Goal: Task Accomplishment & Management: Manage account settings

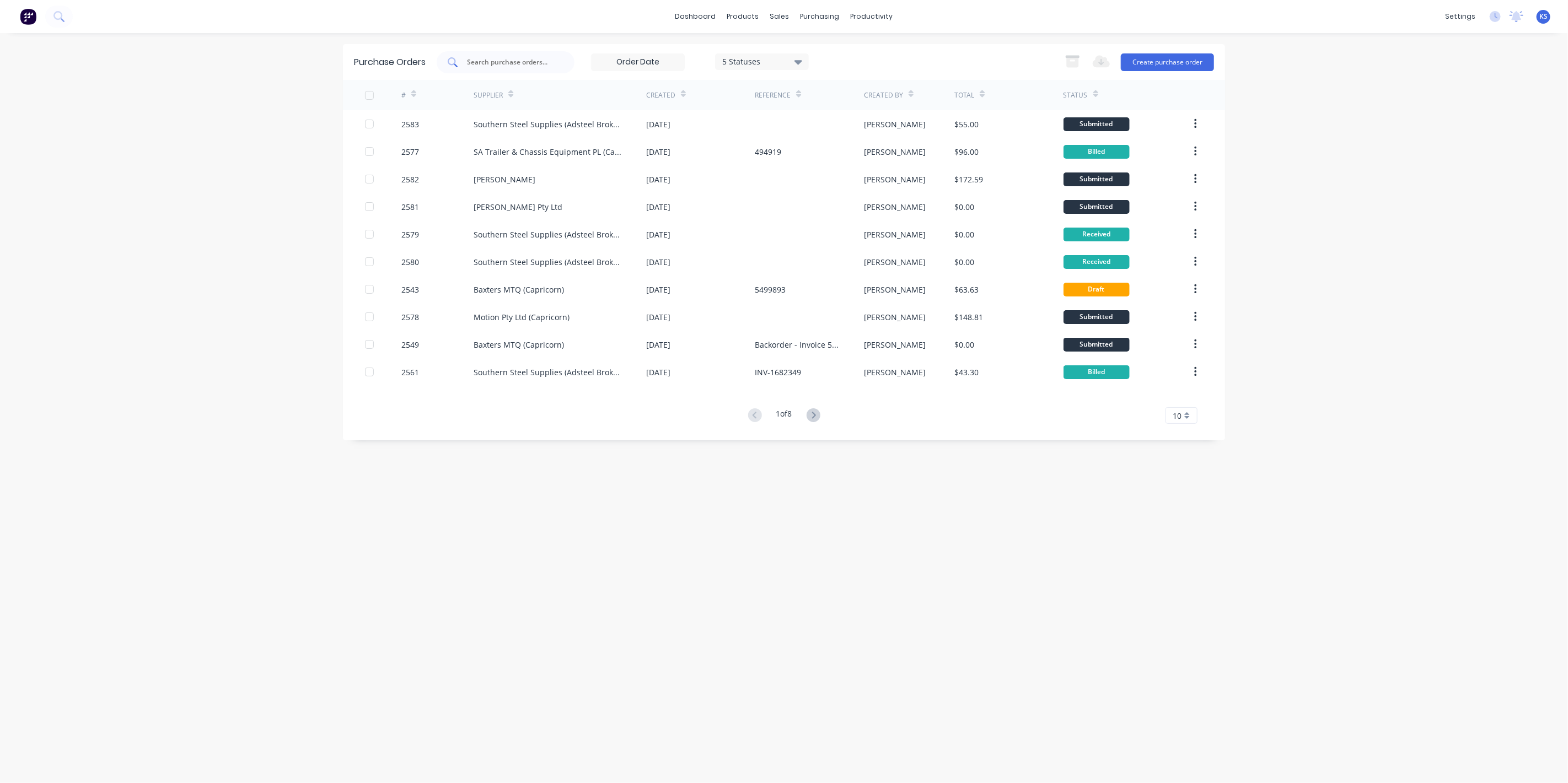
click at [504, 58] on input "text" at bounding box center [511, 62] width 91 height 11
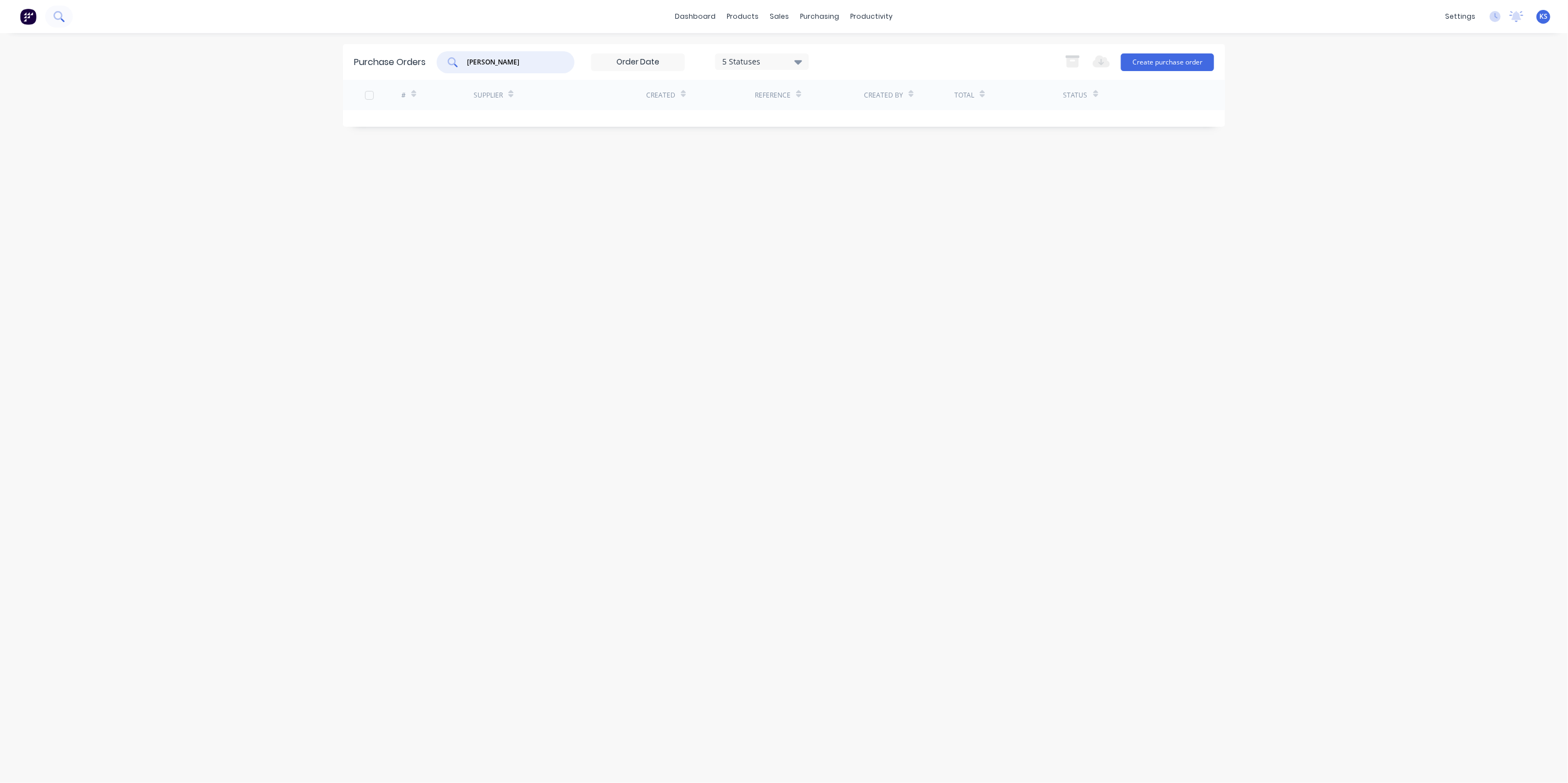
type input "[PERSON_NAME]"
click at [67, 24] on button at bounding box center [59, 16] width 27 height 22
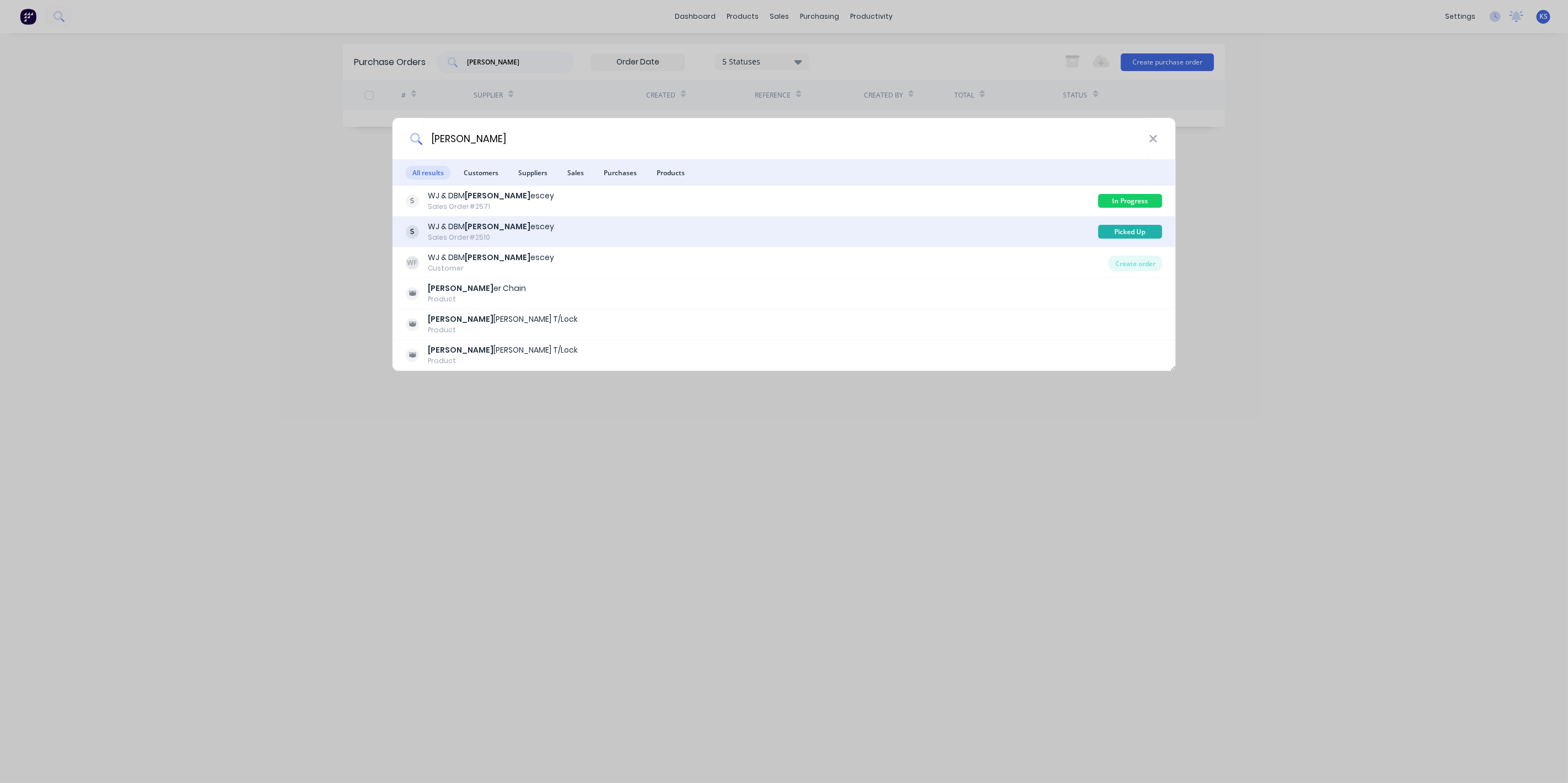
type input "[PERSON_NAME]"
click at [474, 231] on b "[PERSON_NAME]" at bounding box center [498, 227] width 66 height 11
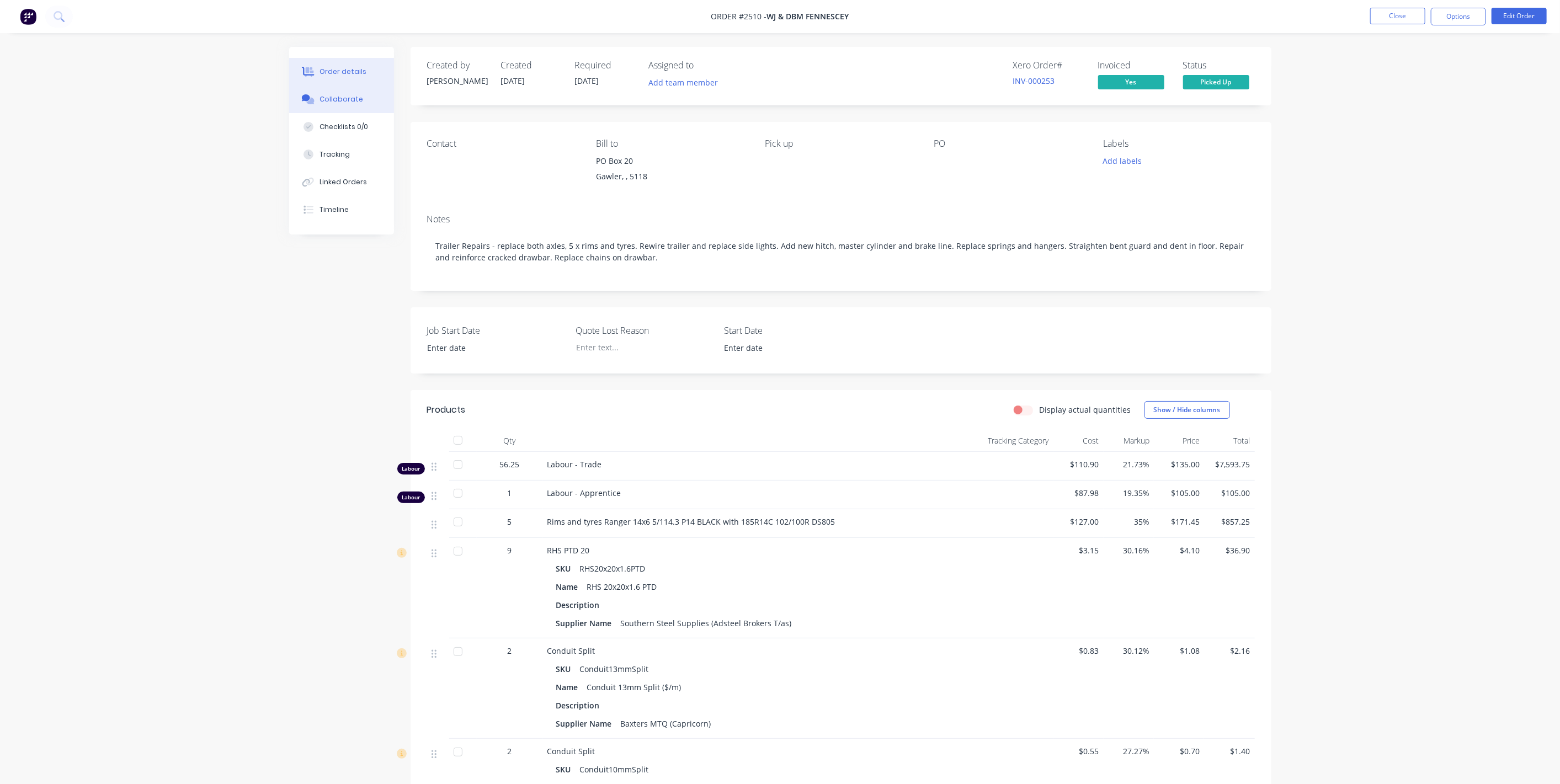
click at [345, 99] on div "Collaborate" at bounding box center [342, 99] width 44 height 10
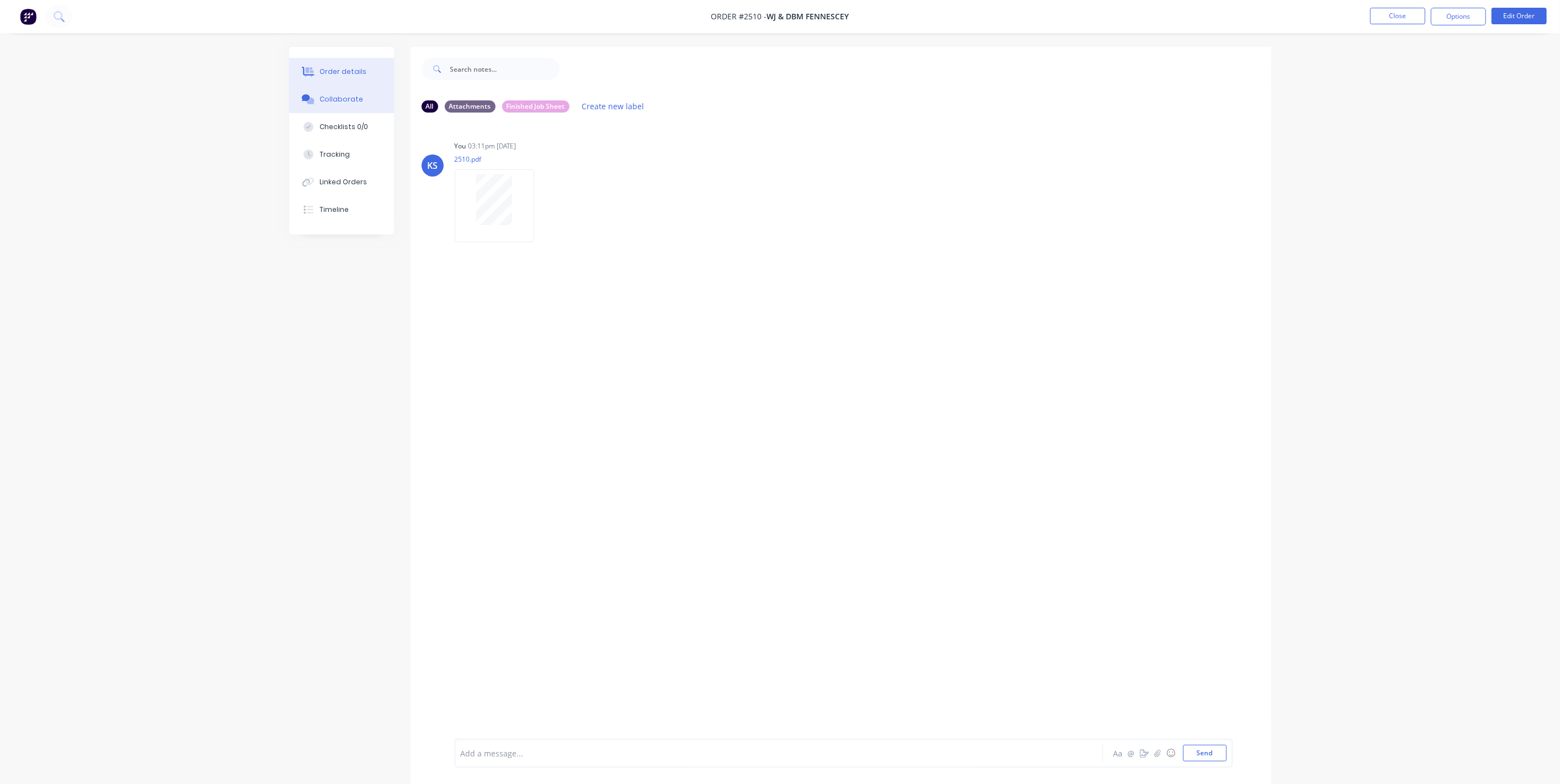
click at [319, 75] on button "Order details" at bounding box center [342, 71] width 104 height 27
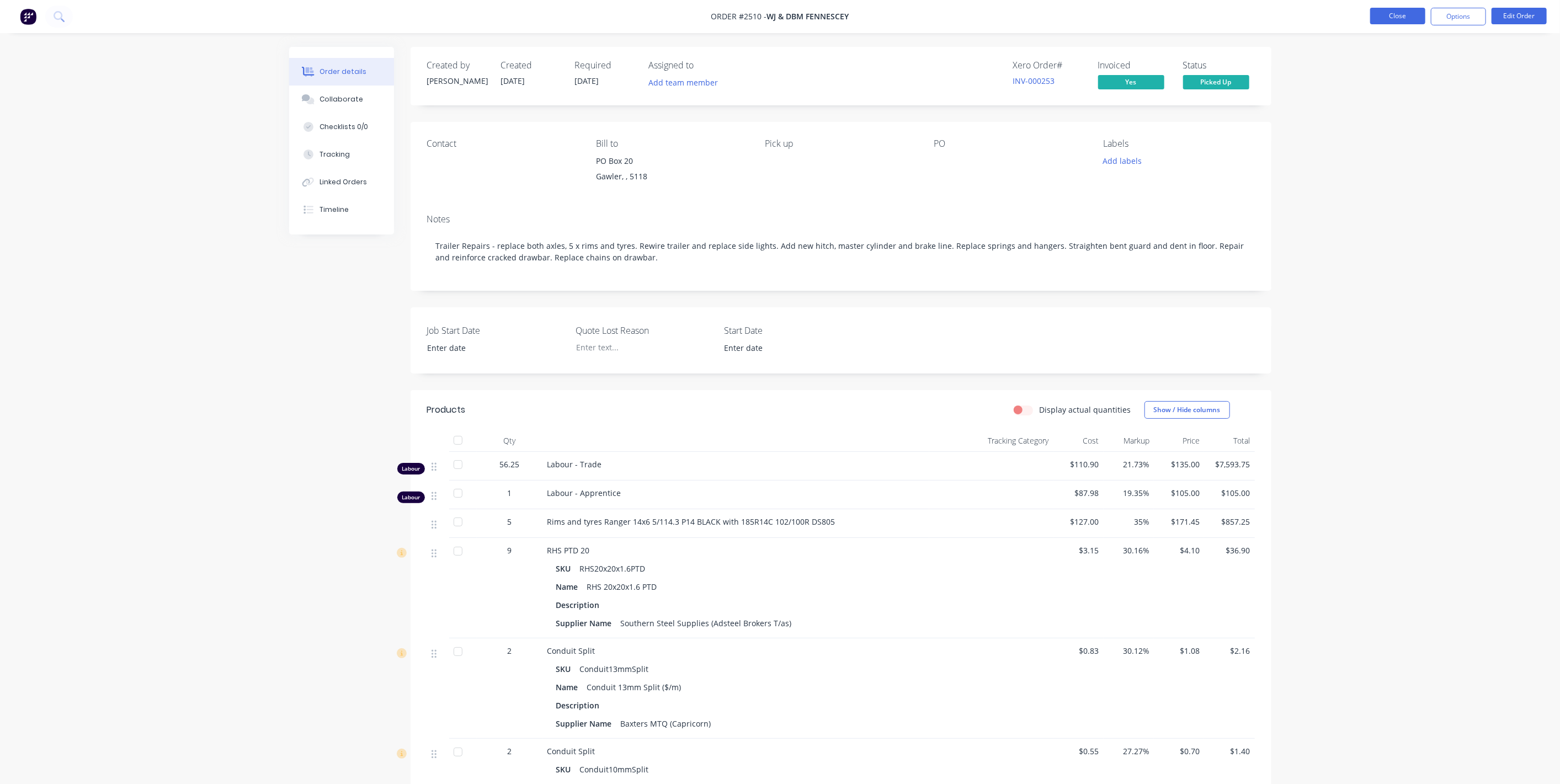
click at [1397, 13] on button "Close" at bounding box center [1398, 16] width 55 height 16
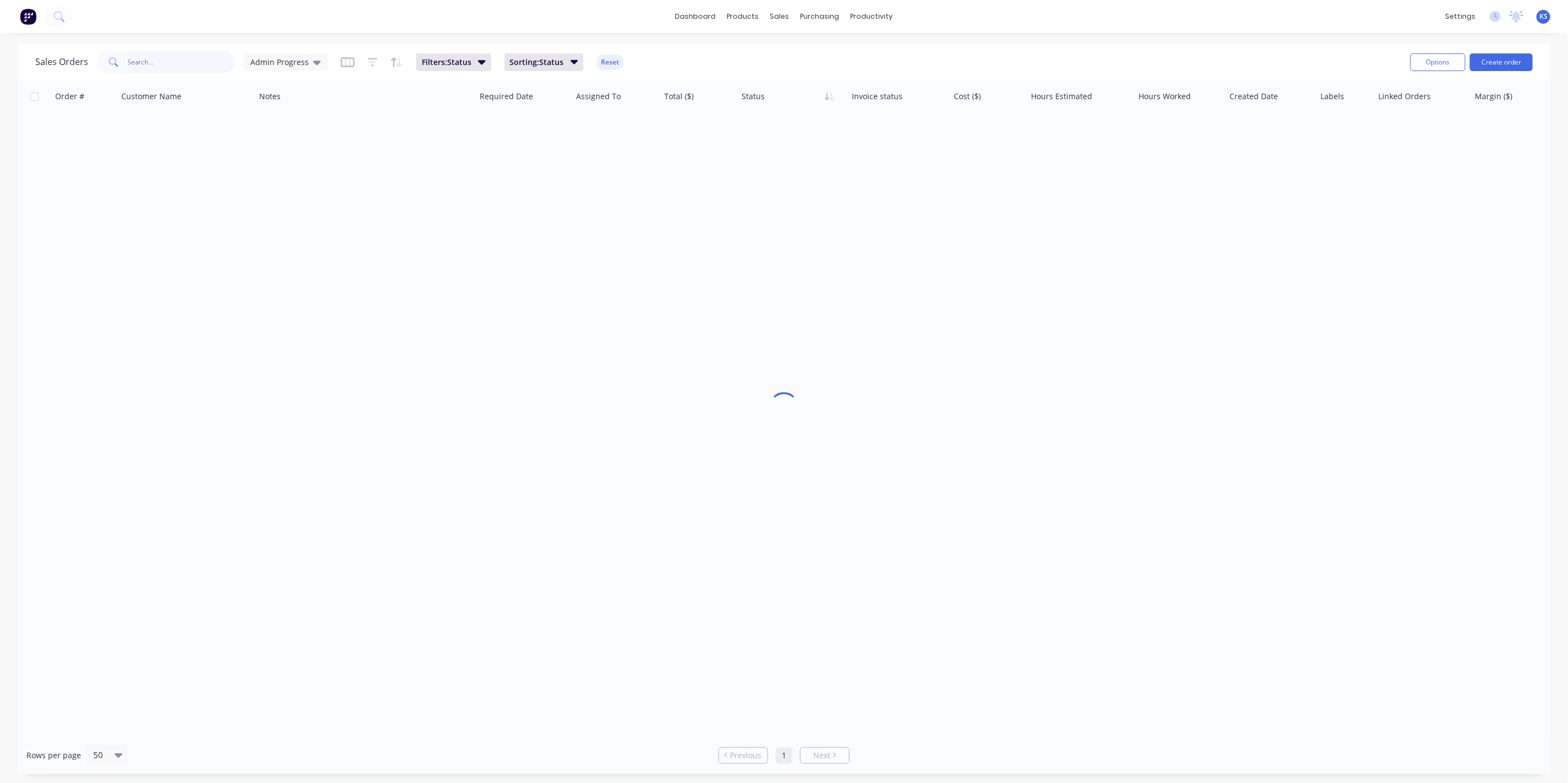
click at [141, 69] on input "text" at bounding box center [182, 62] width 108 height 22
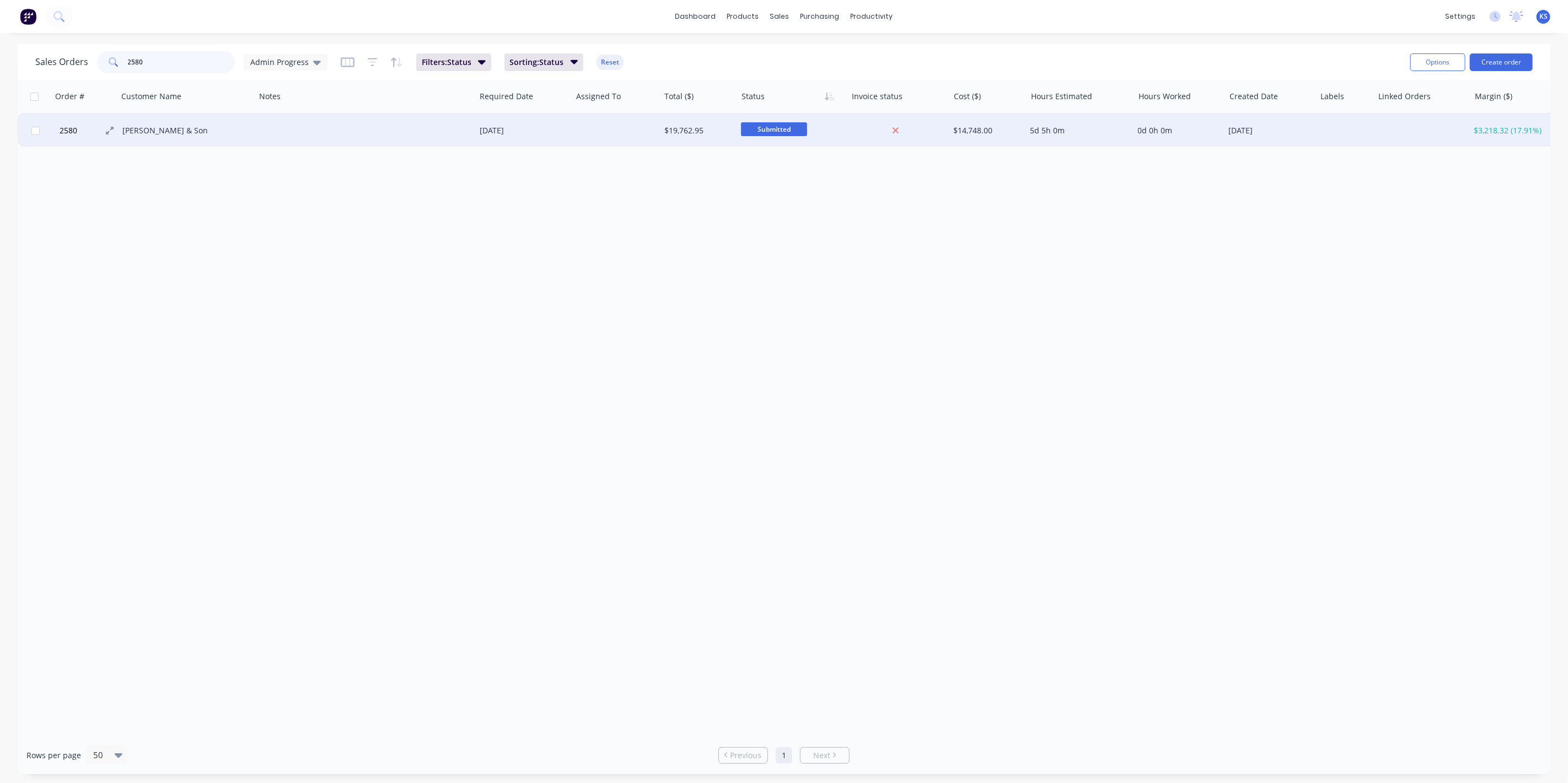
type input "2580"
click at [70, 130] on span "2580" at bounding box center [68, 131] width 17 height 11
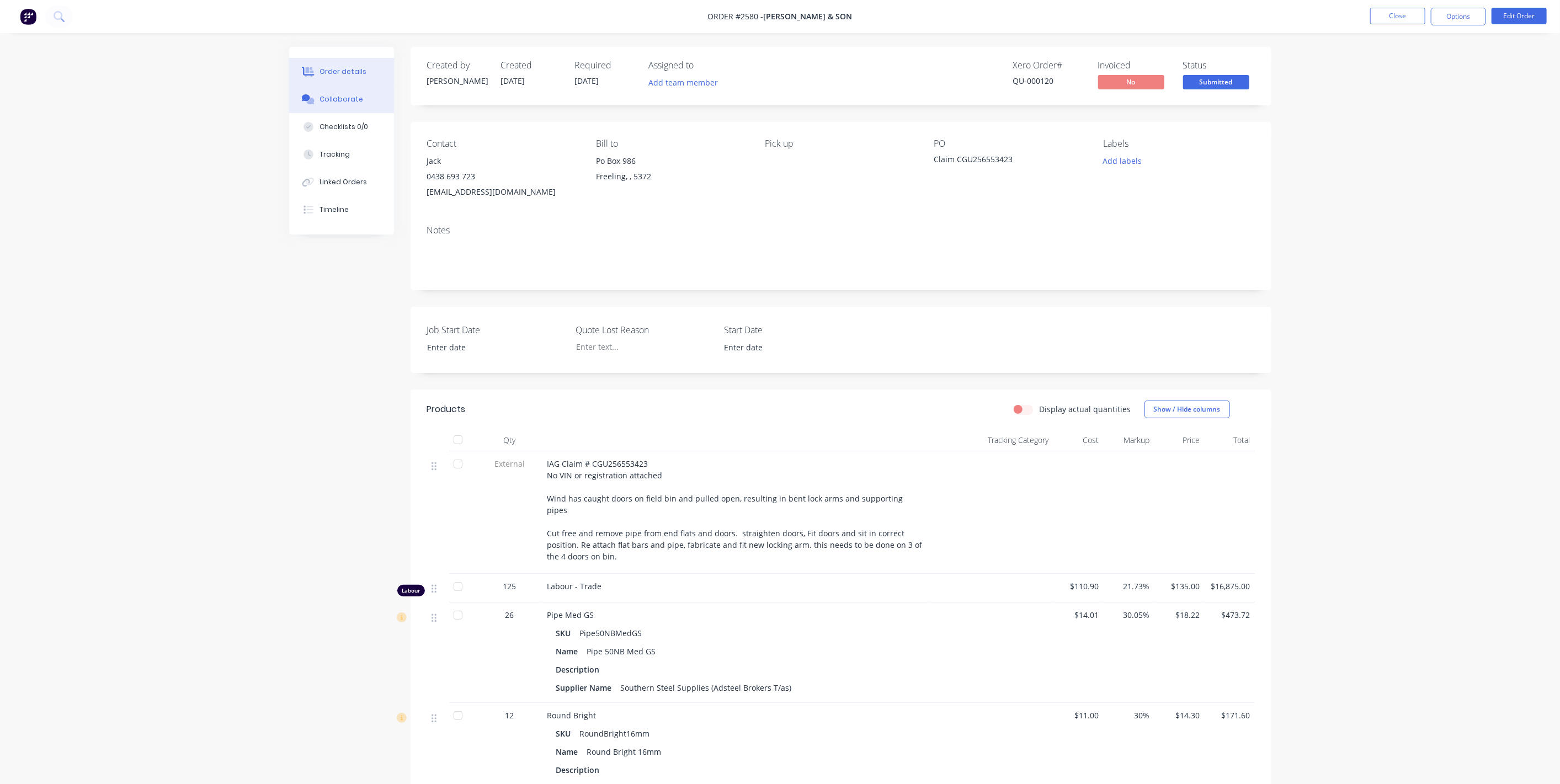
click at [339, 95] on div "Collaborate" at bounding box center [342, 99] width 44 height 10
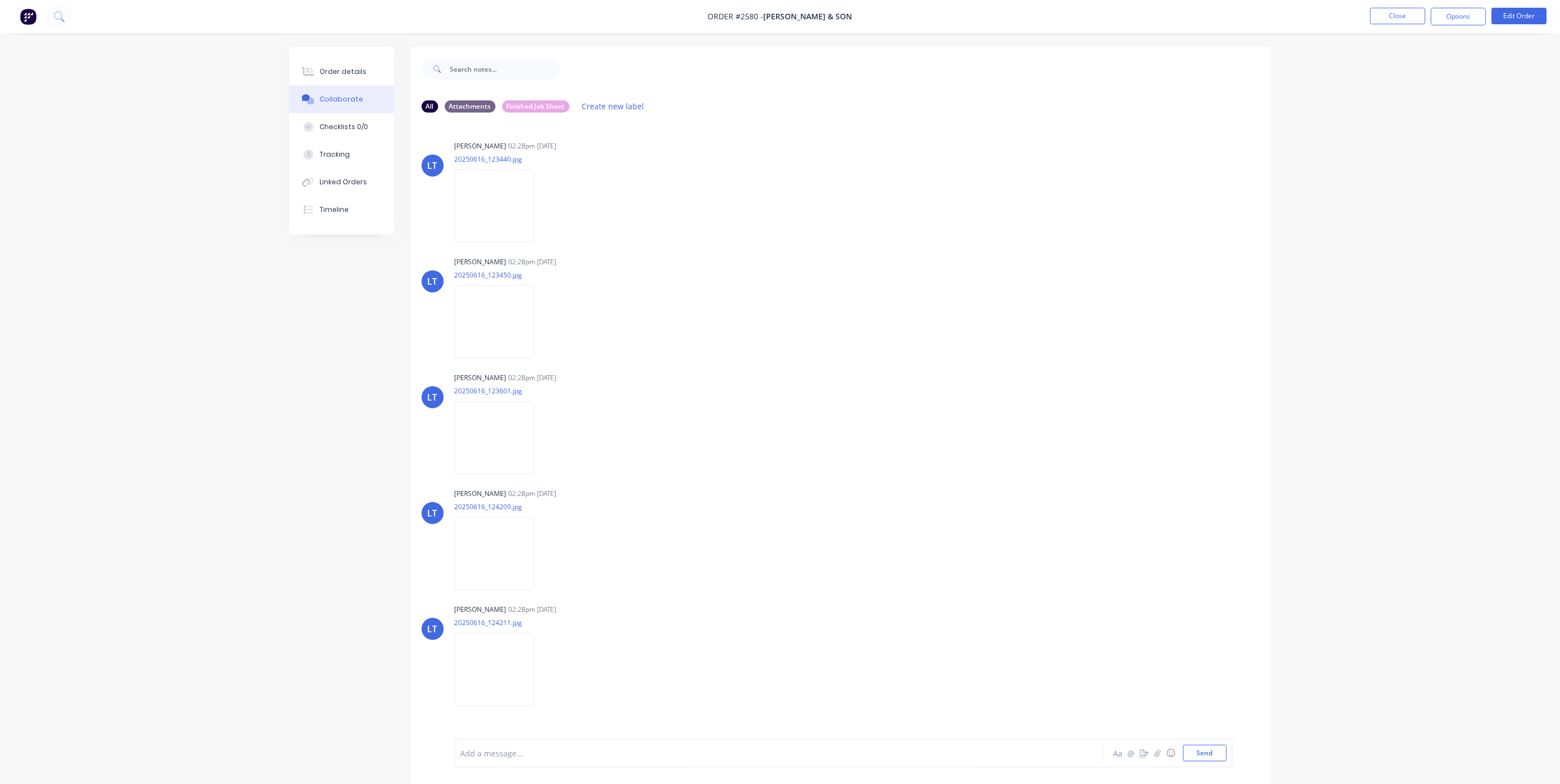
click at [512, 747] on div at bounding box center [748, 753] width 574 height 12
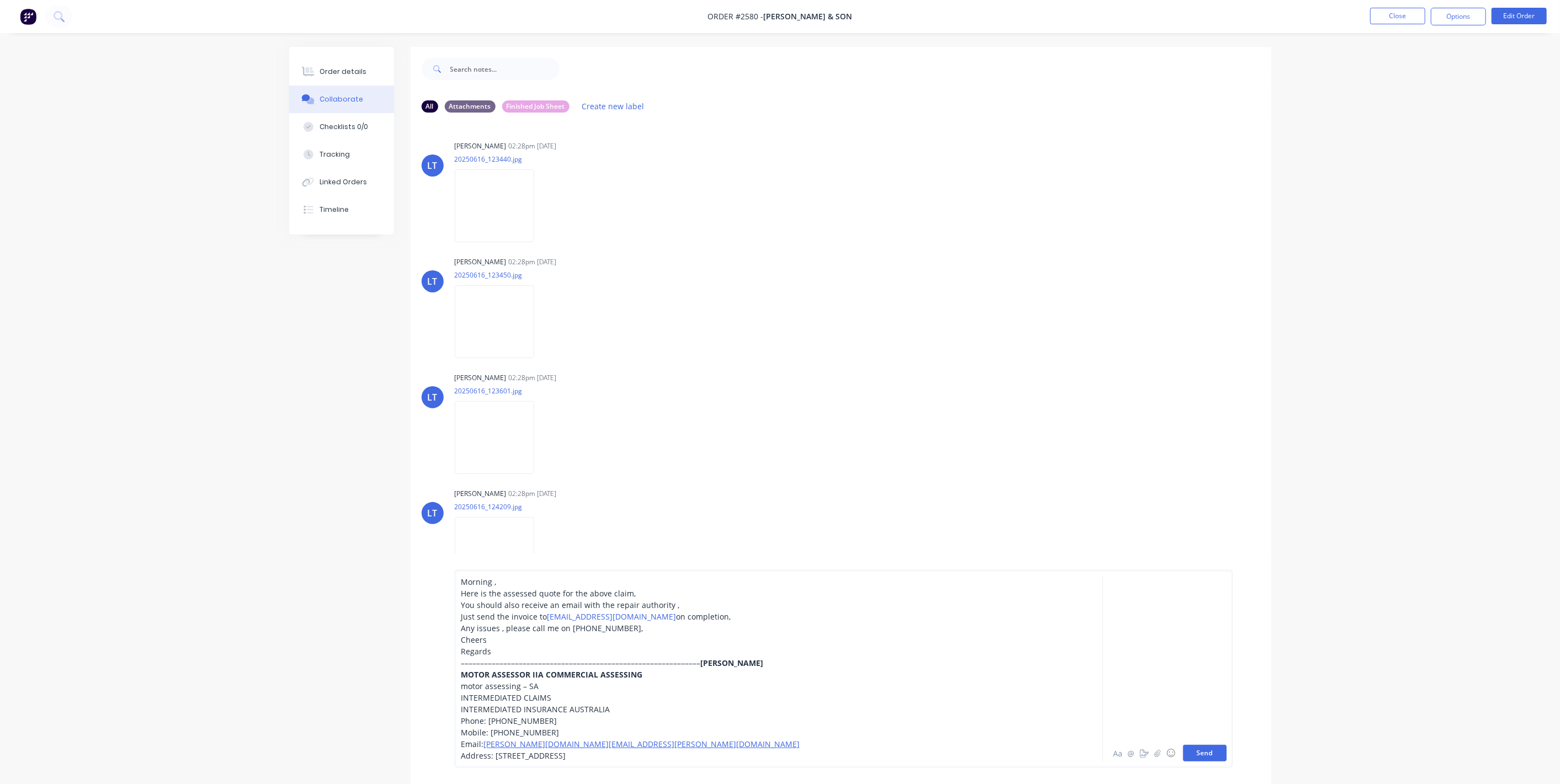
click at [1213, 753] on button "Send" at bounding box center [1205, 753] width 44 height 16
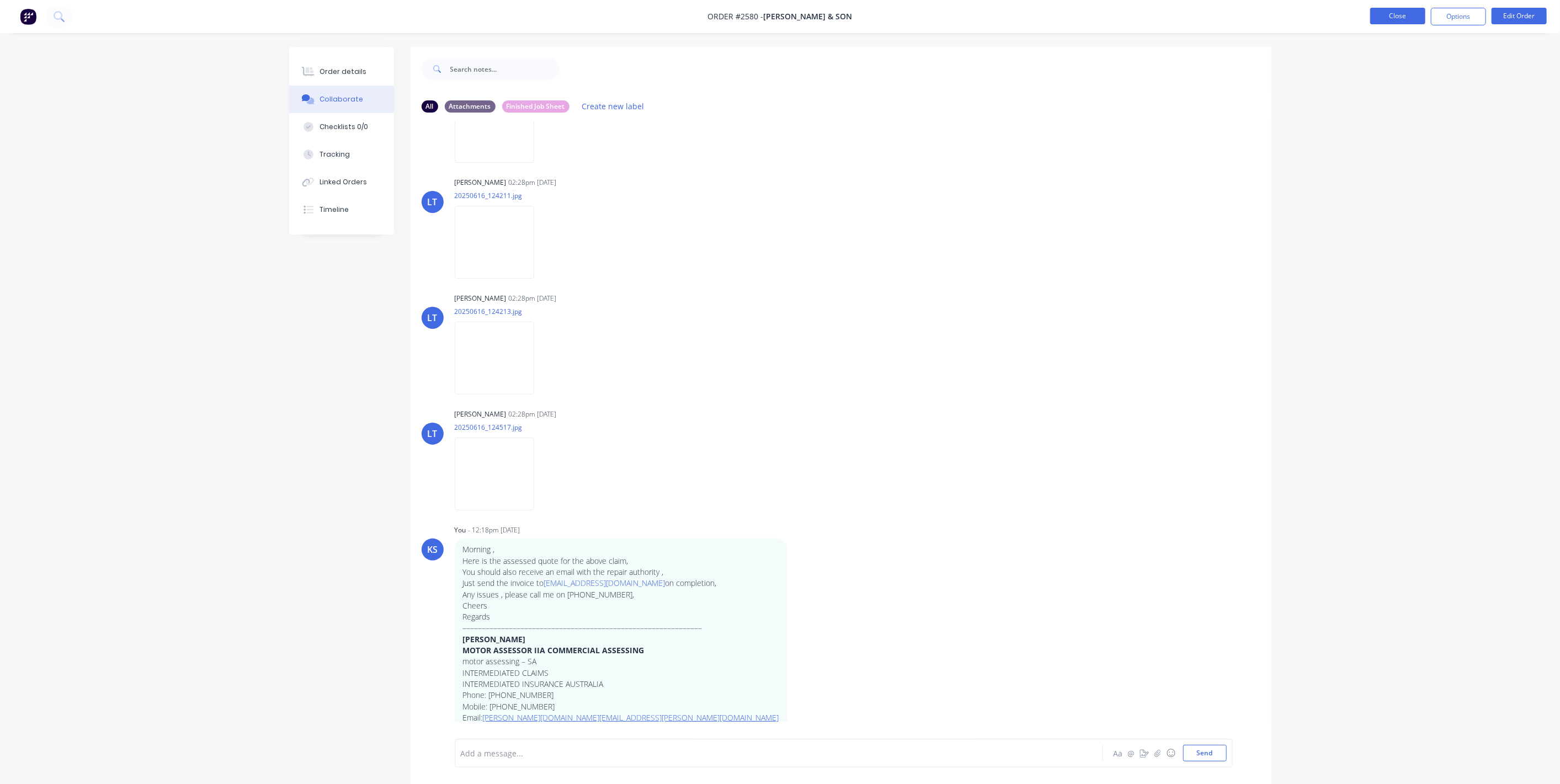
click at [1399, 13] on button "Close" at bounding box center [1398, 16] width 55 height 16
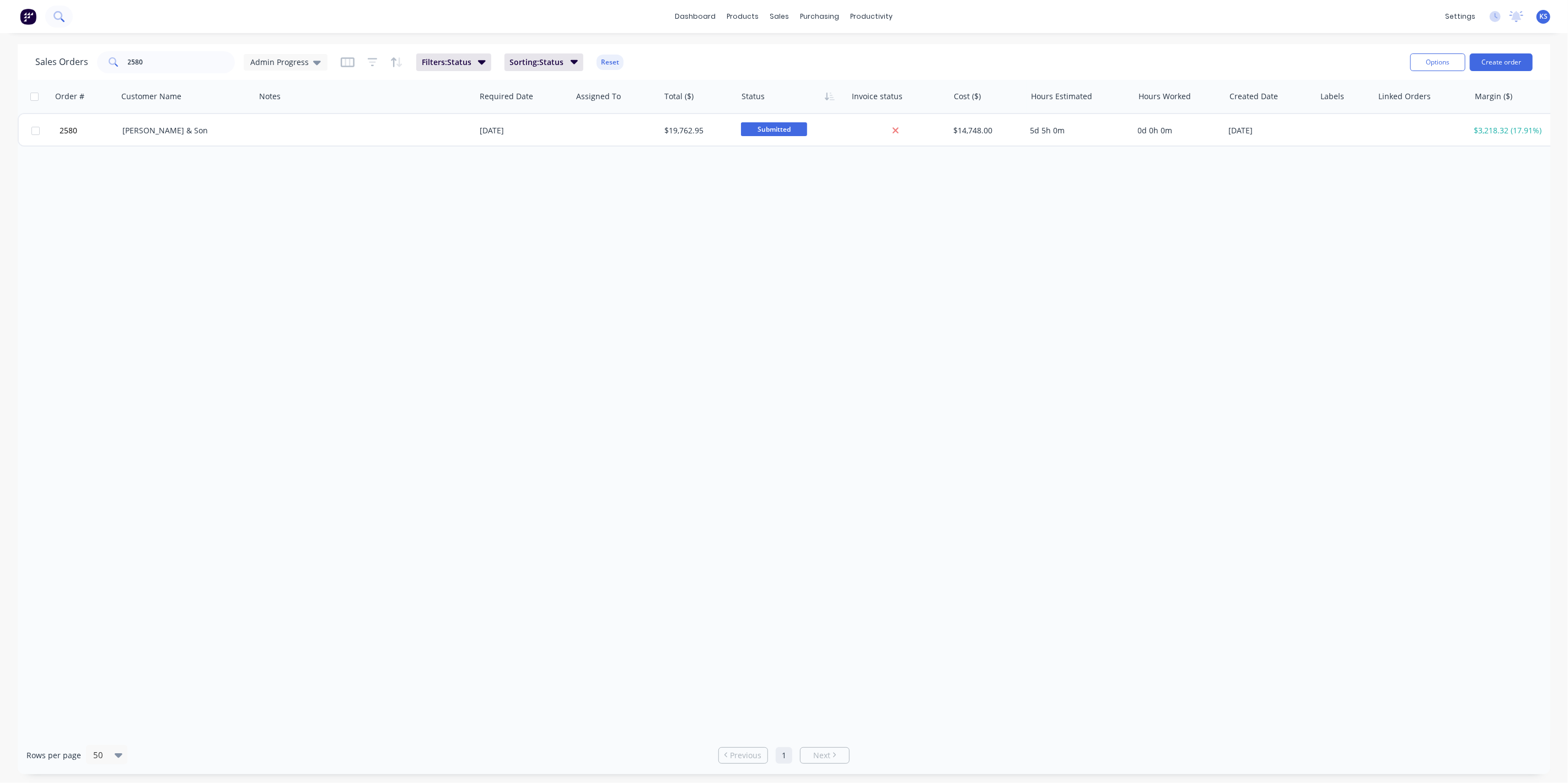
click at [70, 24] on div at bounding box center [37, 16] width 73 height 22
click at [56, 17] on icon at bounding box center [58, 16] width 9 height 9
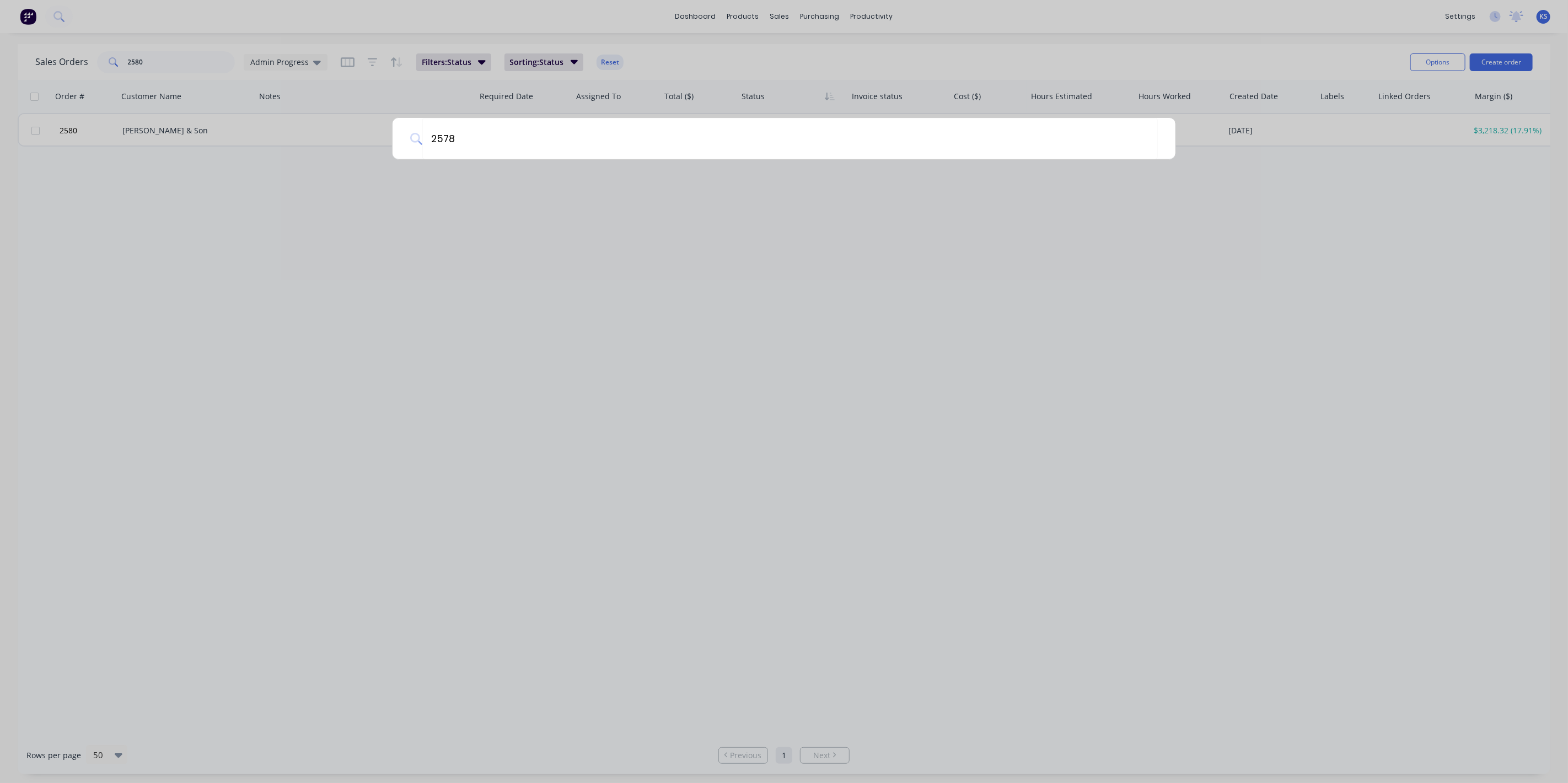
type input "2578"
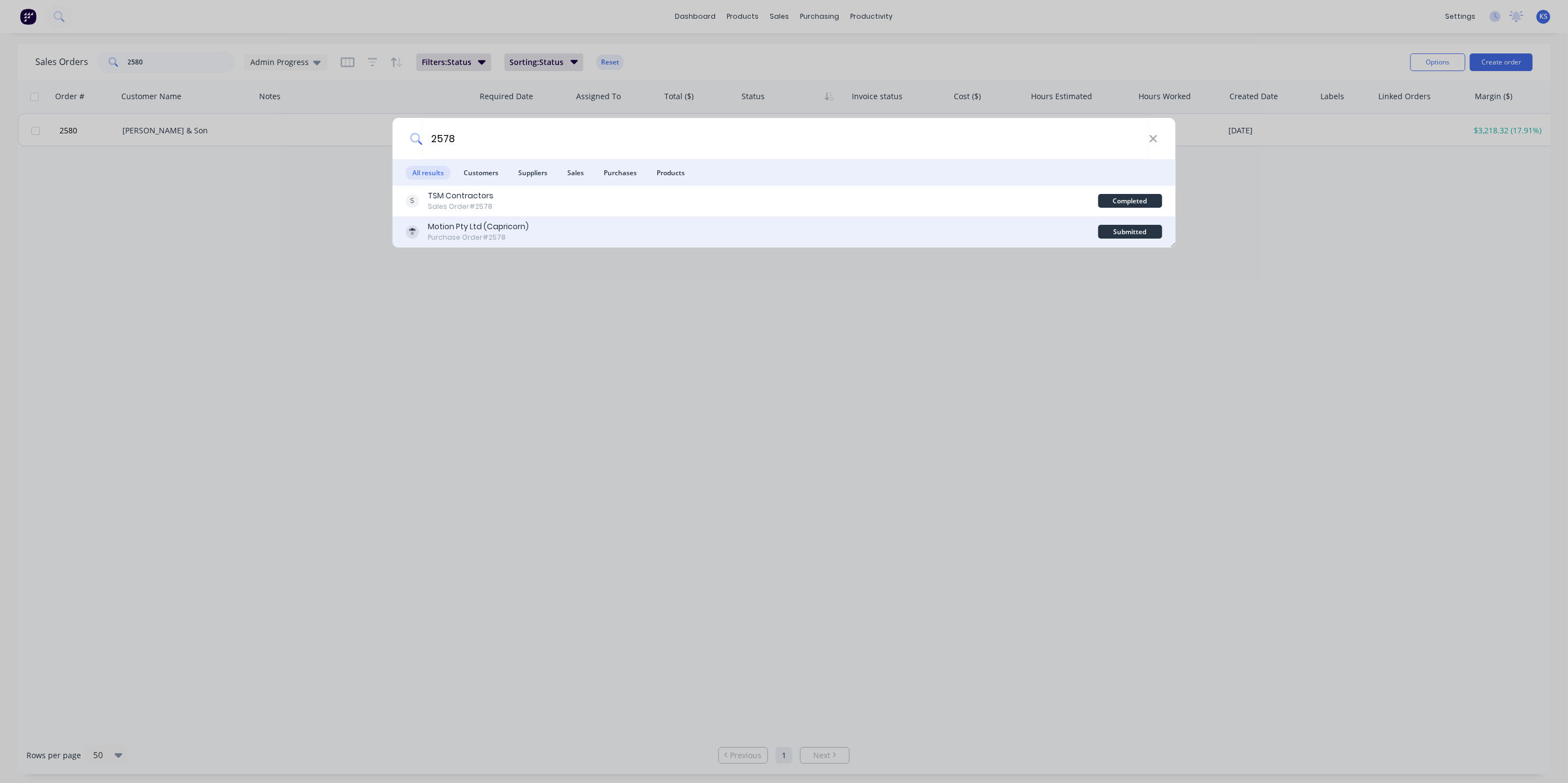
click at [504, 233] on div "Purchase Order #2578" at bounding box center [478, 237] width 101 height 10
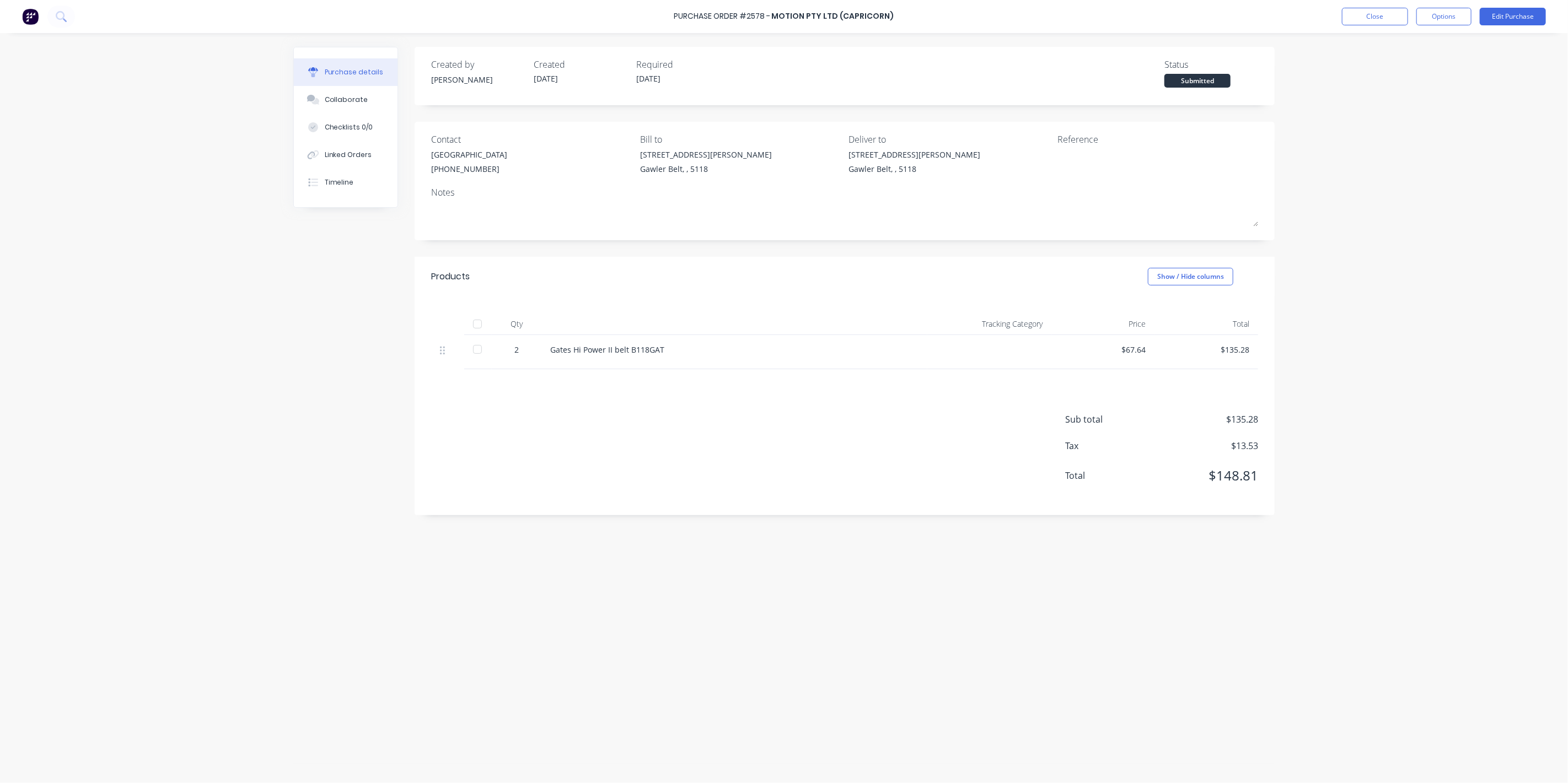
click at [474, 327] on div at bounding box center [478, 324] width 22 height 22
click at [1461, 9] on button "Options" at bounding box center [1444, 16] width 55 height 17
click at [1420, 65] on div "Convert to Bill" at bounding box center [1419, 66] width 85 height 16
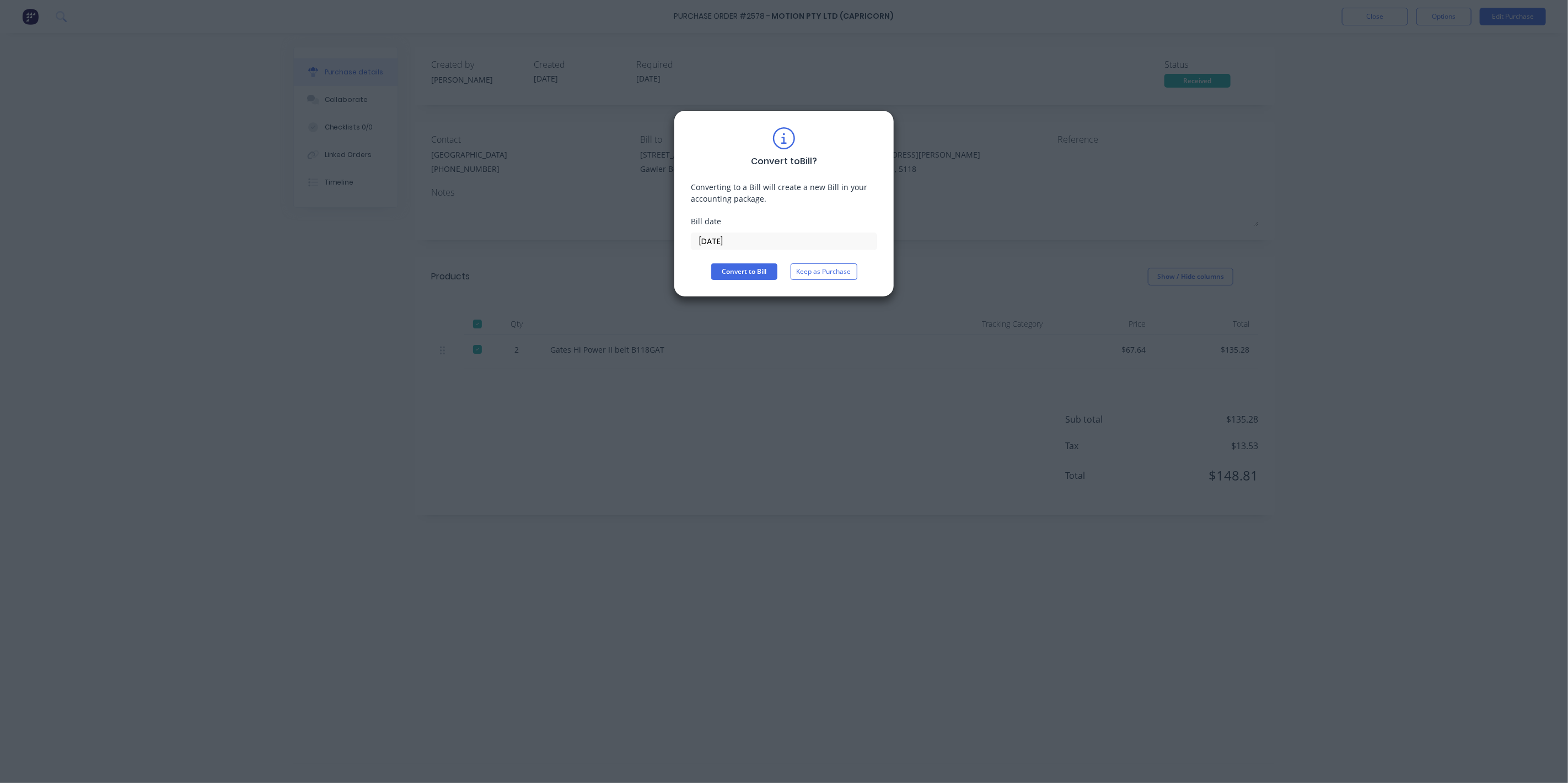
click at [807, 243] on input "[DATE]" at bounding box center [784, 241] width 185 height 16
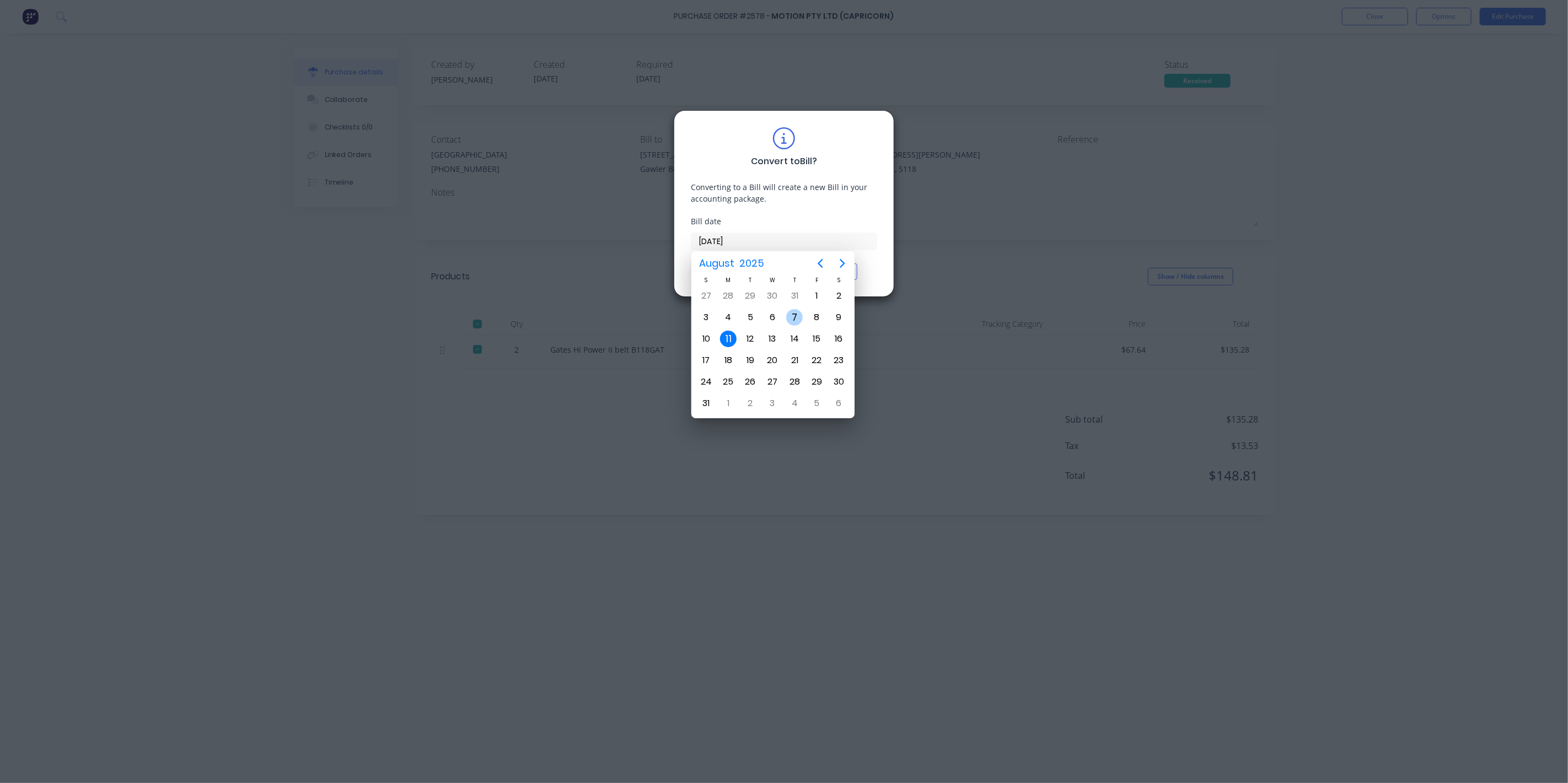
click at [797, 311] on div "7" at bounding box center [794, 317] width 16 height 16
type input "[DATE]"
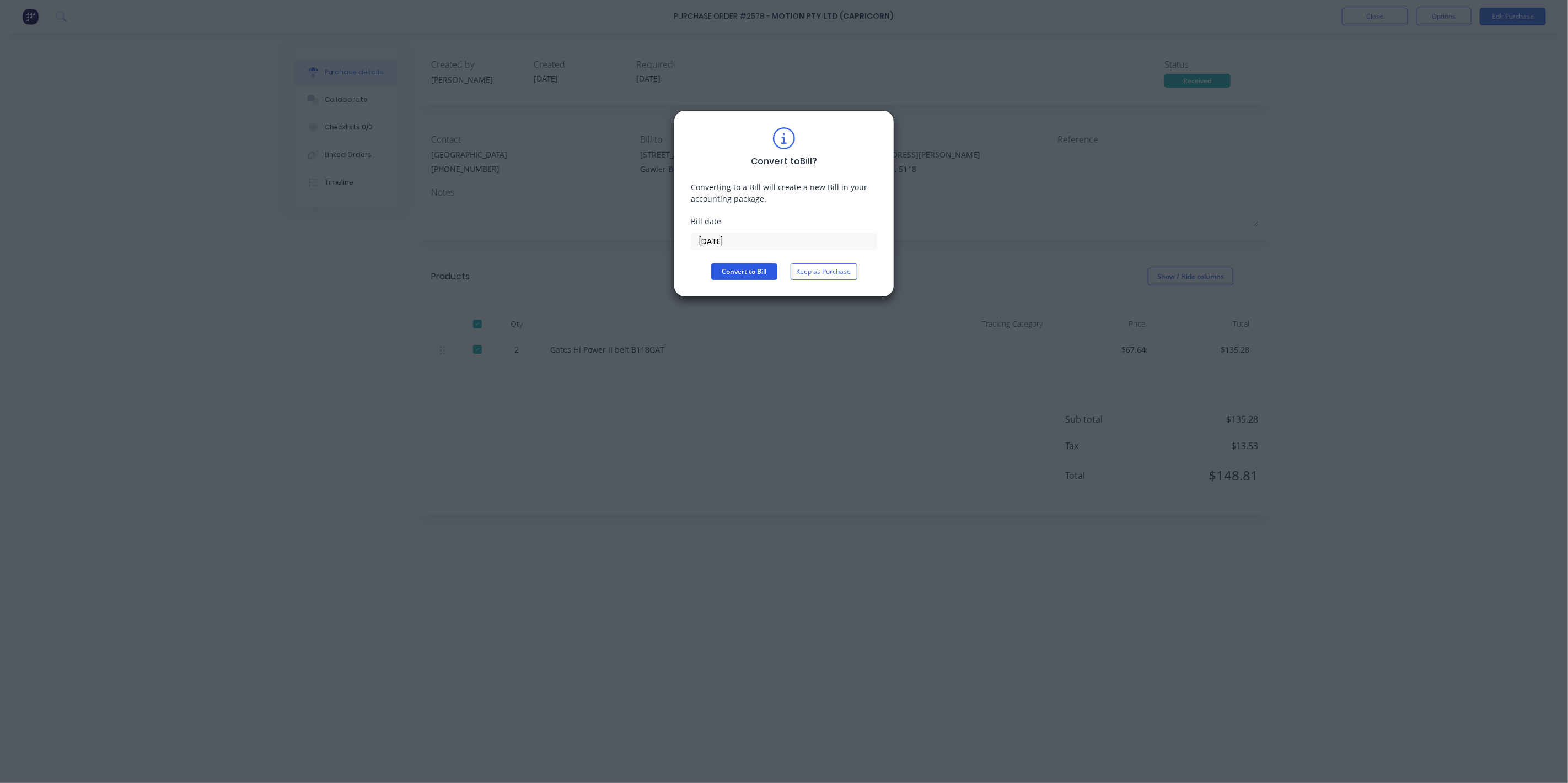
click at [752, 264] on button "Convert to Bill" at bounding box center [744, 272] width 66 height 16
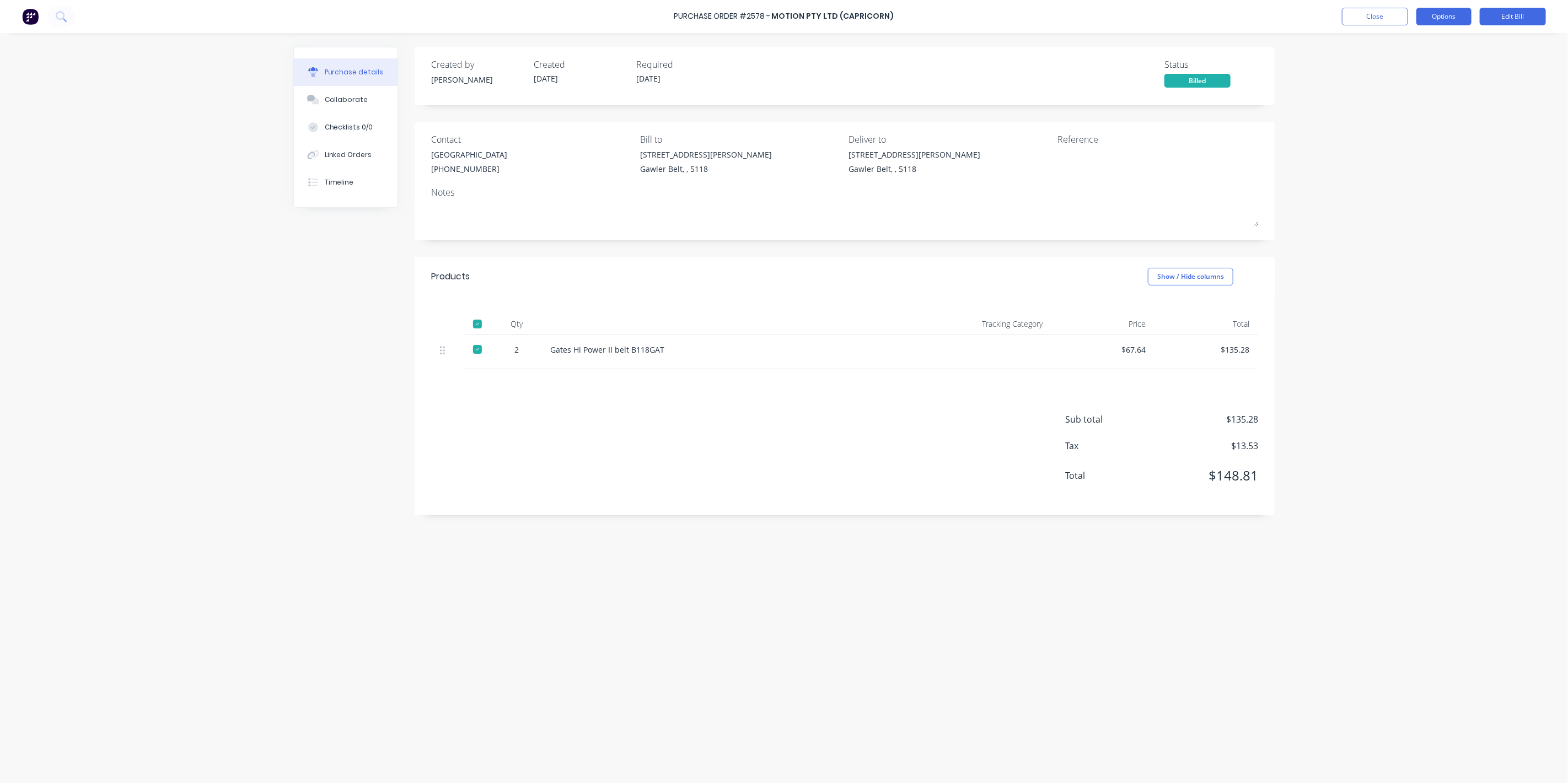
click at [1439, 23] on button "Options" at bounding box center [1444, 16] width 55 height 17
click at [1514, 10] on button "Edit Bill" at bounding box center [1512, 16] width 66 height 17
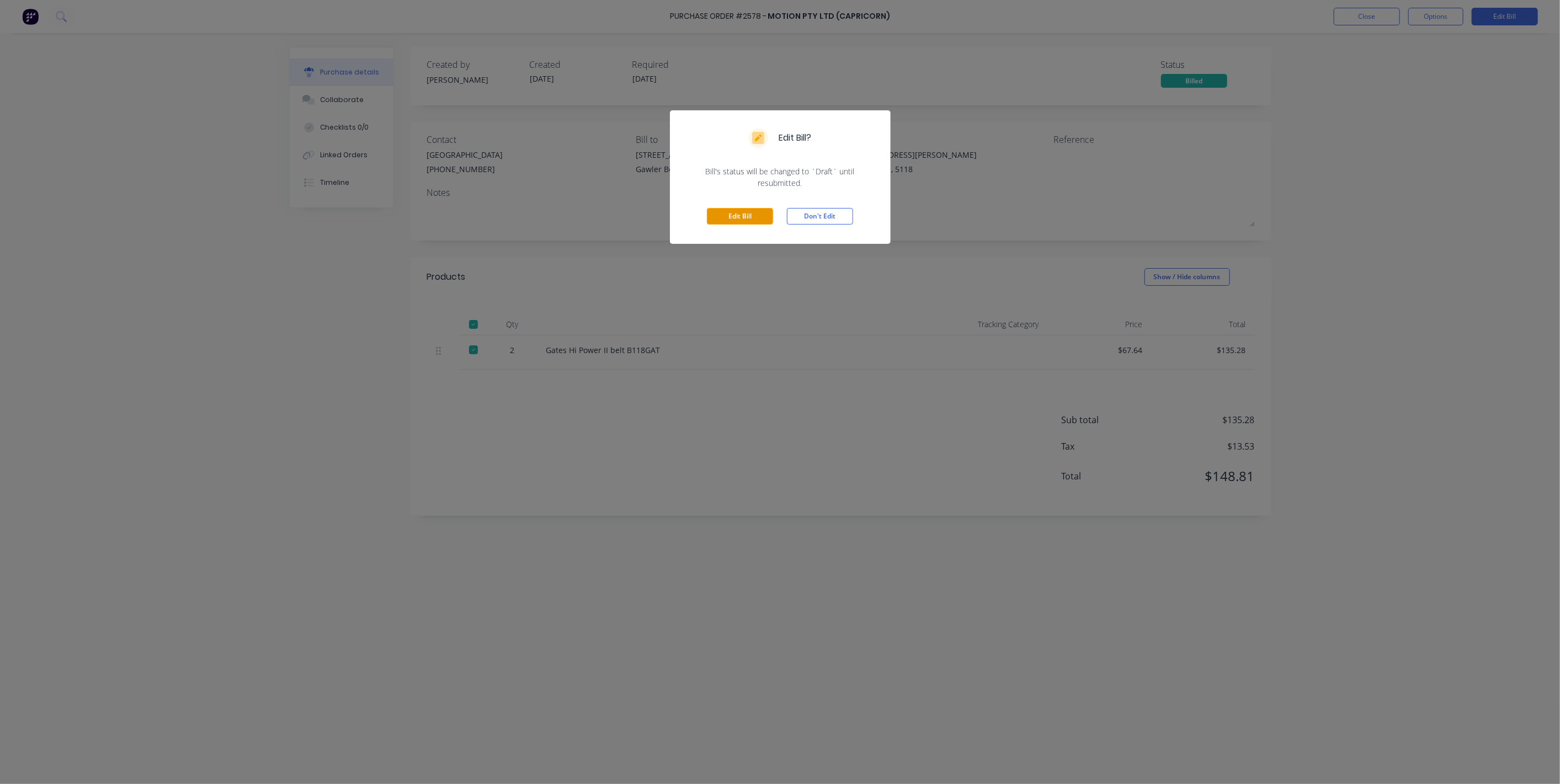
click at [727, 211] on button "Edit Bill" at bounding box center [740, 216] width 66 height 16
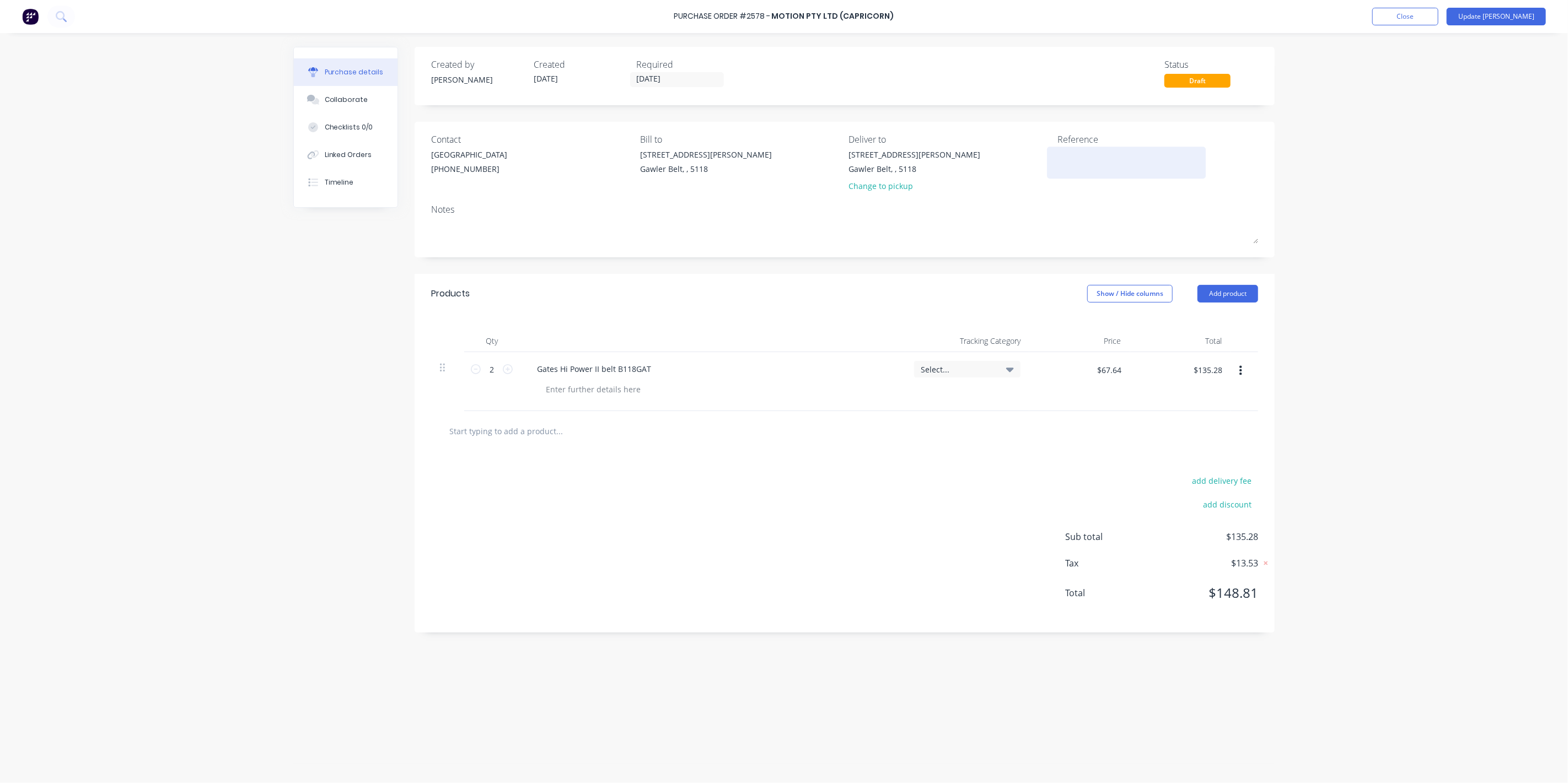
click at [1066, 157] on textarea at bounding box center [1126, 161] width 138 height 25
type textarea "PH51-0000017106"
type textarea "x"
type textarea "PH51-00000171066"
click at [1512, 18] on button "Update [PERSON_NAME]" at bounding box center [1496, 16] width 99 height 17
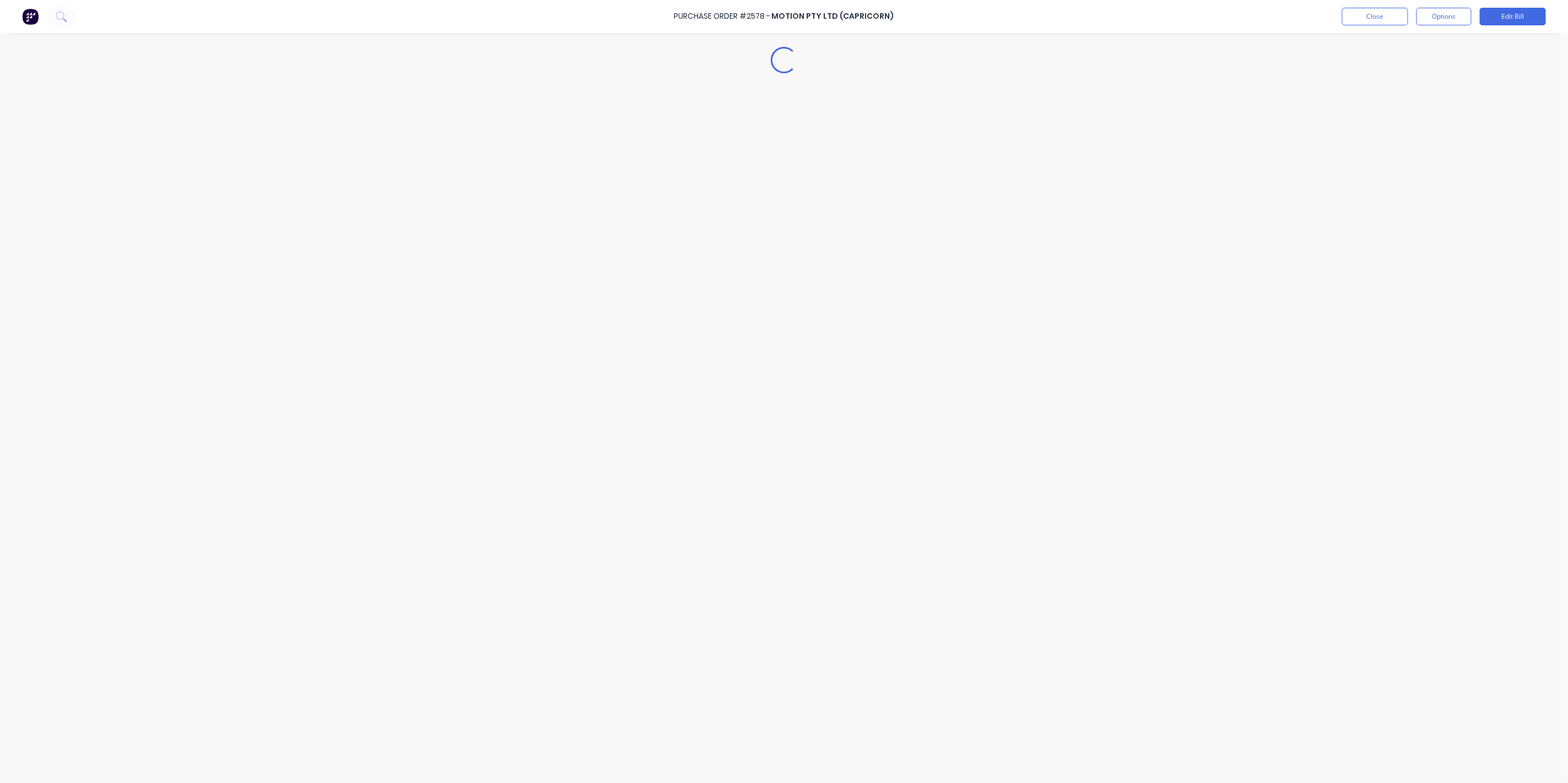
type textarea "x"
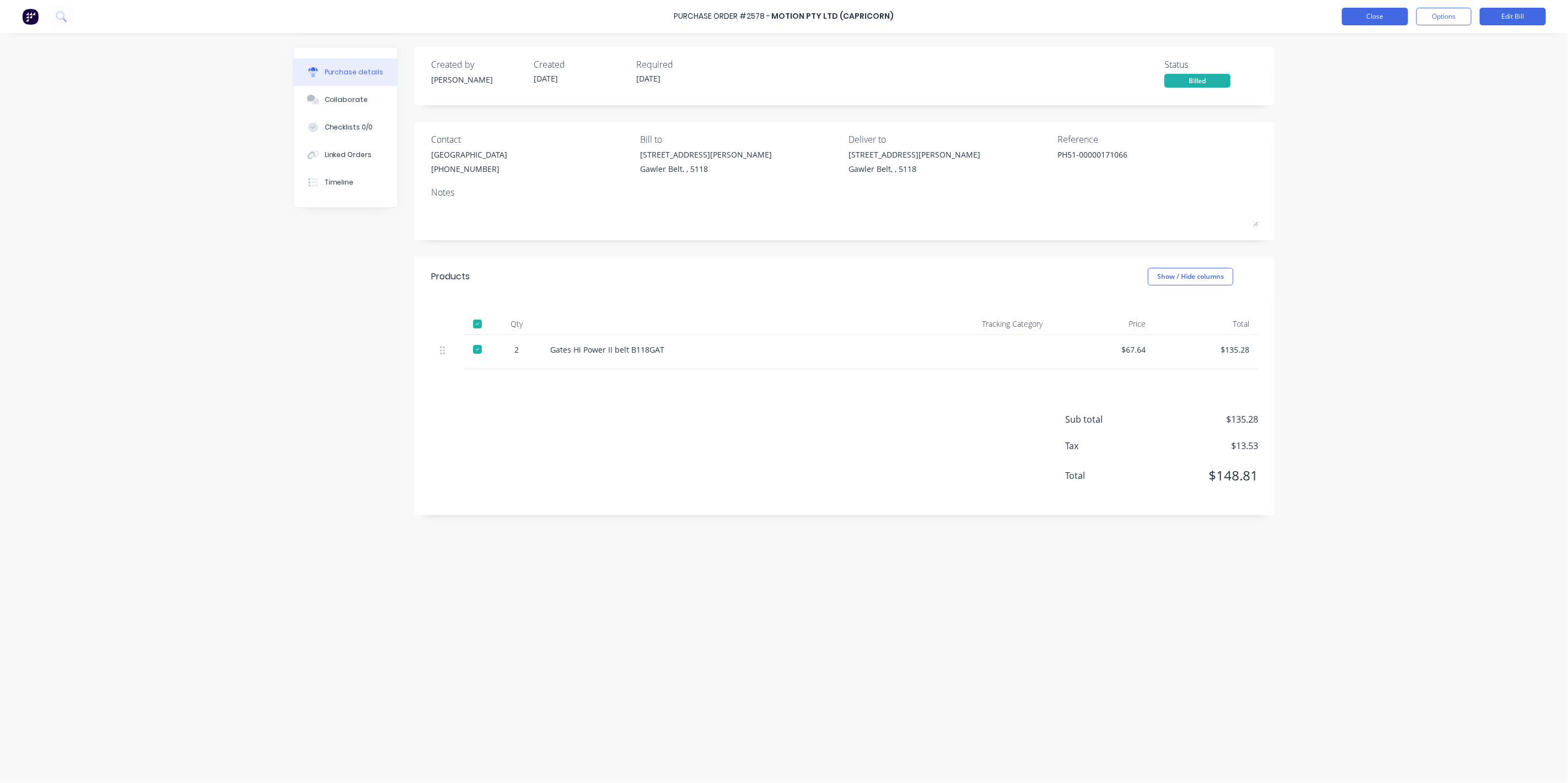
click at [1374, 16] on button "Close" at bounding box center [1375, 16] width 66 height 17
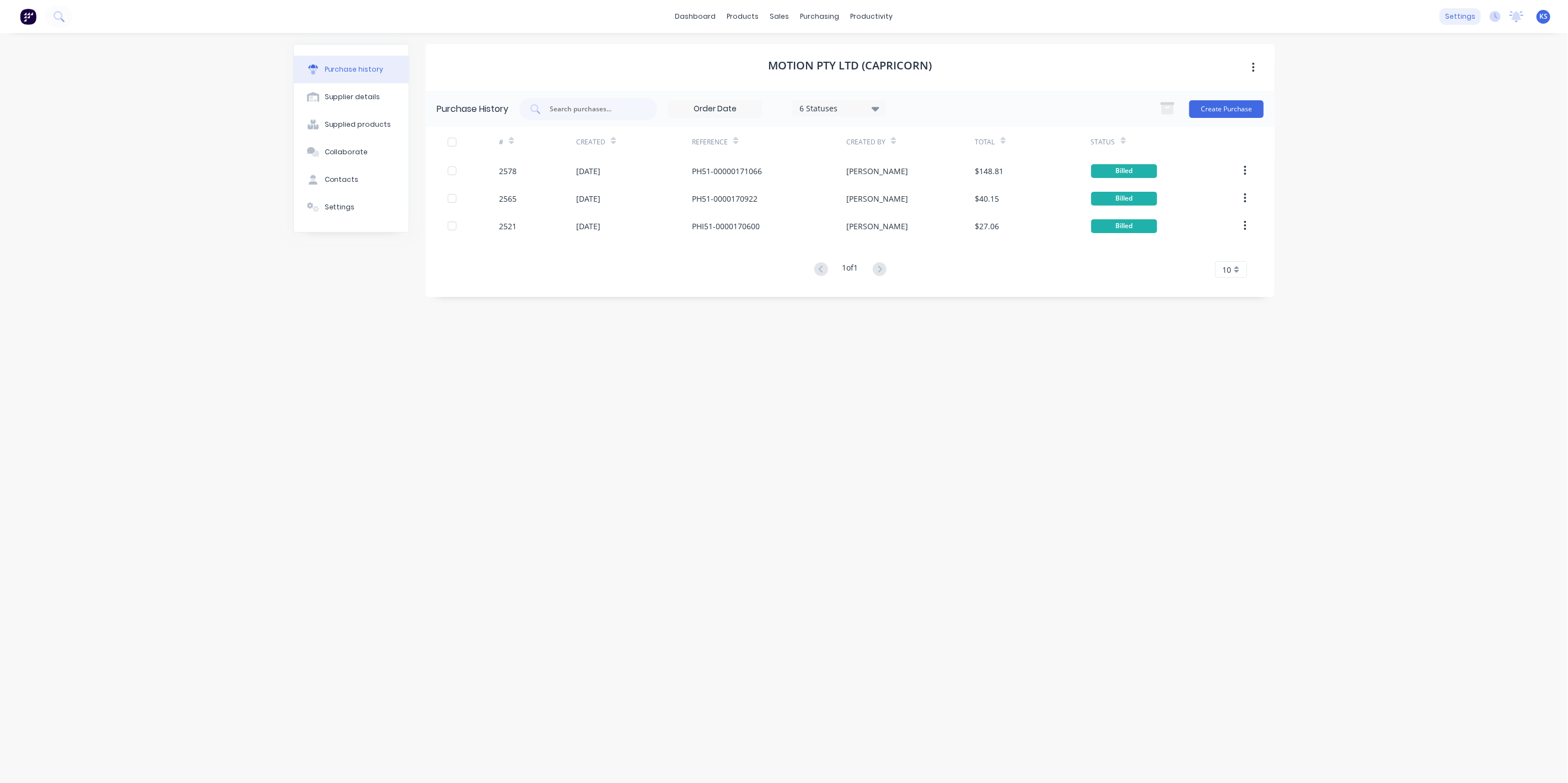
click at [1456, 10] on div "settings" at bounding box center [1459, 16] width 41 height 16
click at [1455, 15] on div "settings" at bounding box center [1459, 16] width 41 height 16
click at [1455, 25] on div "settings" at bounding box center [1459, 16] width 41 height 16
click at [1391, 73] on button "Team" at bounding box center [1408, 75] width 146 height 22
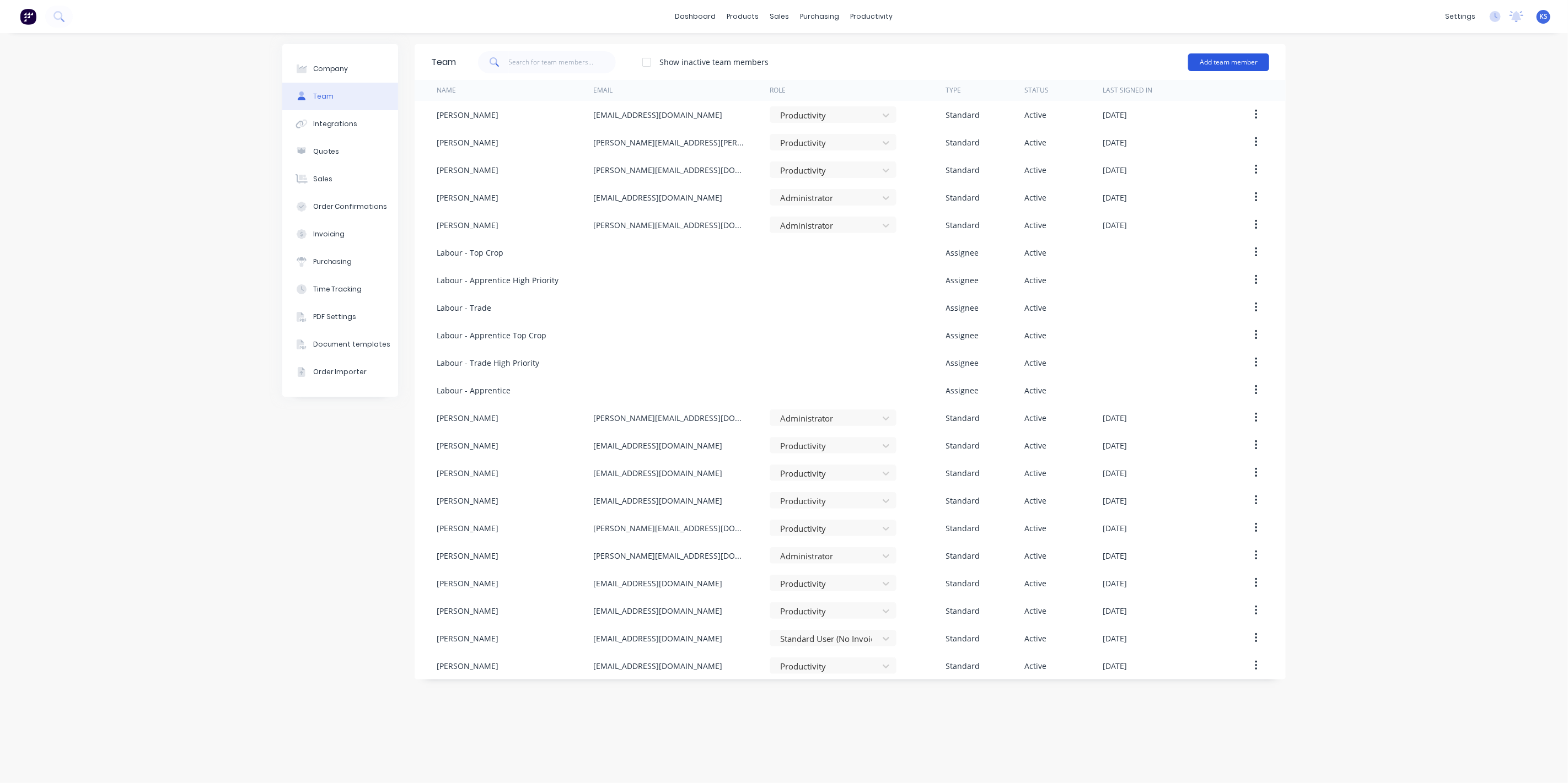
click at [1204, 73] on div "Add team member" at bounding box center [1229, 62] width 81 height 33
click at [1220, 56] on button "Add team member" at bounding box center [1229, 61] width 81 height 17
click at [1155, 92] on div "Standard team member A team member that can login to Factory" at bounding box center [1180, 95] width 156 height 32
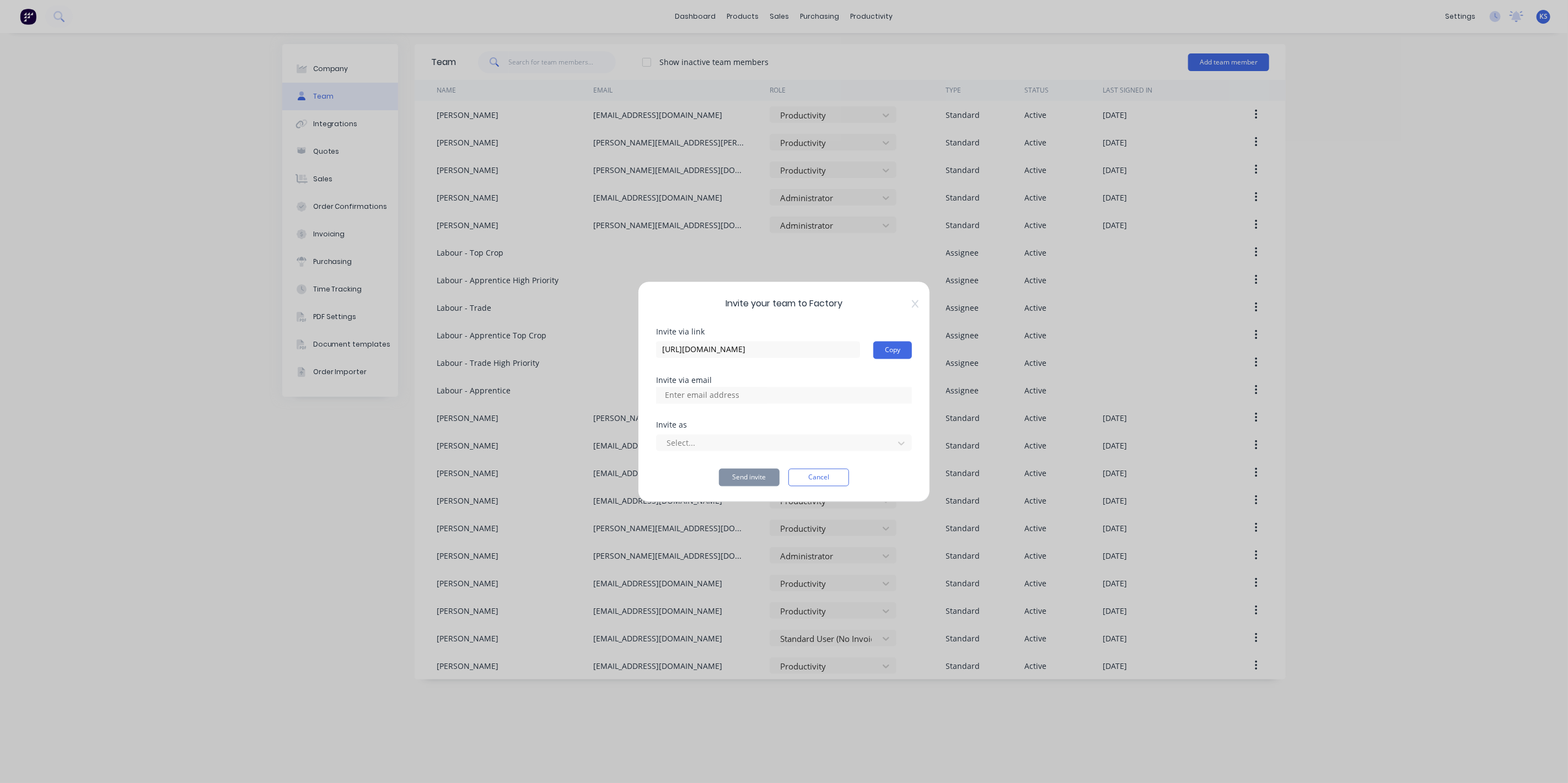
type input "[URL][DOMAIN_NAME]"
click at [748, 443] on div at bounding box center [776, 443] width 222 height 14
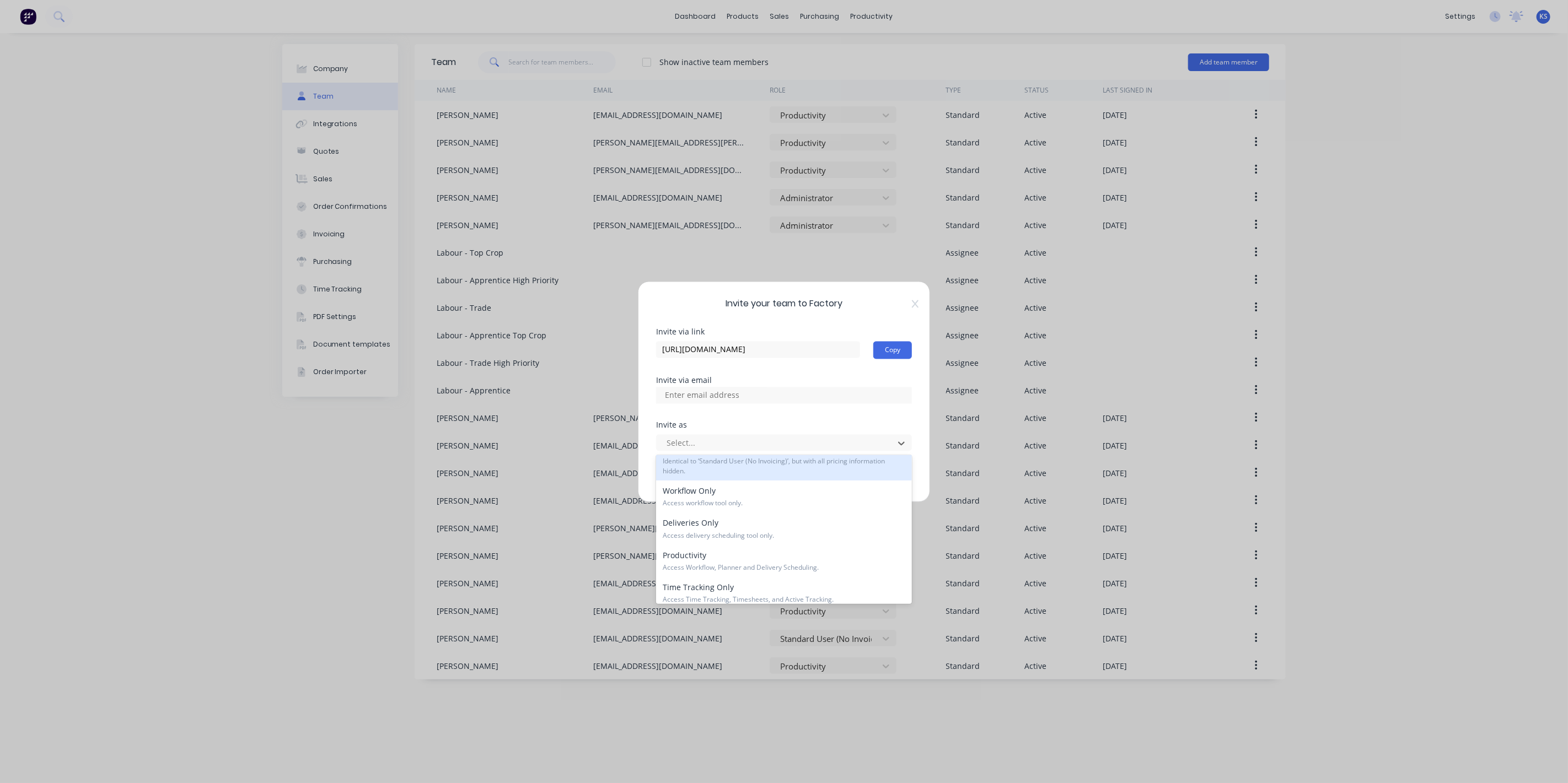
scroll to position [164, 0]
click at [747, 554] on div "Productivity Access Workflow, Planner and Delivery Scheduling." at bounding box center [784, 554] width 256 height 32
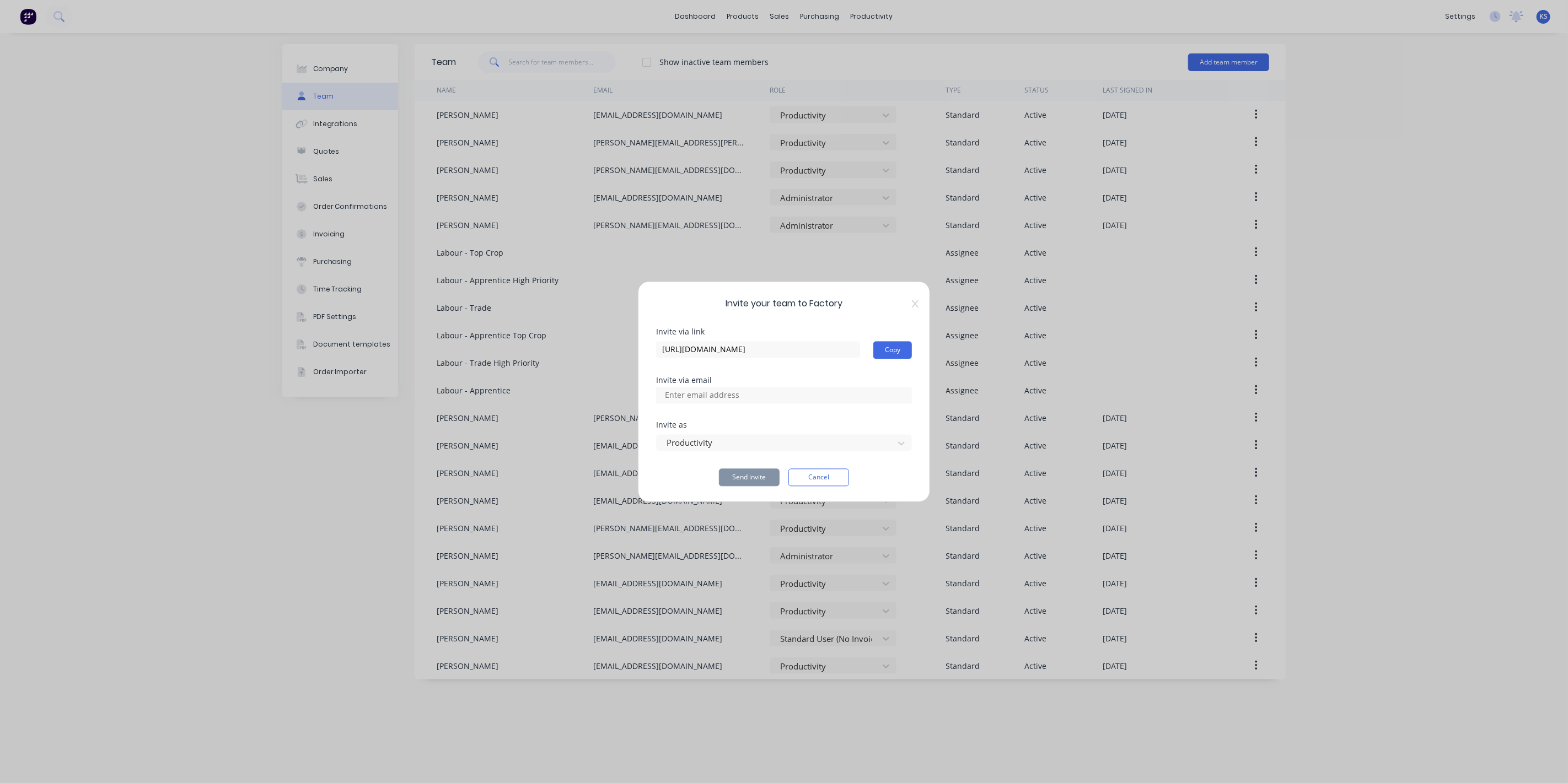
click at [689, 402] on input at bounding box center [714, 395] width 111 height 16
paste input "[EMAIL_ADDRESS][DOMAIN_NAME]"
type input "[EMAIL_ADDRESS][DOMAIN_NAME]"
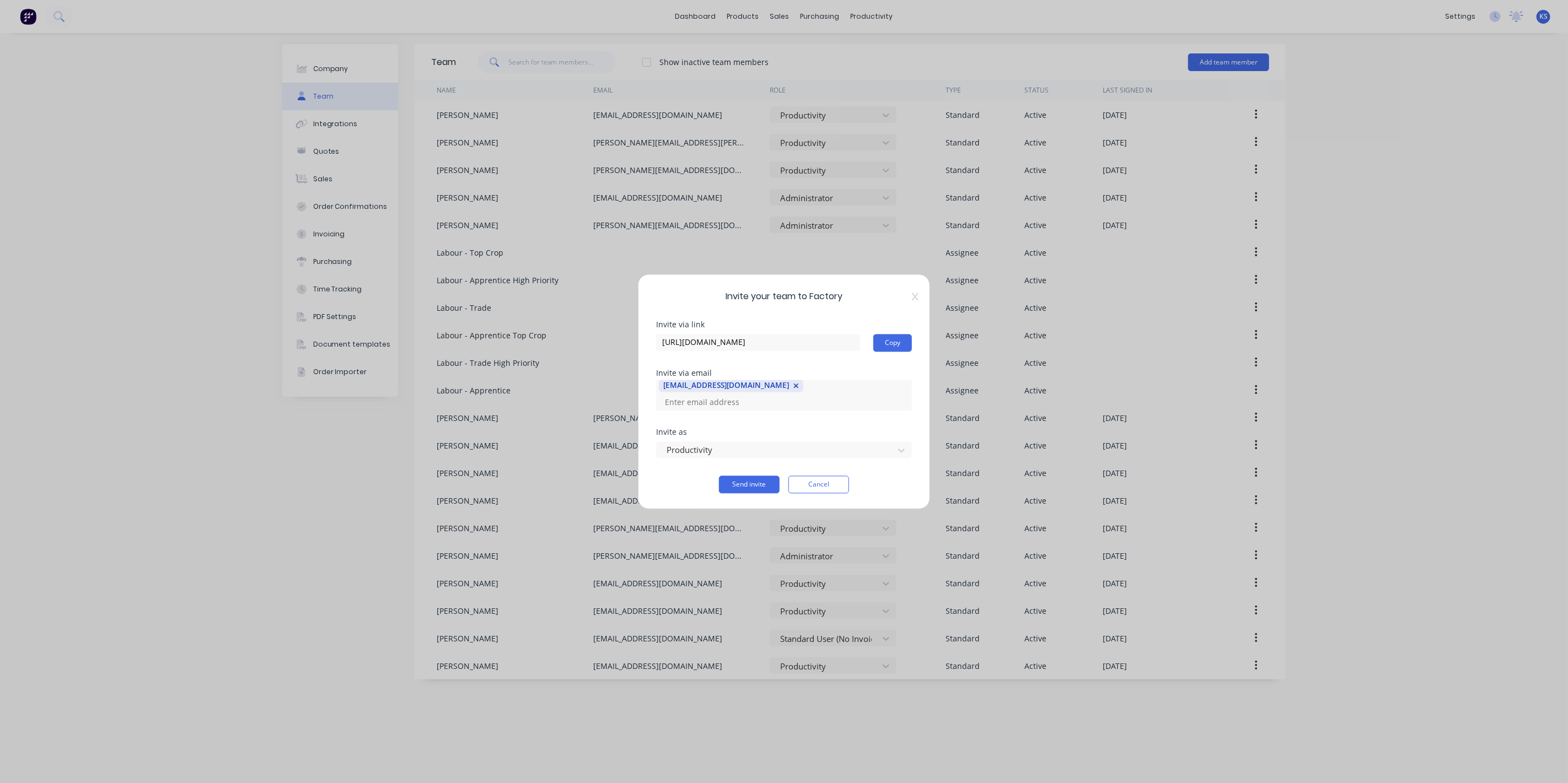
click at [730, 428] on div "Invite as" at bounding box center [784, 432] width 256 height 7
click at [738, 477] on button "Send invite" at bounding box center [749, 484] width 60 height 17
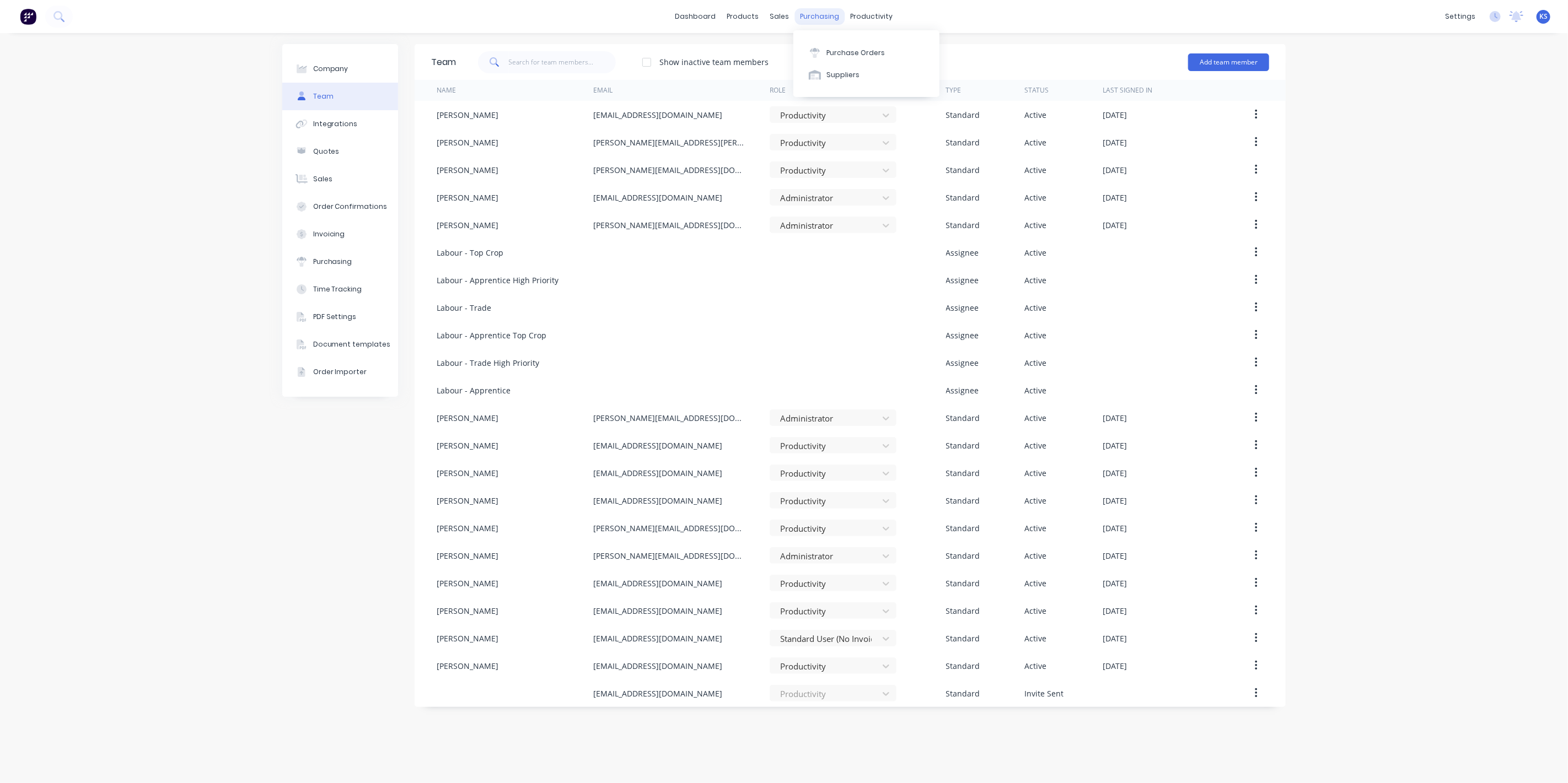
click at [824, 13] on div "purchasing" at bounding box center [820, 16] width 50 height 16
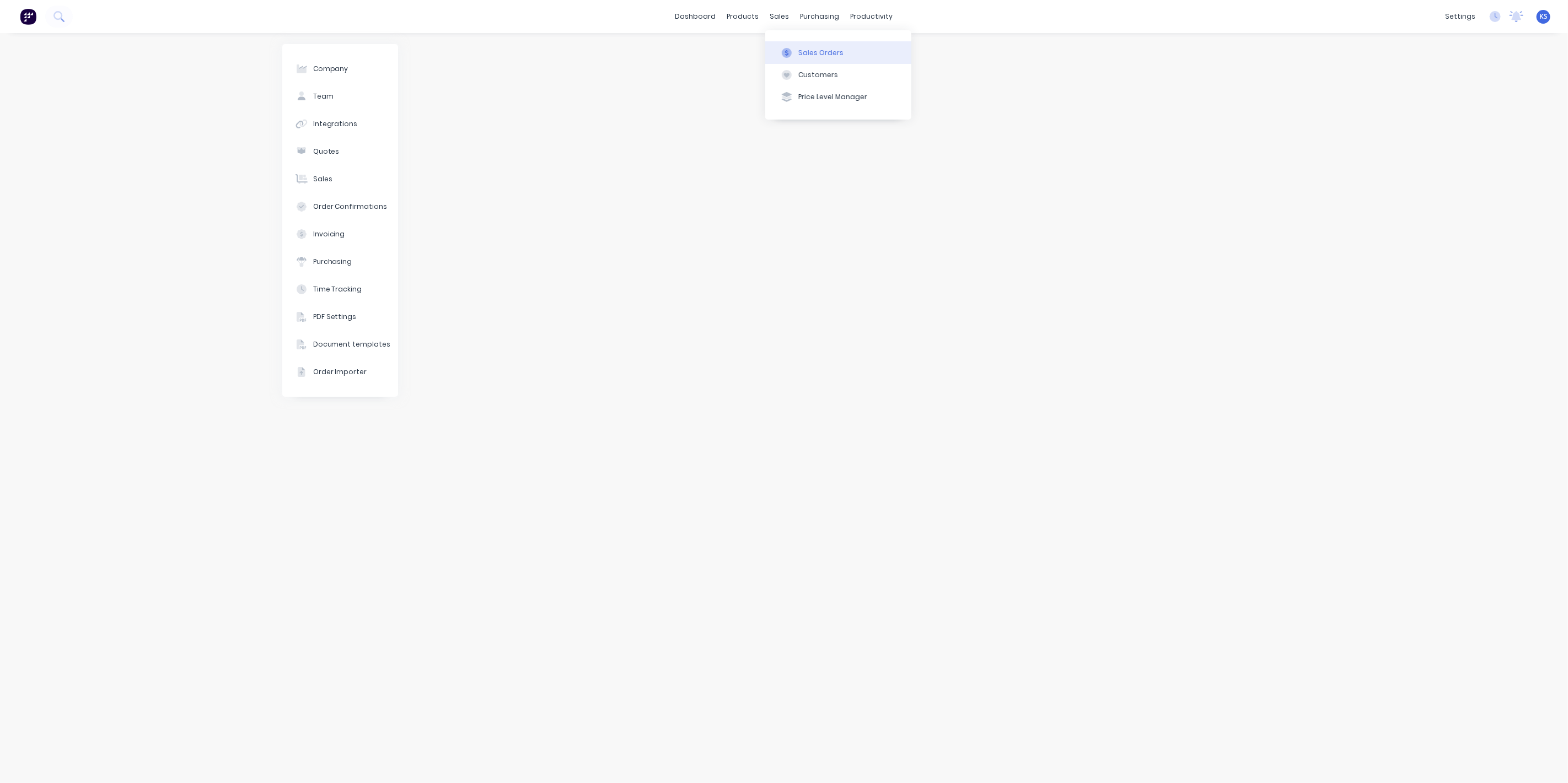
click at [822, 54] on div "Sales Orders" at bounding box center [821, 52] width 45 height 10
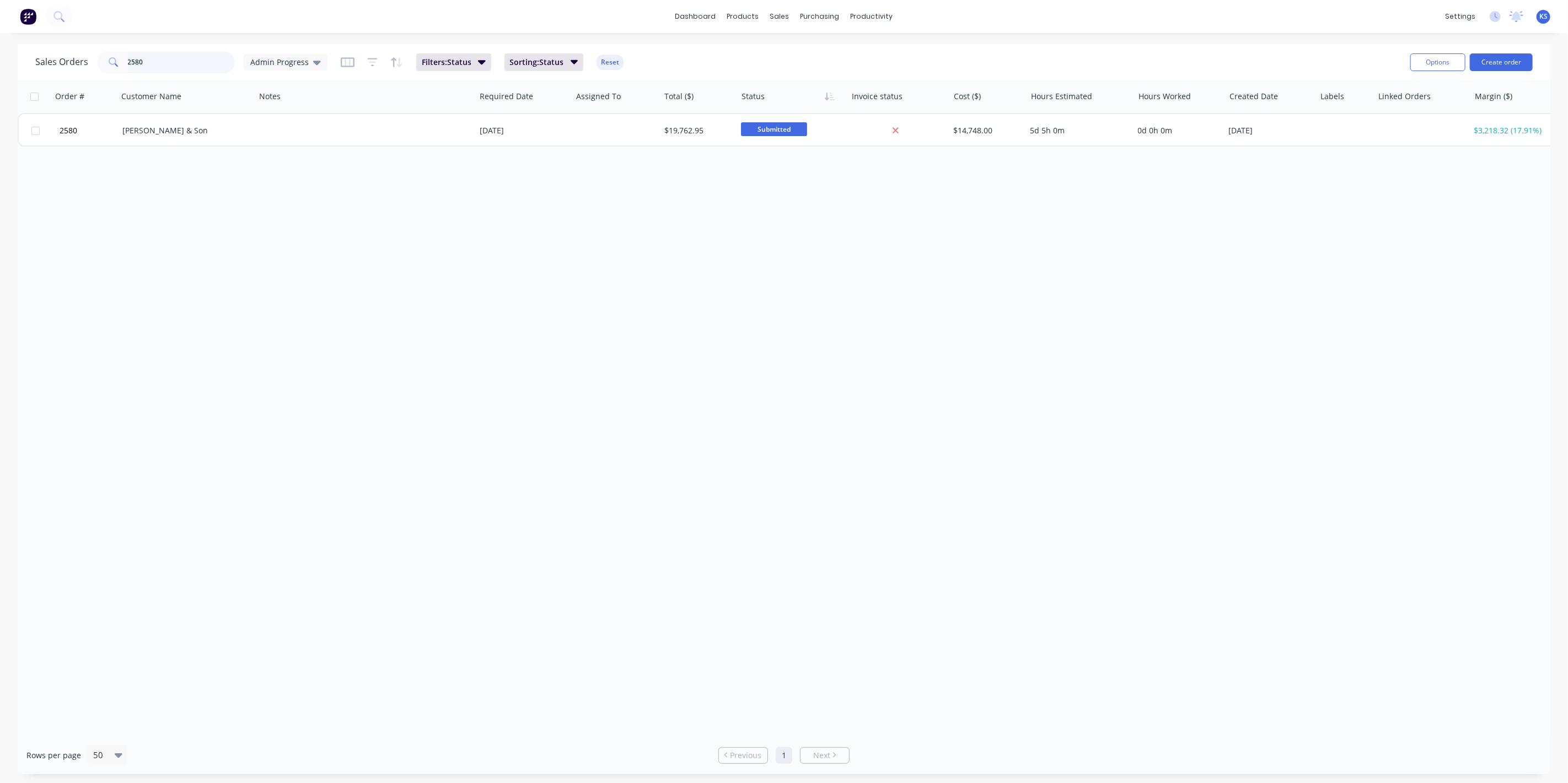
click at [173, 55] on input "2580" at bounding box center [182, 62] width 108 height 22
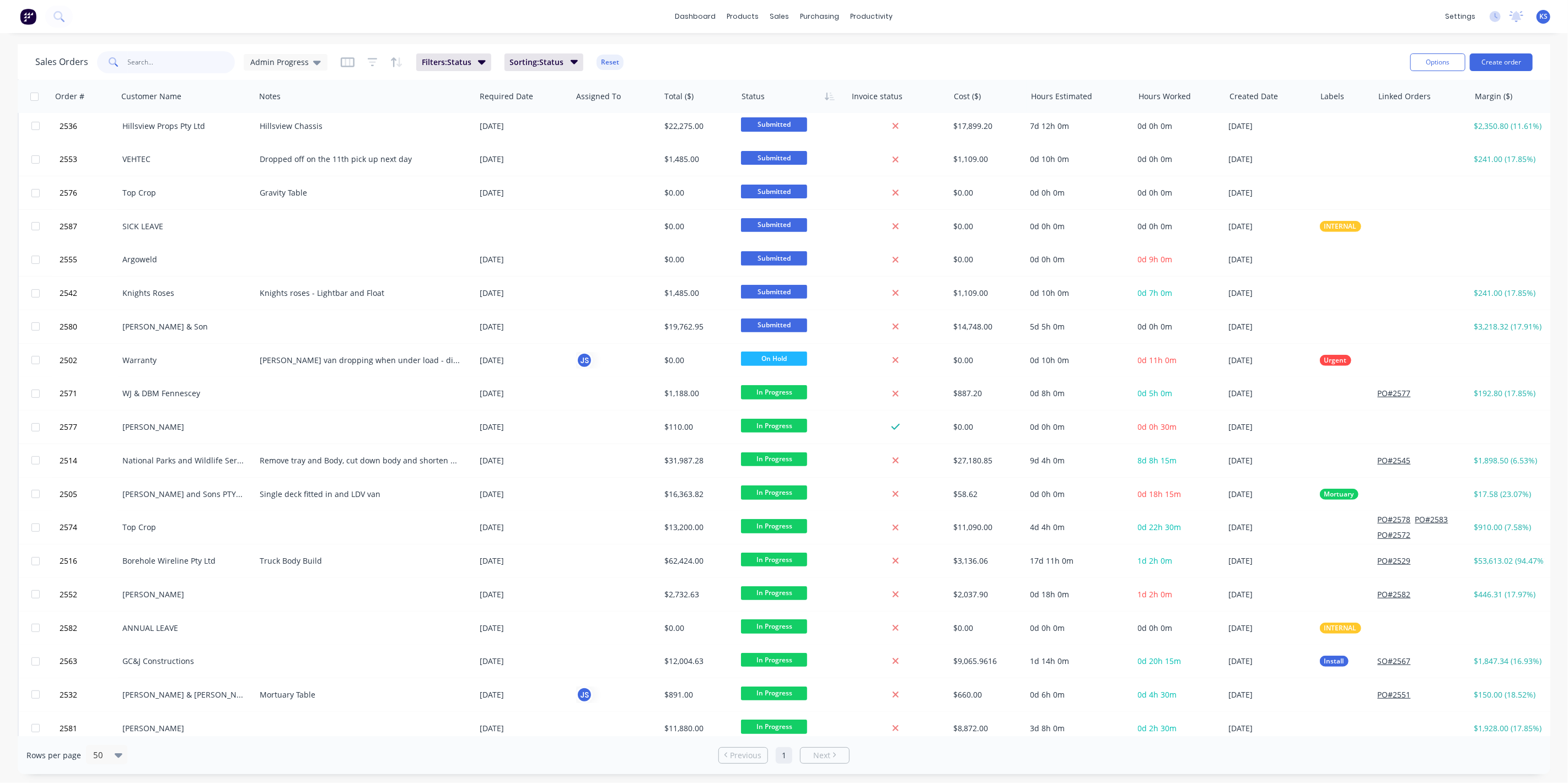
scroll to position [586, 0]
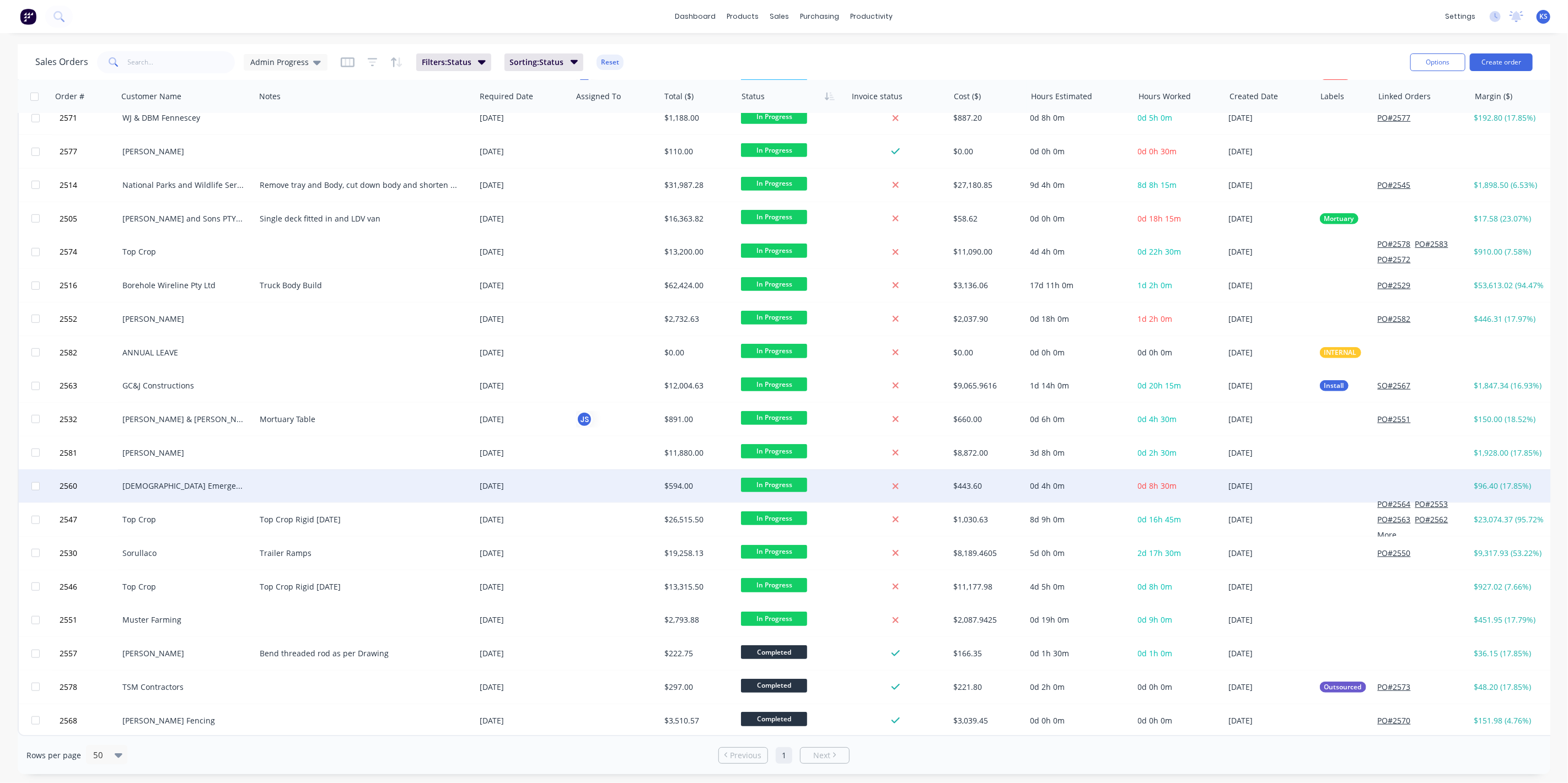
click at [185, 480] on div "[DEMOGRAPHIC_DATA] Emergency Services" at bounding box center [184, 486] width 123 height 11
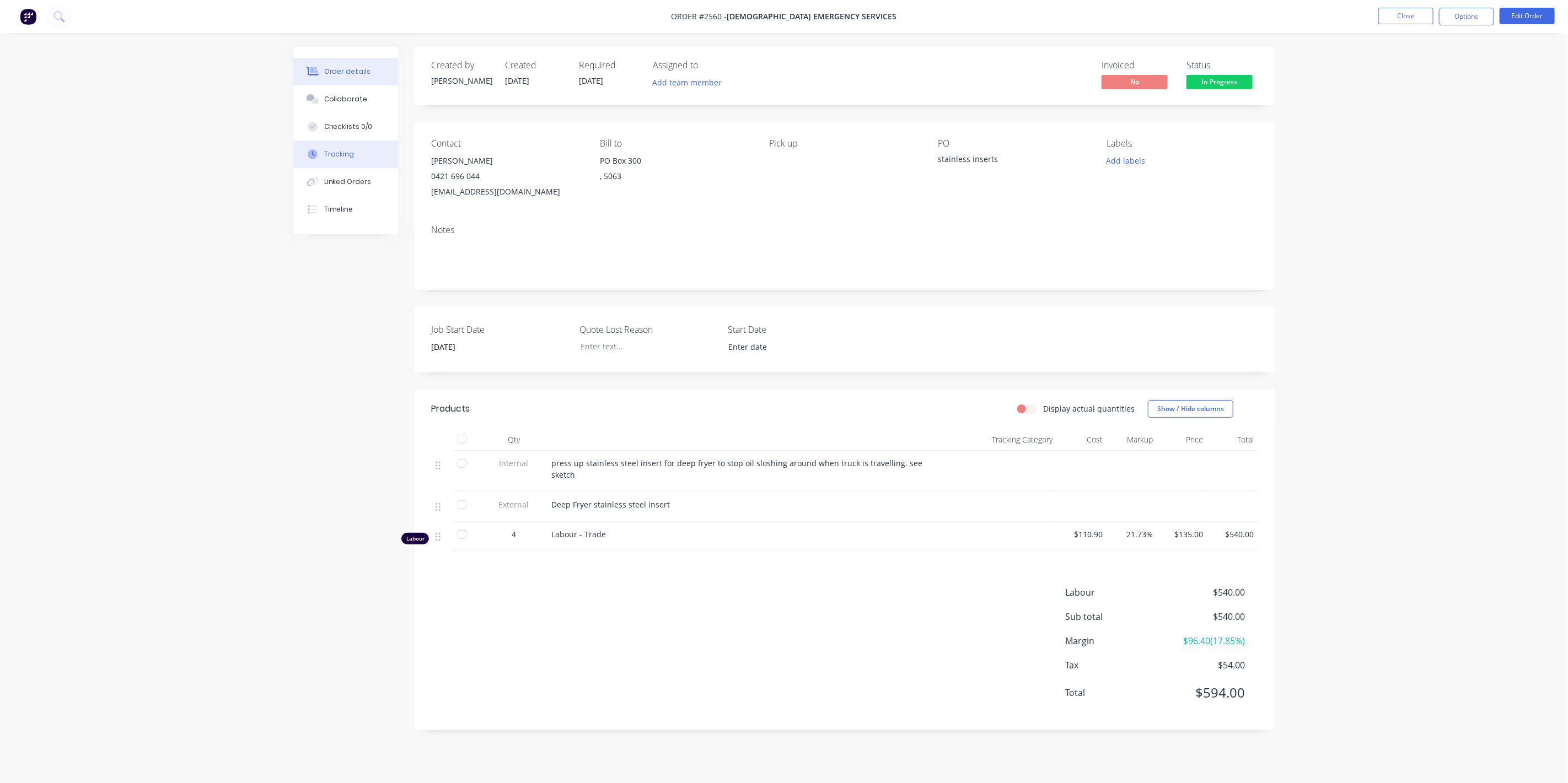
click at [352, 147] on button "Tracking" at bounding box center [346, 155] width 104 height 27
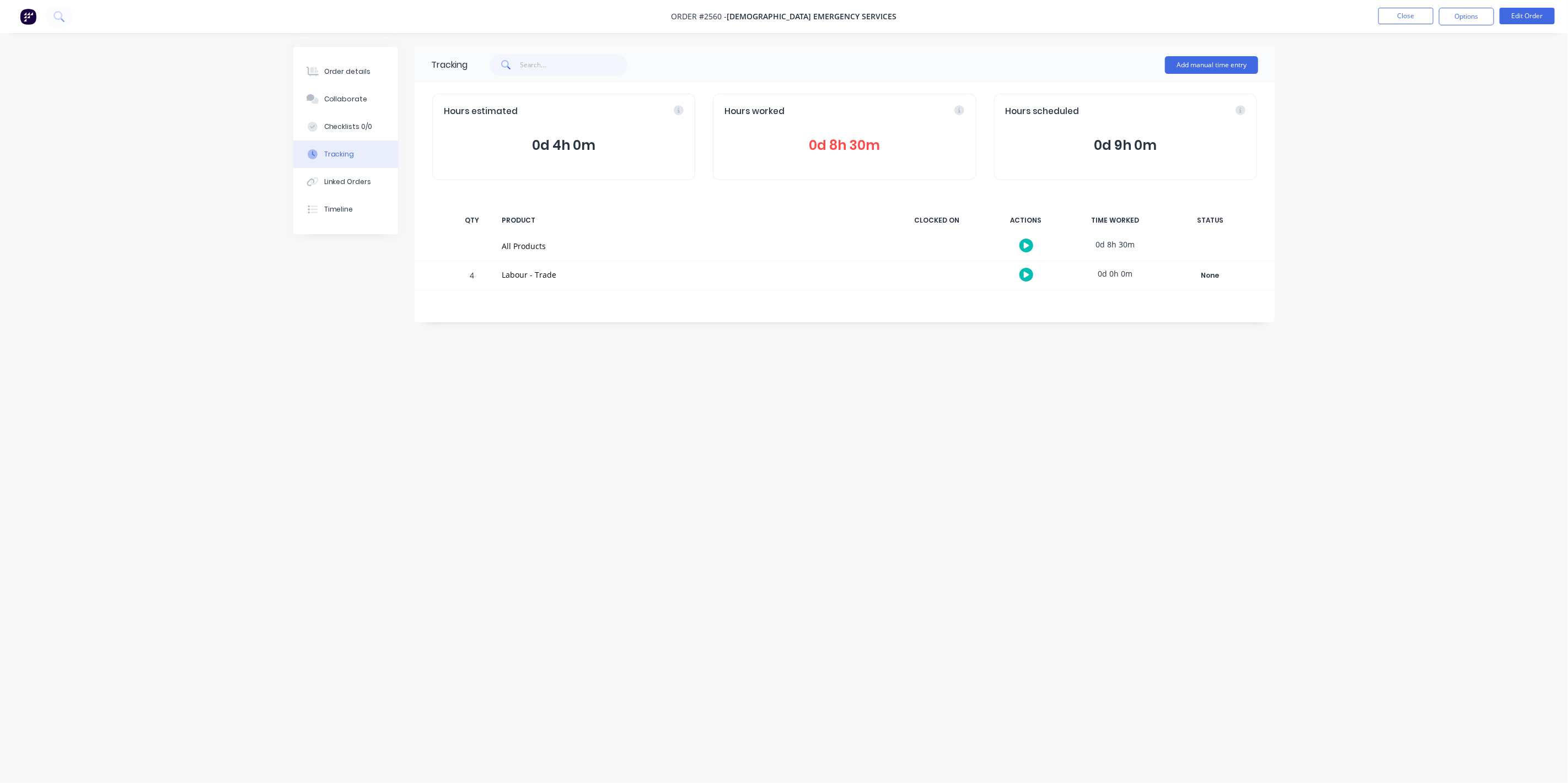
click at [844, 138] on span "0d 8h 30m" at bounding box center [844, 145] width 240 height 20
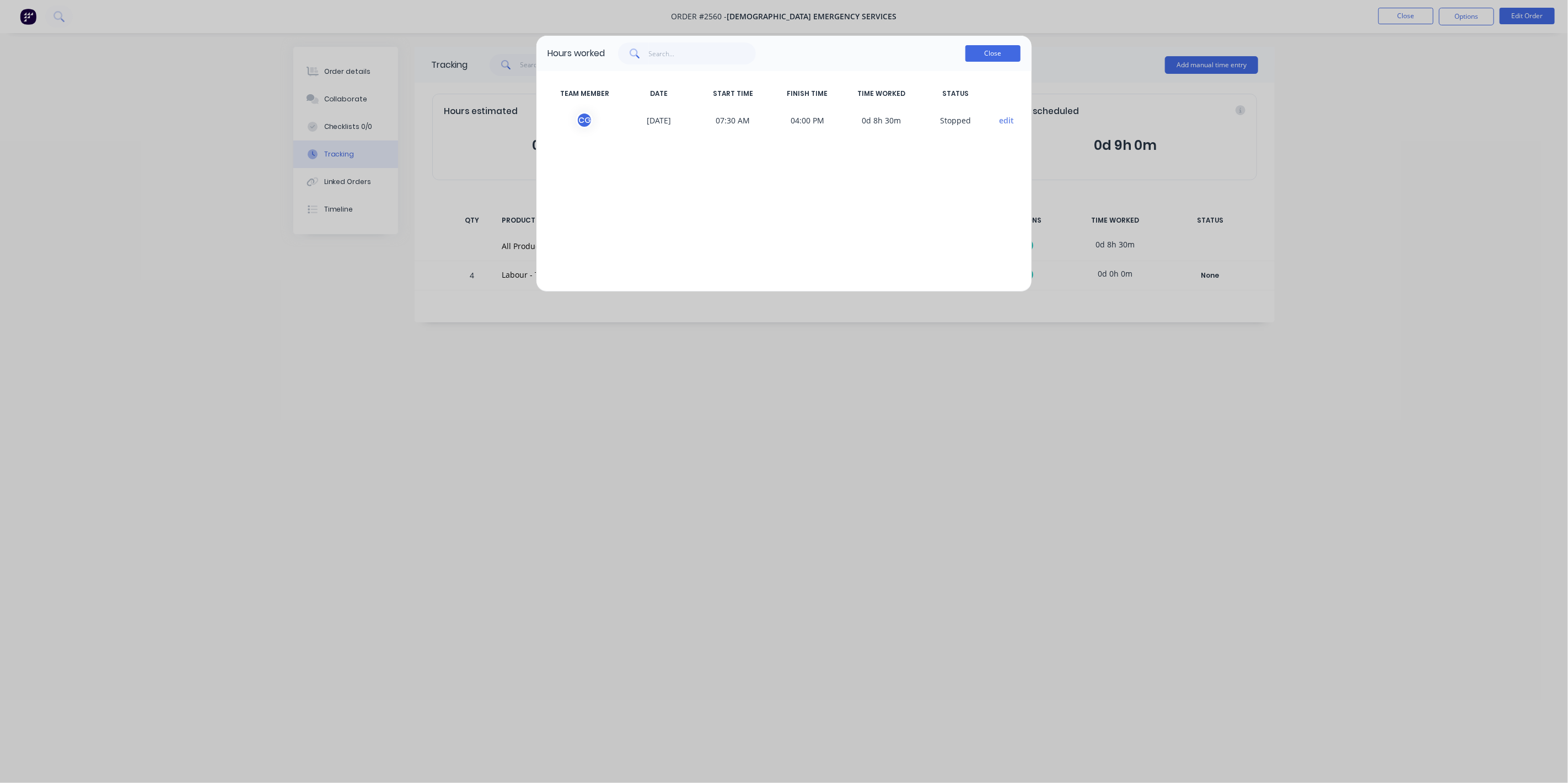
click at [1005, 54] on button "Close" at bounding box center [993, 53] width 55 height 16
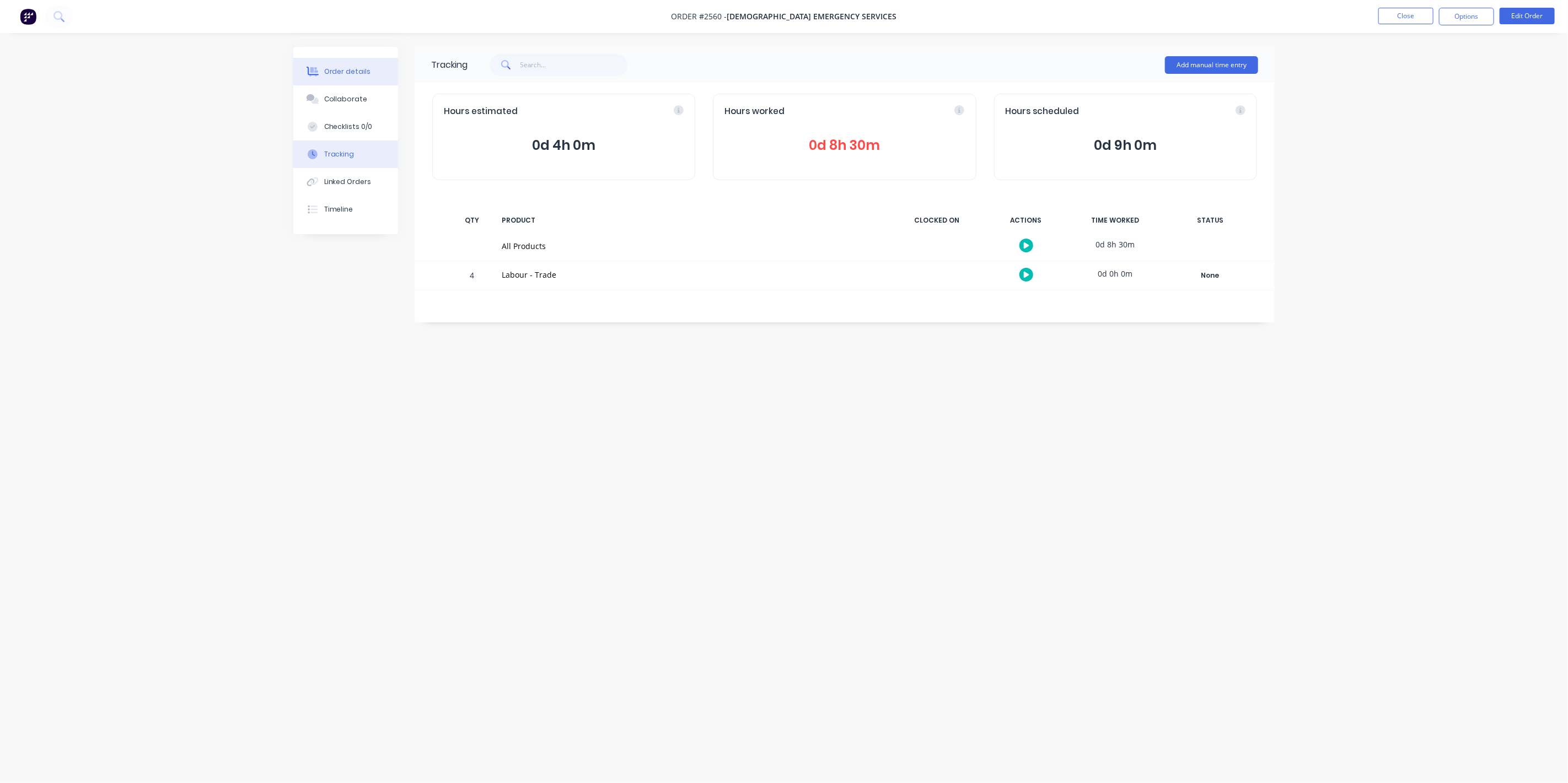
click at [354, 71] on div "Order details" at bounding box center [347, 71] width 47 height 10
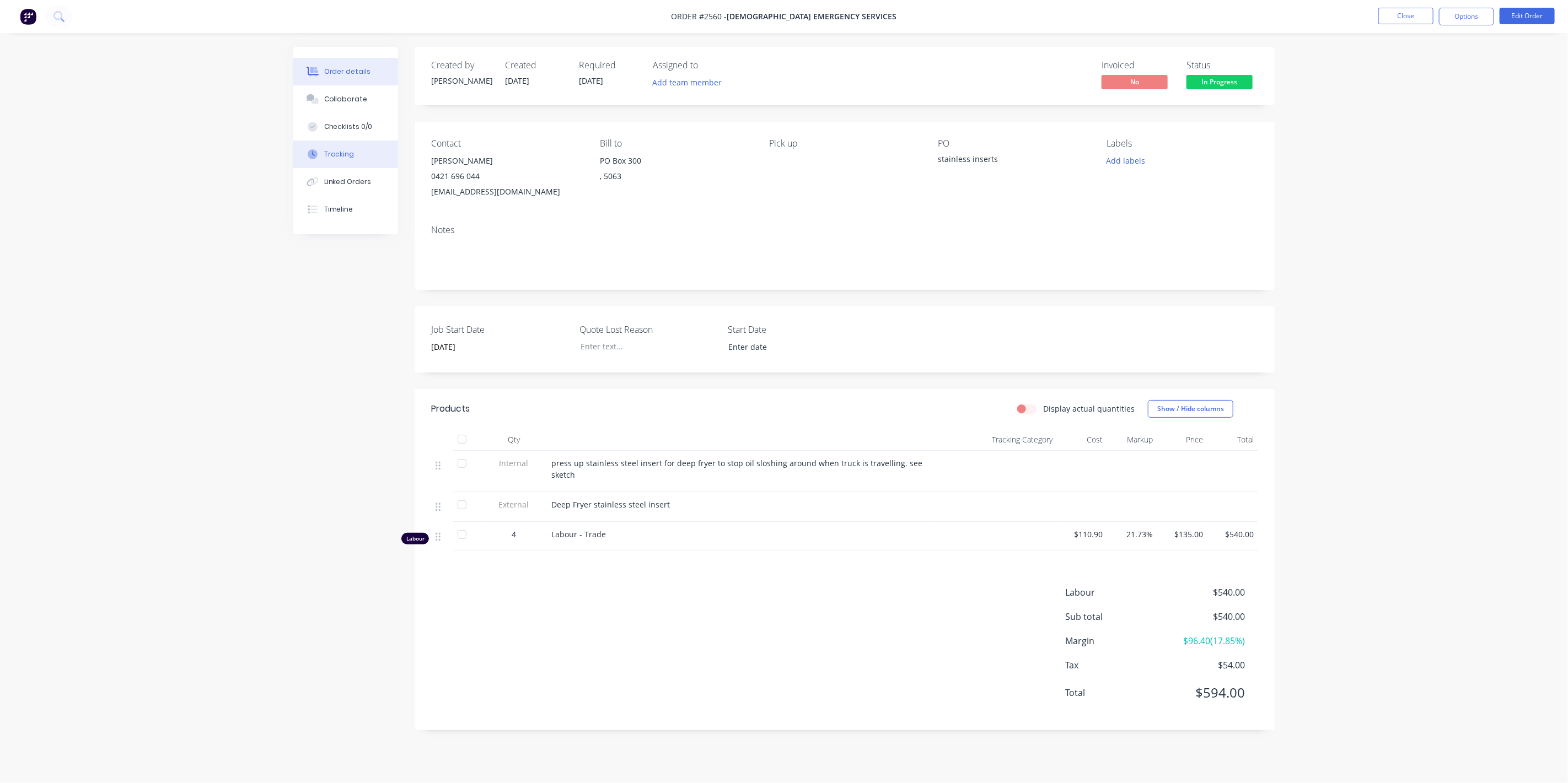
click at [353, 160] on button "Tracking" at bounding box center [346, 155] width 104 height 27
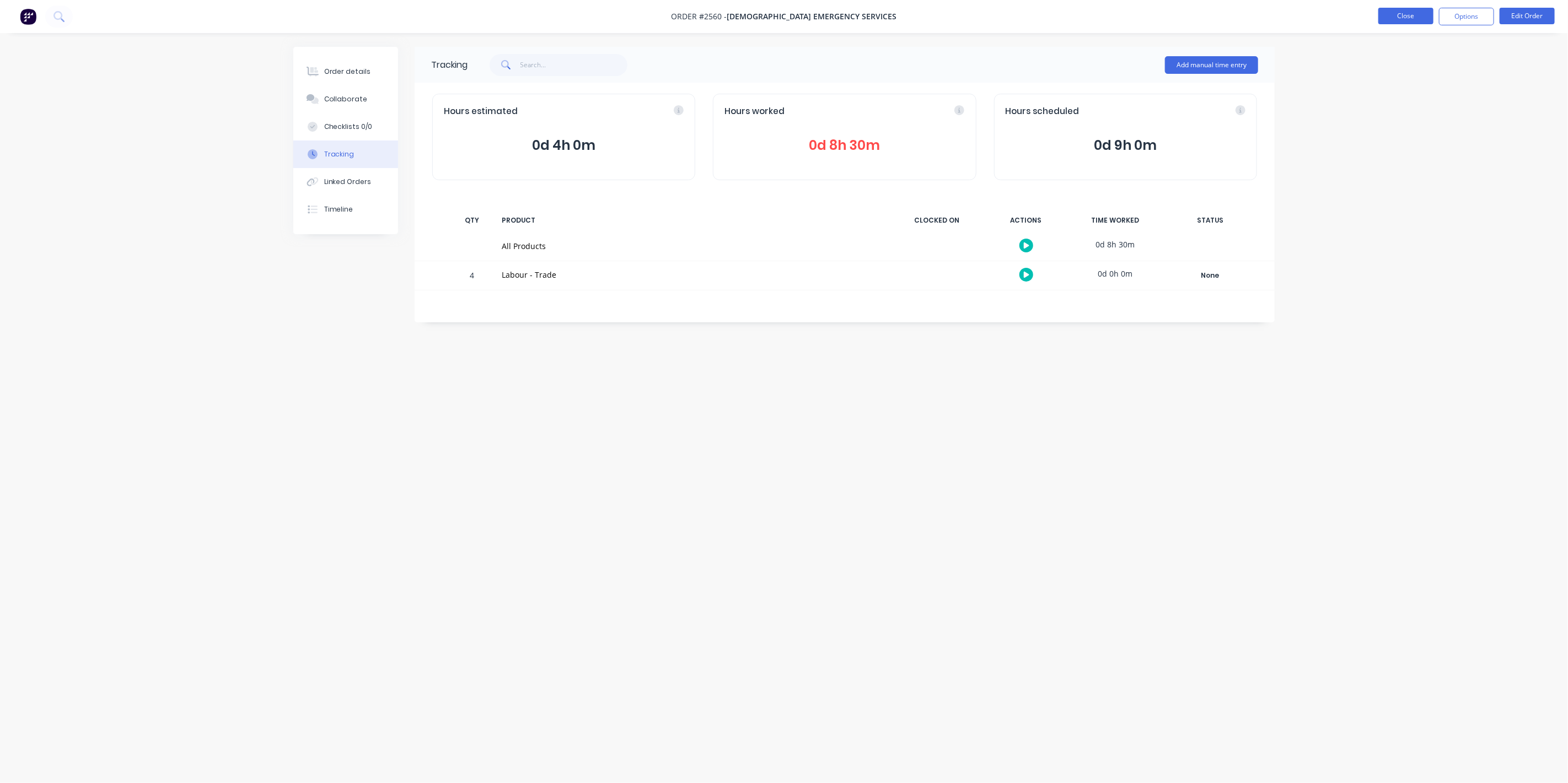
click at [1399, 16] on button "Close" at bounding box center [1405, 16] width 55 height 16
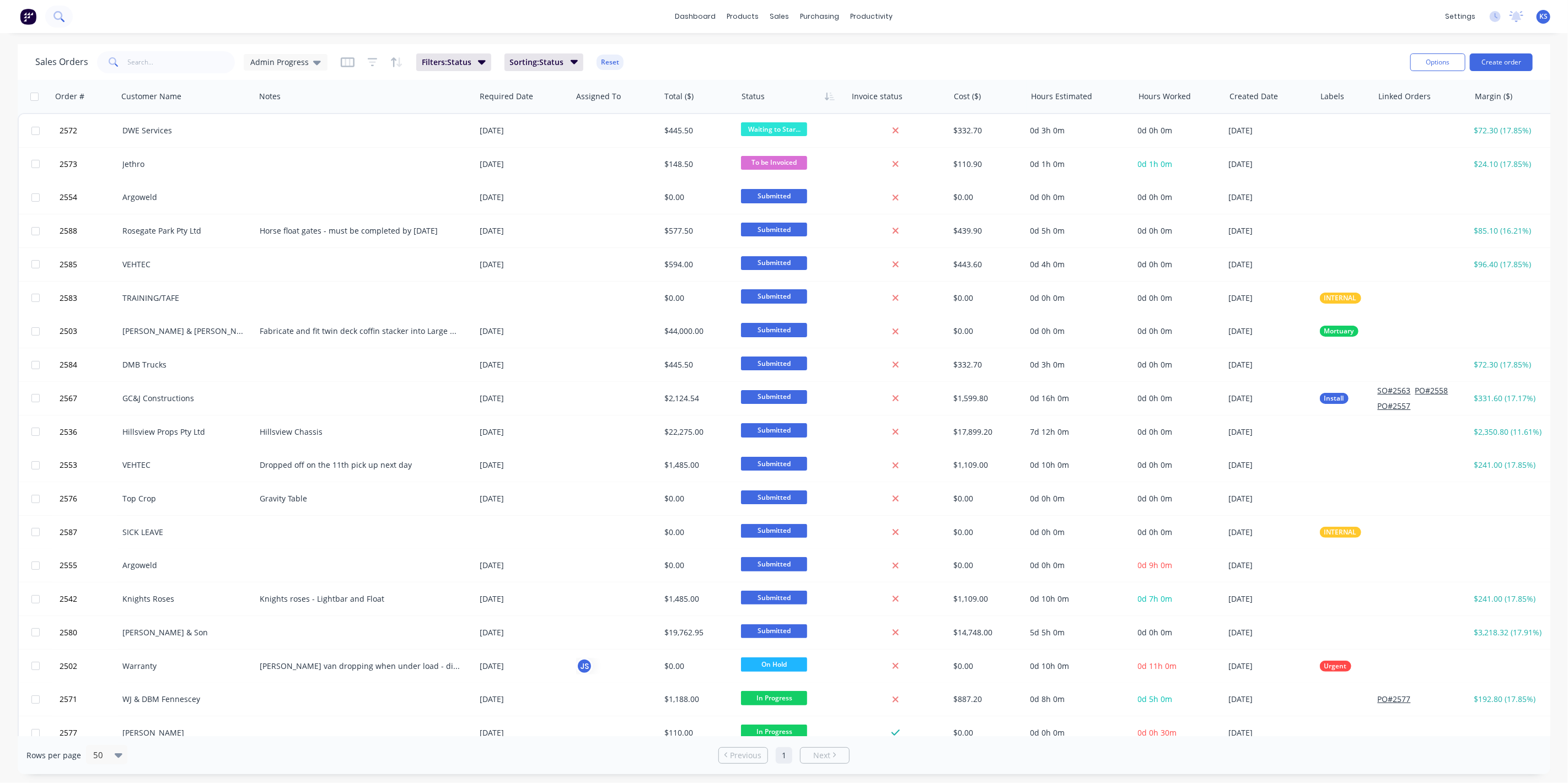
click at [56, 22] on button at bounding box center [59, 16] width 27 height 22
click at [56, 14] on icon at bounding box center [58, 16] width 10 height 10
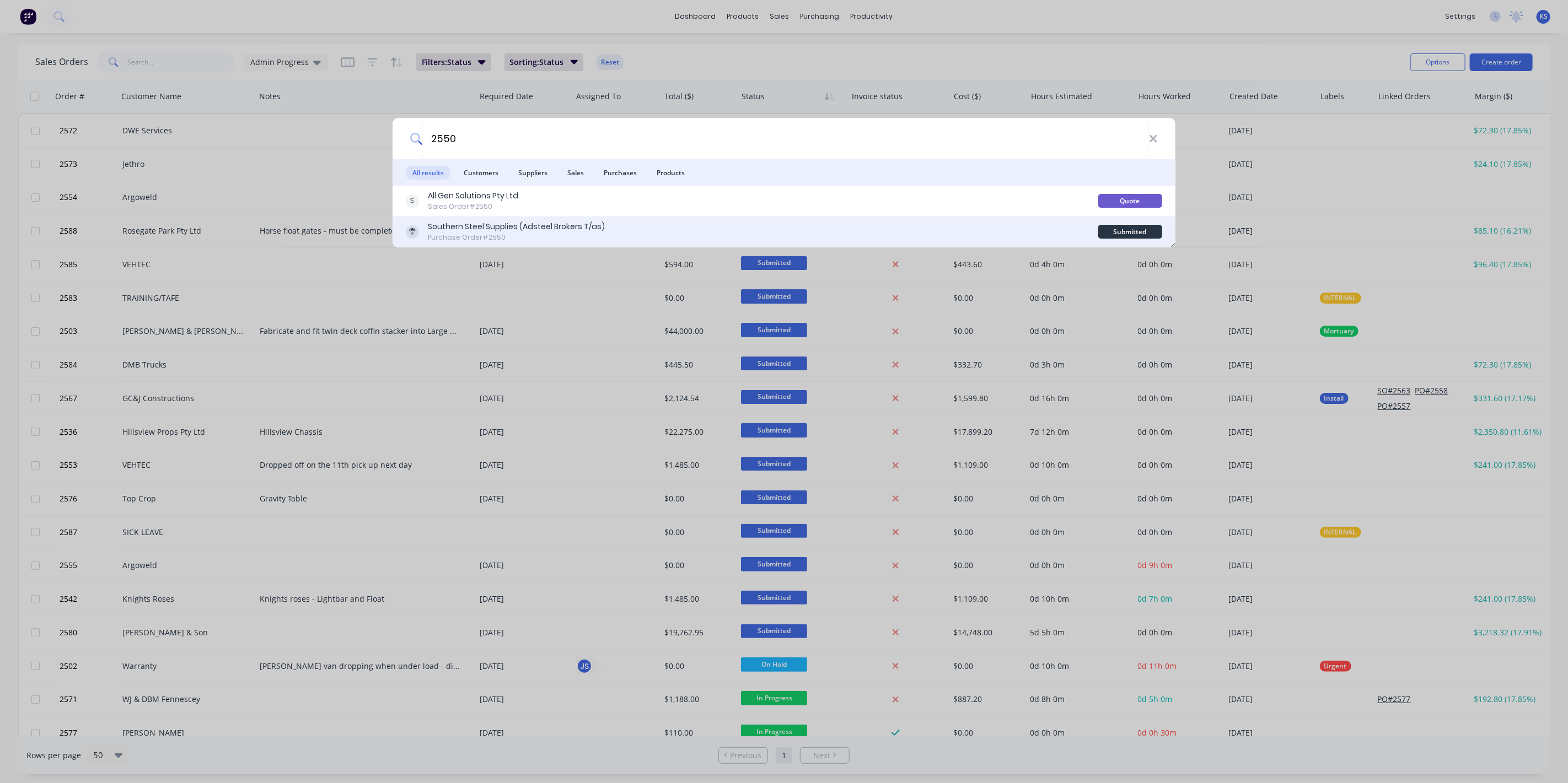
type input "2550"
click at [492, 226] on div "Southern Steel Supplies (Adsteel Brokers T/as)" at bounding box center [516, 227] width 177 height 12
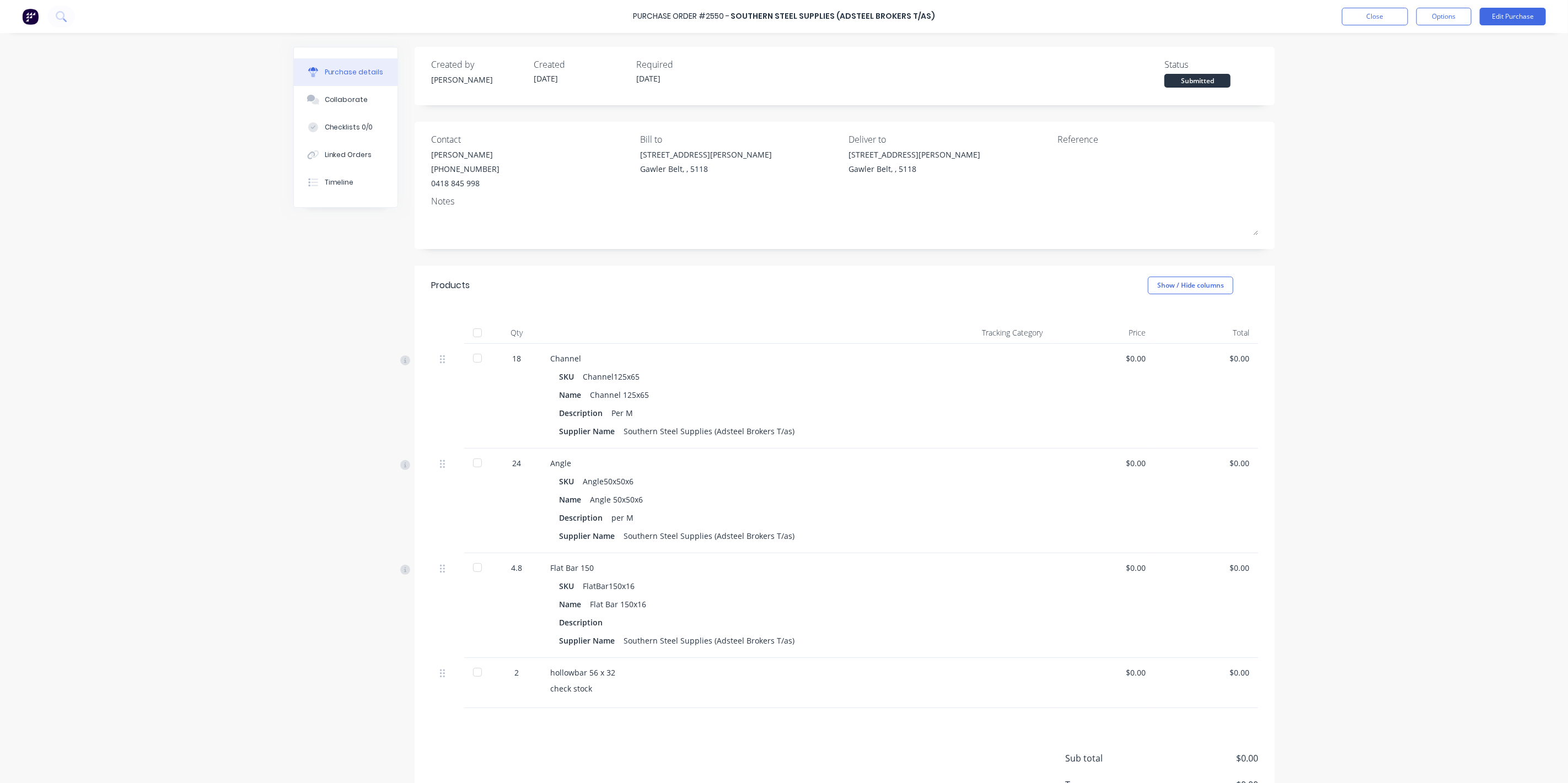
click at [440, 679] on div at bounding box center [447, 673] width 16 height 13
drag, startPoint x: 439, startPoint y: 679, endPoint x: 497, endPoint y: 742, distance: 85.6
click at [497, 742] on div "Sub total $0.00 Tax $0.00 Total $0.00" at bounding box center [844, 781] width 860 height 146
click at [474, 563] on div at bounding box center [478, 568] width 22 height 22
click at [473, 460] on div at bounding box center [478, 463] width 22 height 22
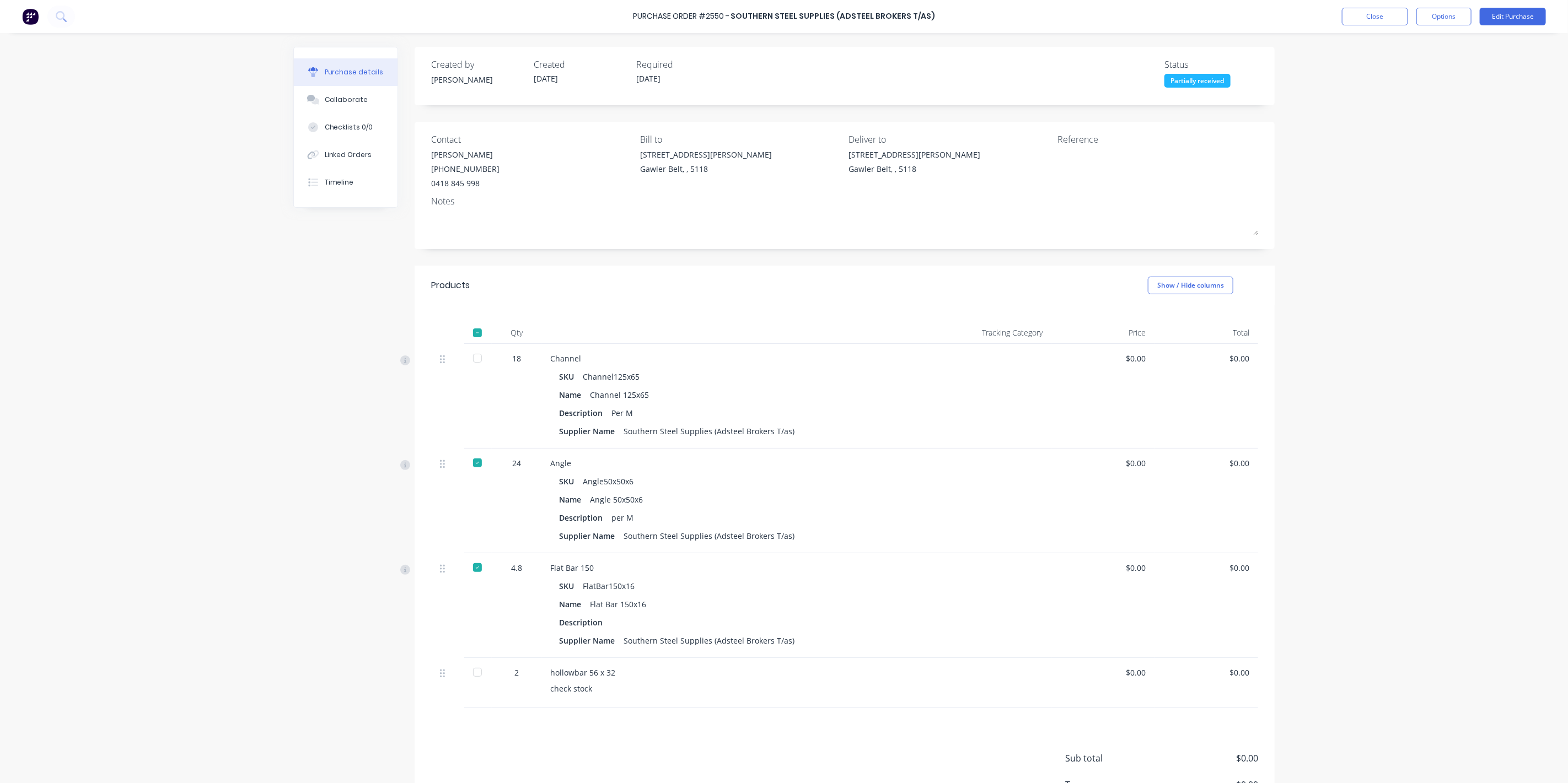
click at [469, 356] on div at bounding box center [478, 359] width 22 height 22
click at [1447, 20] on button "Options" at bounding box center [1444, 16] width 55 height 17
click at [1418, 73] on div "Convert to Bill" at bounding box center [1419, 66] width 85 height 16
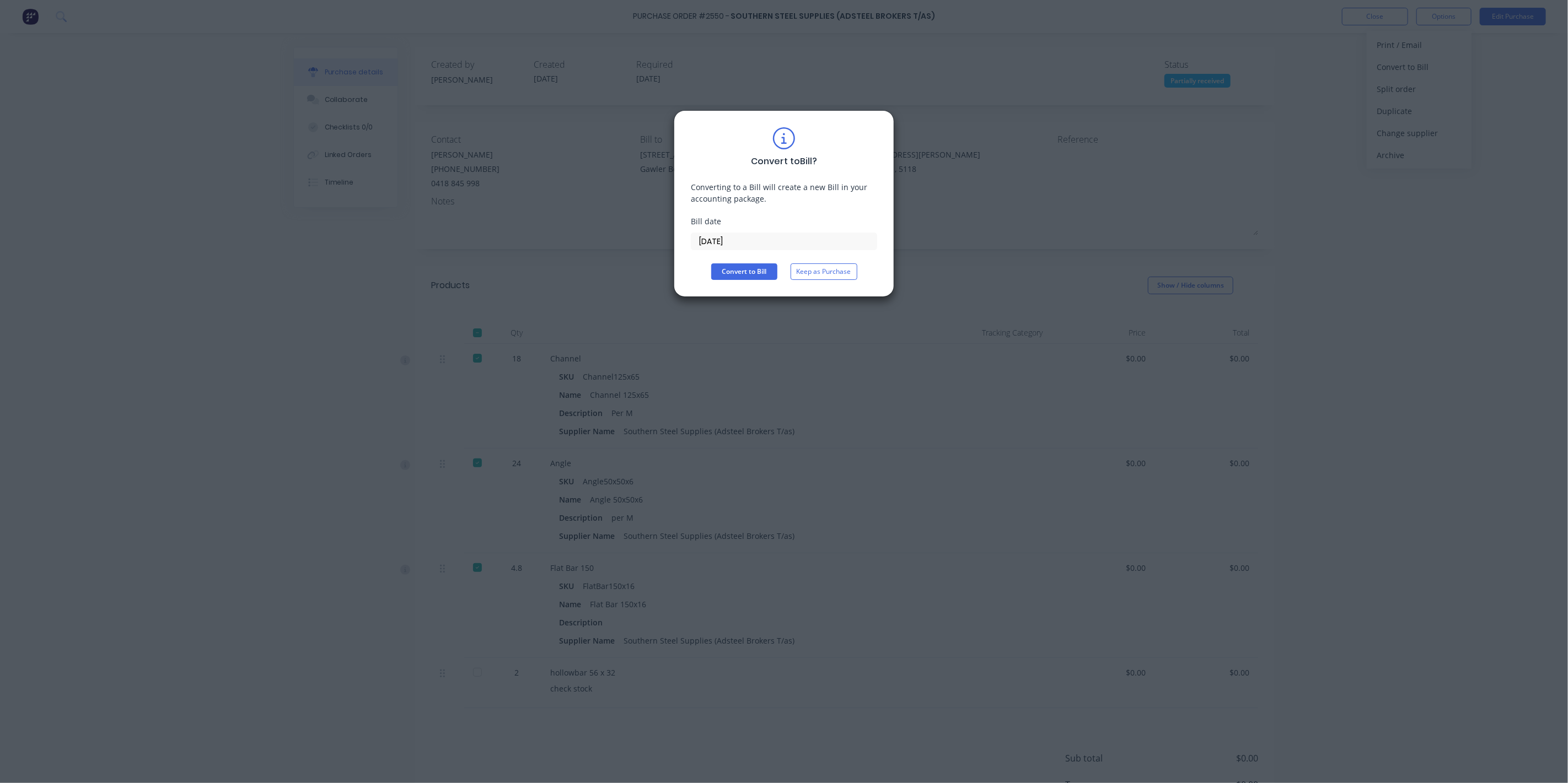
click at [774, 241] on input "[DATE]" at bounding box center [784, 241] width 185 height 16
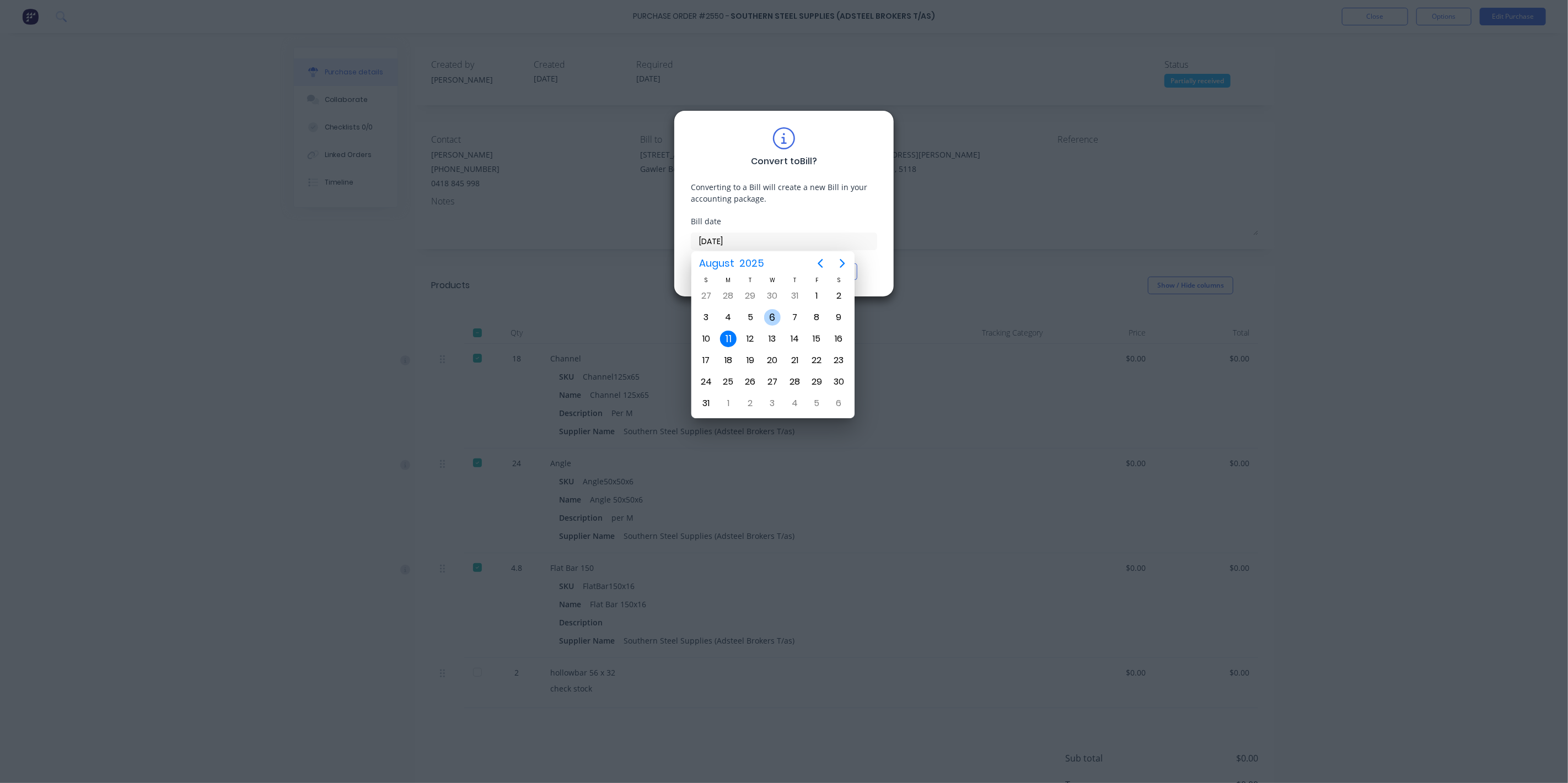
click at [772, 318] on div "6" at bounding box center [772, 317] width 16 height 16
type input "[DATE]"
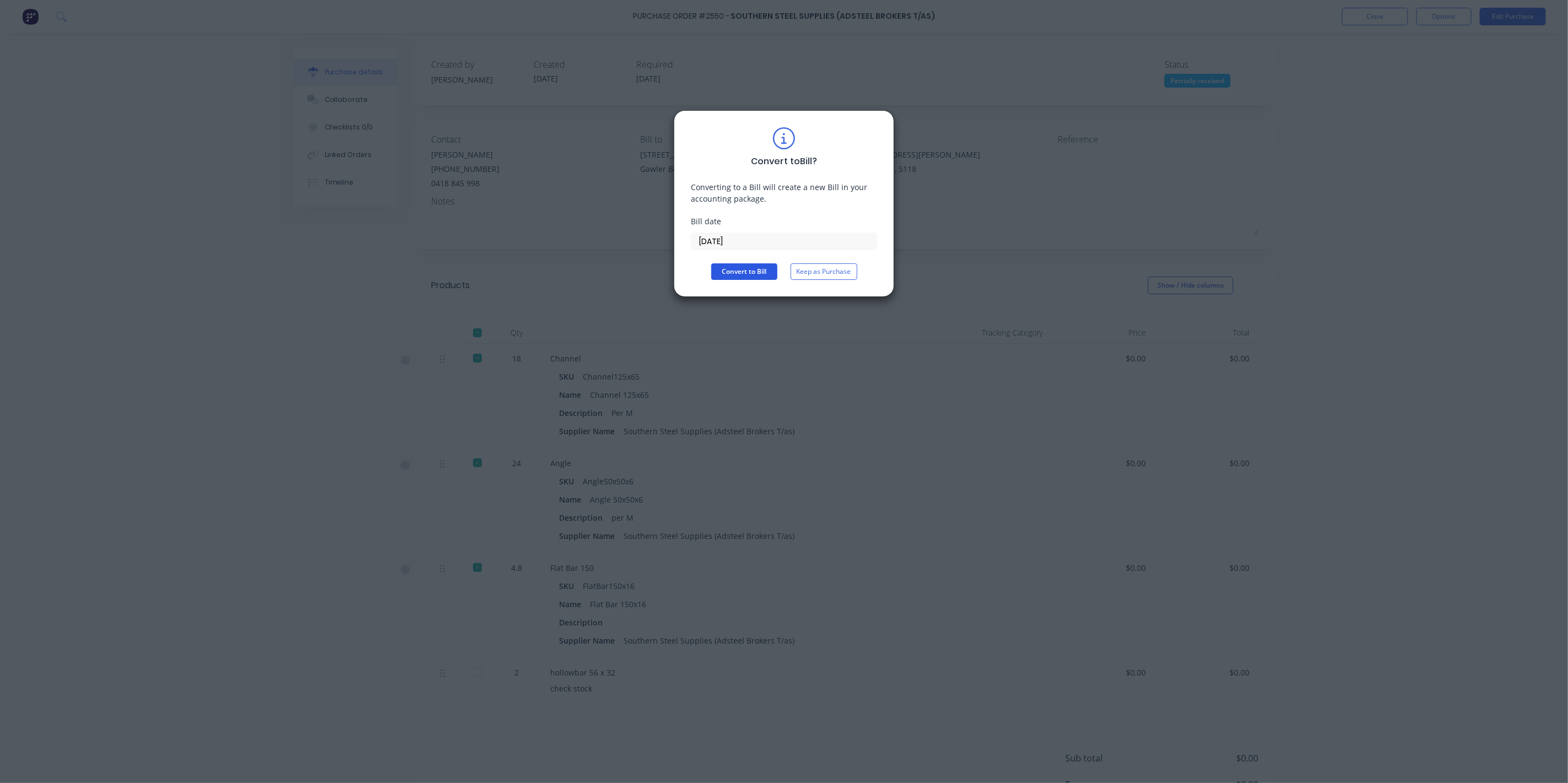
click at [736, 272] on button "Convert to Bill" at bounding box center [744, 272] width 66 height 16
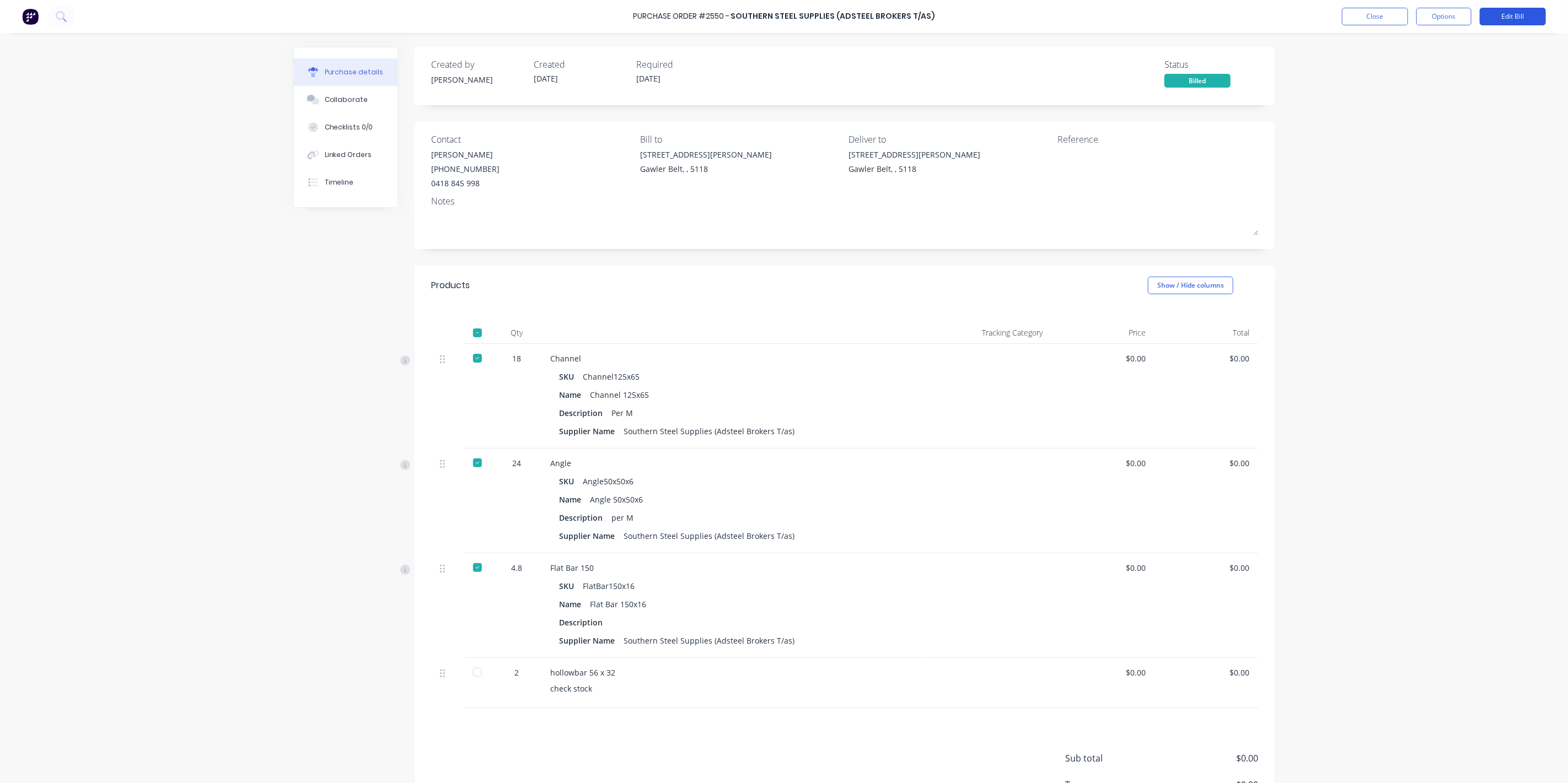
click at [1501, 18] on button "Edit Bill" at bounding box center [1512, 16] width 66 height 17
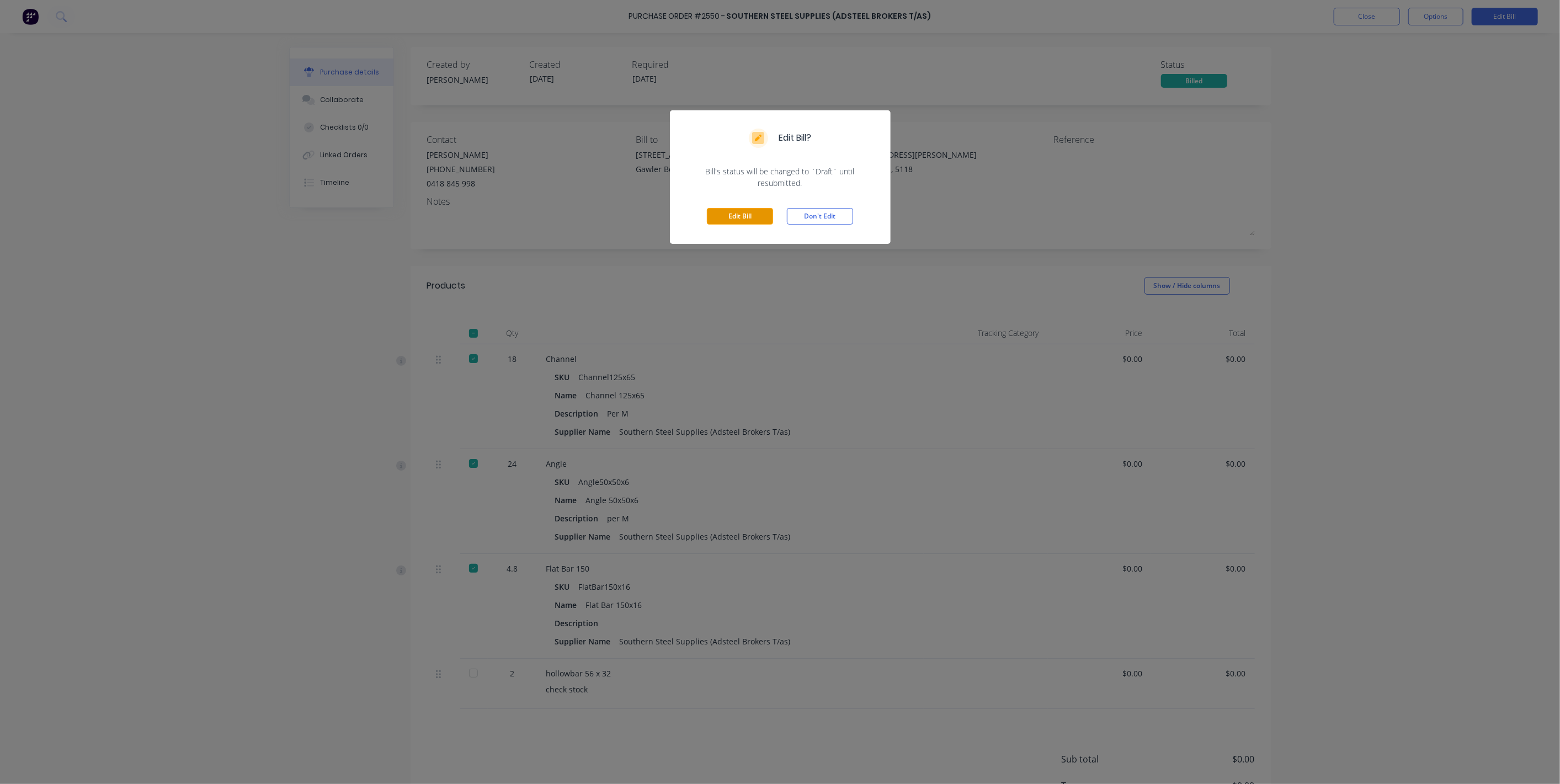
click at [727, 213] on button "Edit Bill" at bounding box center [740, 216] width 66 height 16
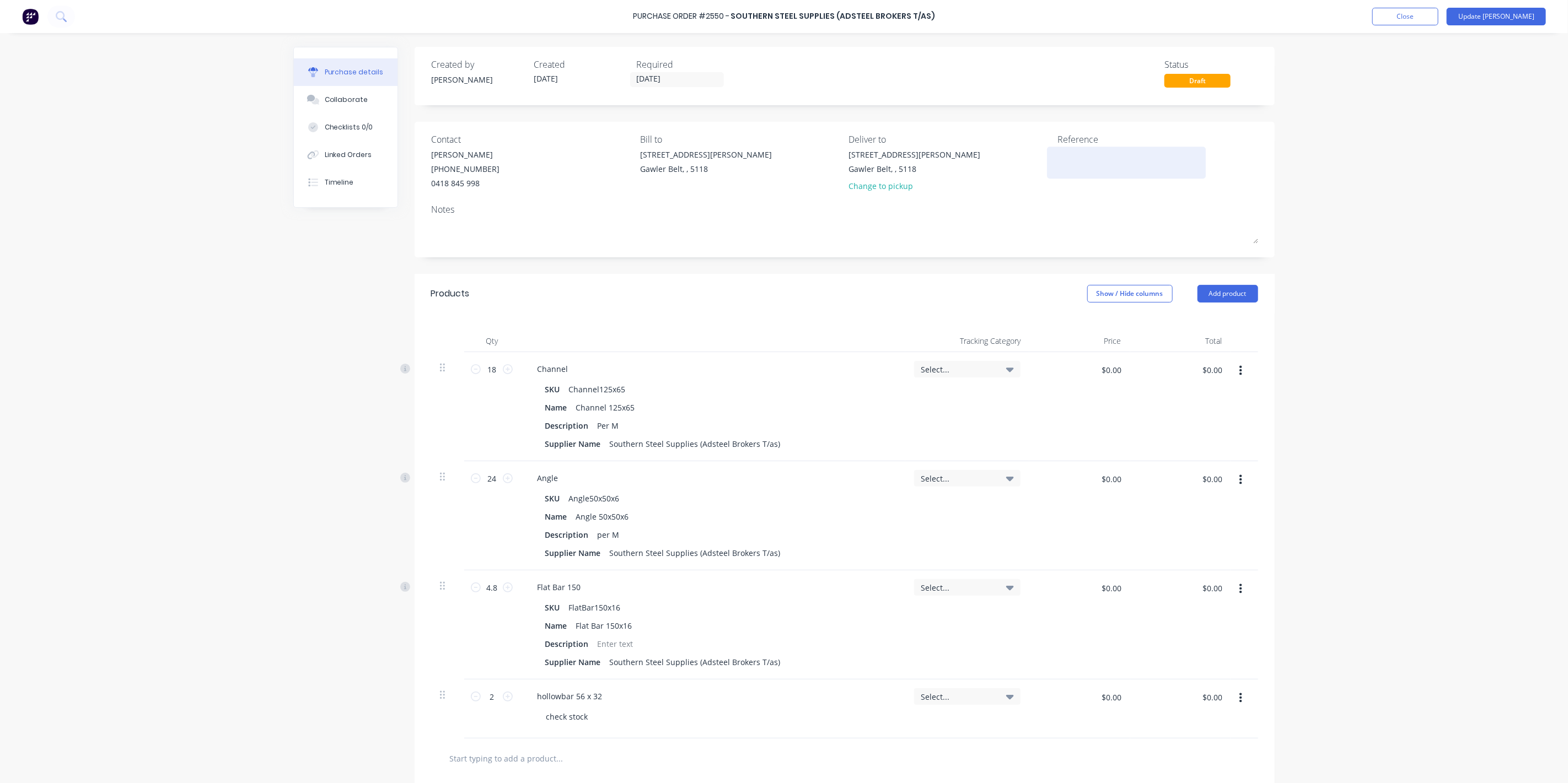
click at [1079, 171] on textarea at bounding box center [1126, 161] width 138 height 25
type textarea "INV-1682099"
click at [1085, 377] on div "$0.00 $0.00" at bounding box center [1083, 374] width 90 height 26
type textarea "x"
type textarea "INV-1682099"
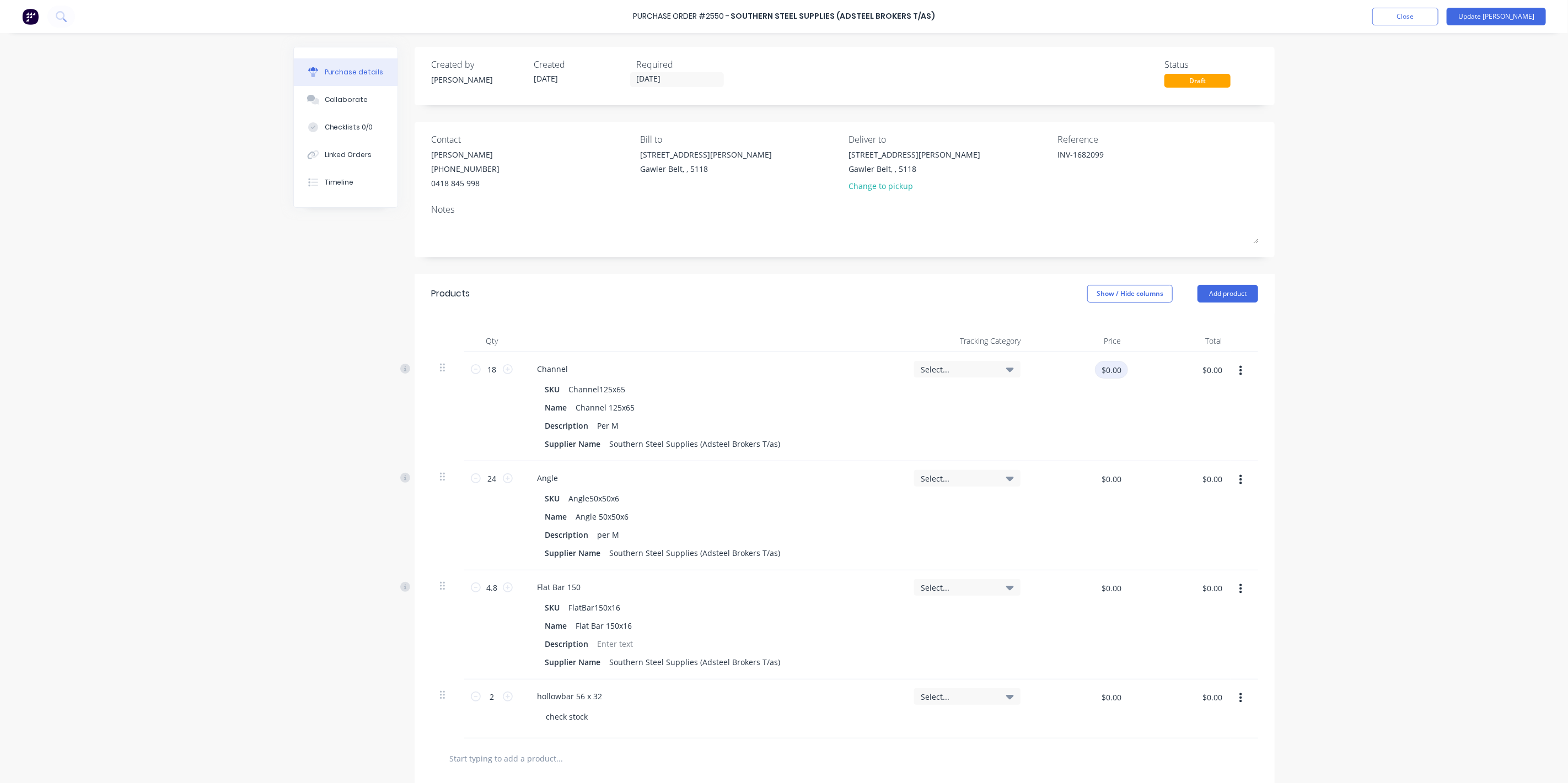
click at [1098, 367] on input "$0.00" at bounding box center [1112, 370] width 33 height 17
click at [1097, 362] on input "$0.00" at bounding box center [1112, 370] width 33 height 17
type textarea "x"
drag, startPoint x: 1102, startPoint y: 362, endPoint x: 1191, endPoint y: 370, distance: 89.4
click at [1191, 370] on div "18 18 Channel SKU Channel125x65 Name Channel 125x65 Description Per M Supplier …" at bounding box center [844, 406] width 827 height 109
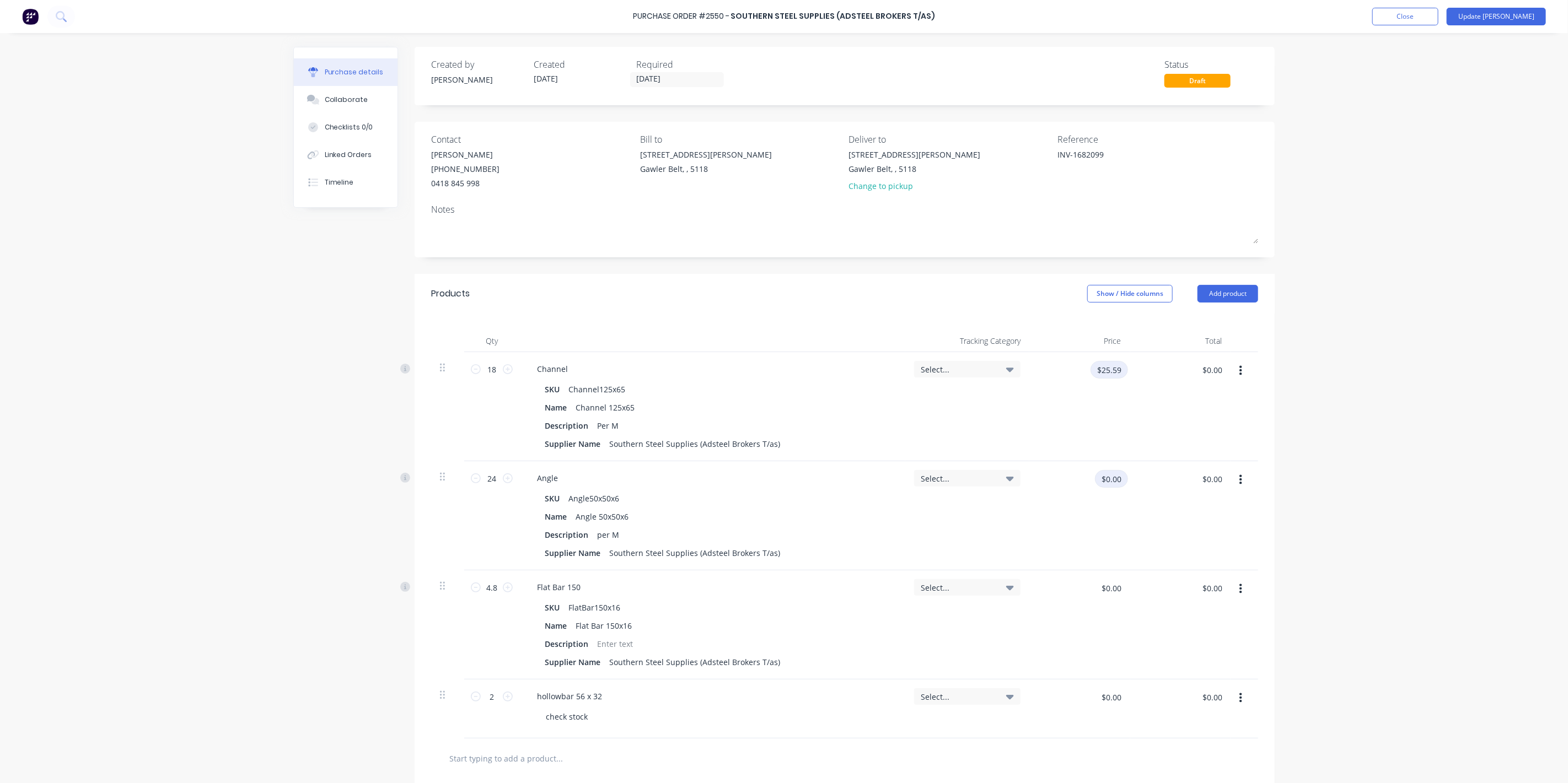
type input "$25.59"
click at [1101, 472] on input "$0.00" at bounding box center [1112, 478] width 33 height 17
type textarea "x"
type input "$25.59"
type input "$460.62"
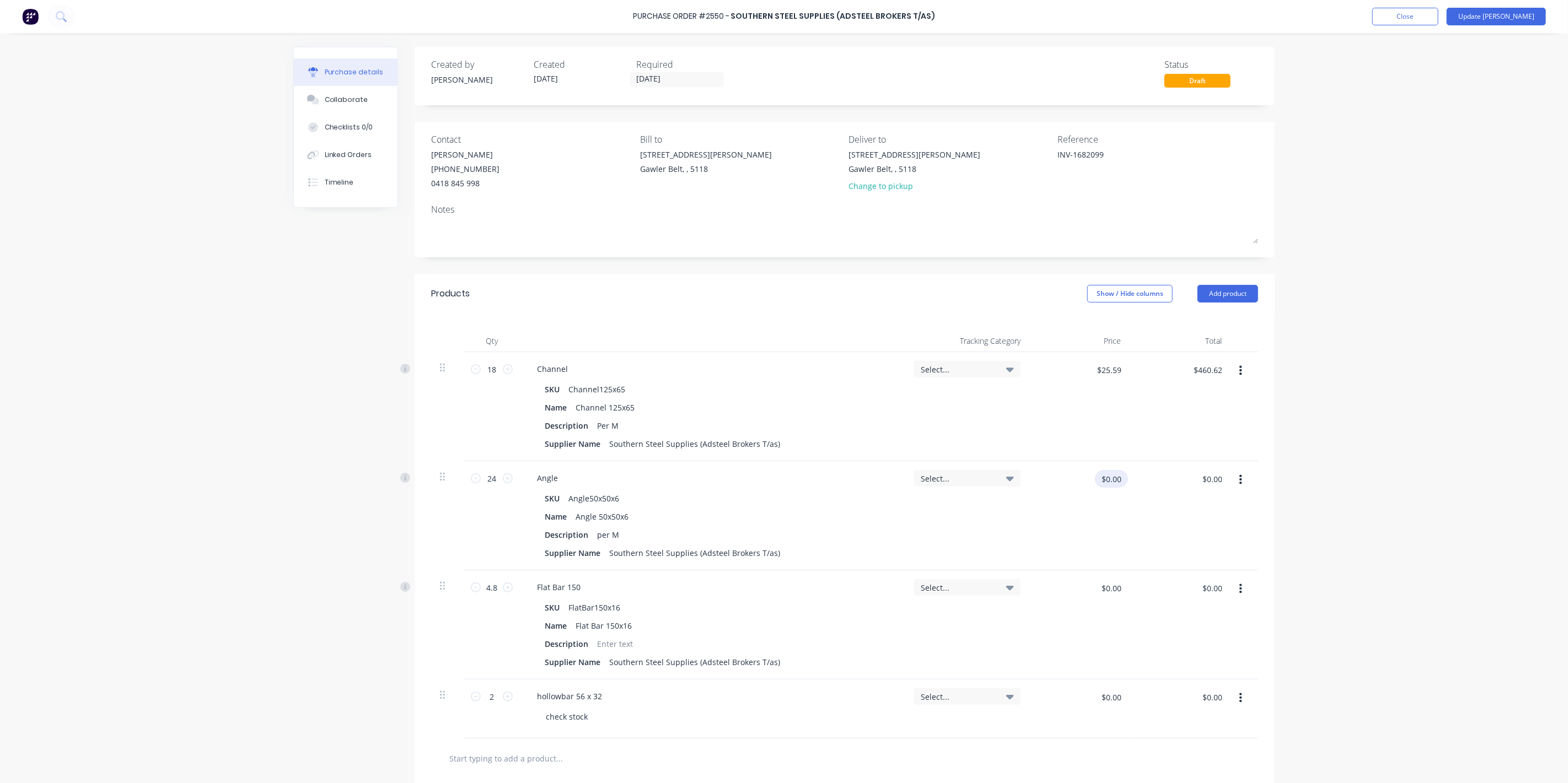
click at [1103, 471] on input "$0.00" at bounding box center [1112, 478] width 33 height 17
type textarea "x"
drag, startPoint x: 1103, startPoint y: 471, endPoint x: 1132, endPoint y: 471, distance: 29.0
click at [1132, 471] on div "24 24 Angle SKU Angle50x50x6 Name Angle 50x50x6 Description per M Supplier Name…" at bounding box center [844, 515] width 827 height 109
type input "$8.03"
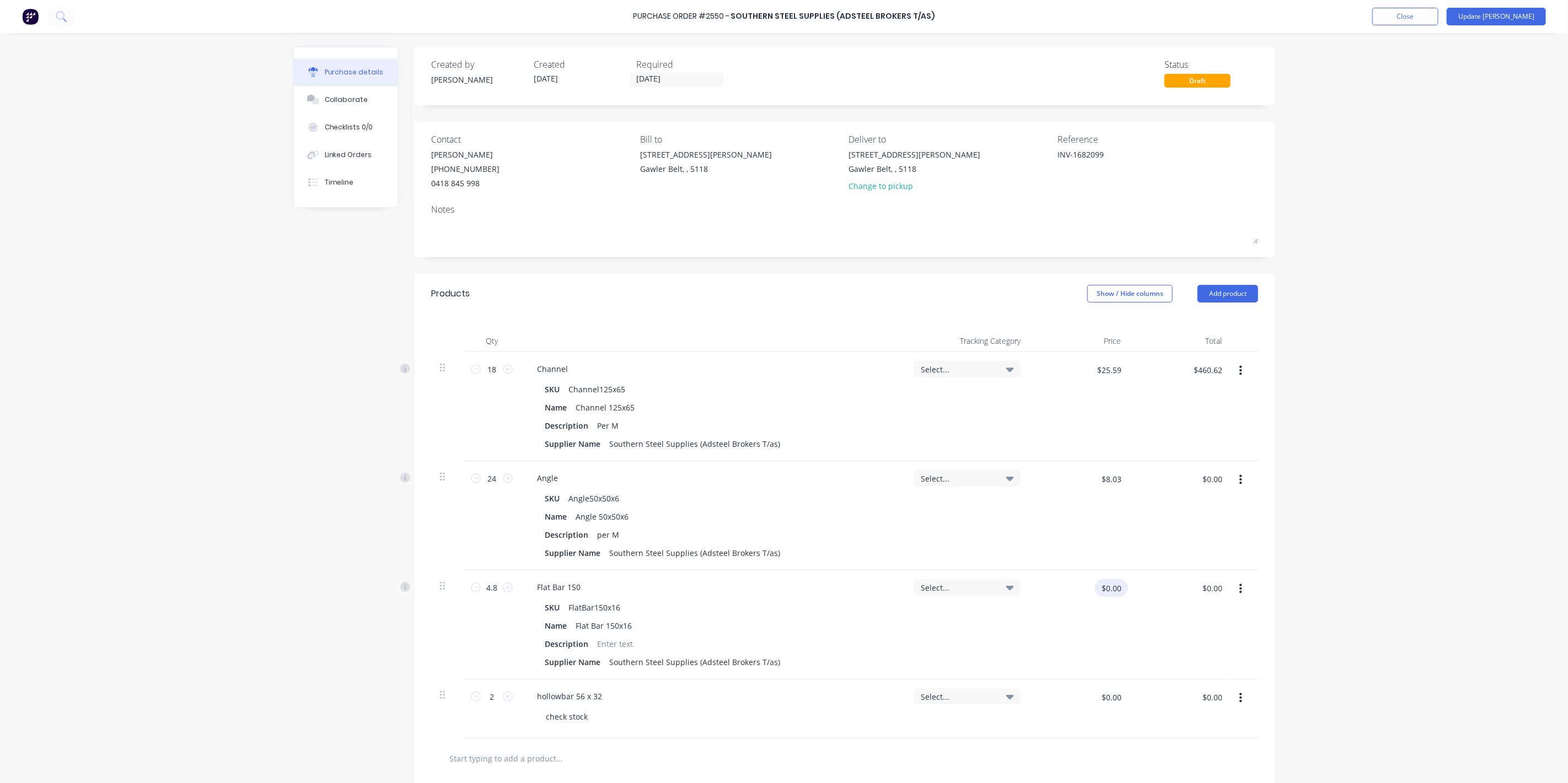
click at [1110, 586] on input "$0.00" at bounding box center [1112, 587] width 33 height 17
type textarea "x"
type input "$8.03"
type input "$192.72"
type input "35.17"
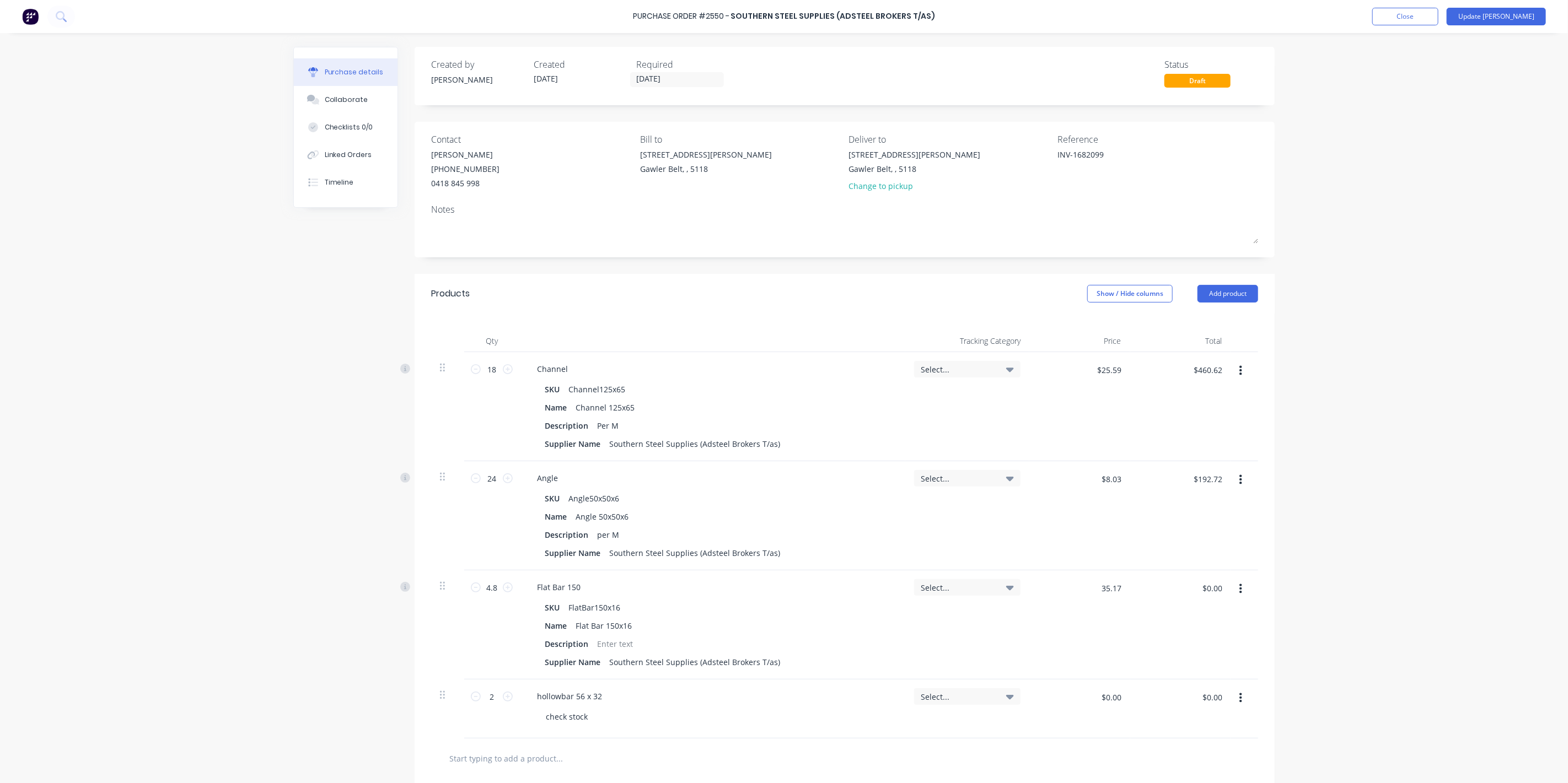
click at [1105, 610] on div "35.17 35.17" at bounding box center [1079, 625] width 101 height 109
type textarea "x"
type input "$35.17"
type input "$168.82"
click at [1543, 17] on button "Update [PERSON_NAME]" at bounding box center [1496, 16] width 99 height 17
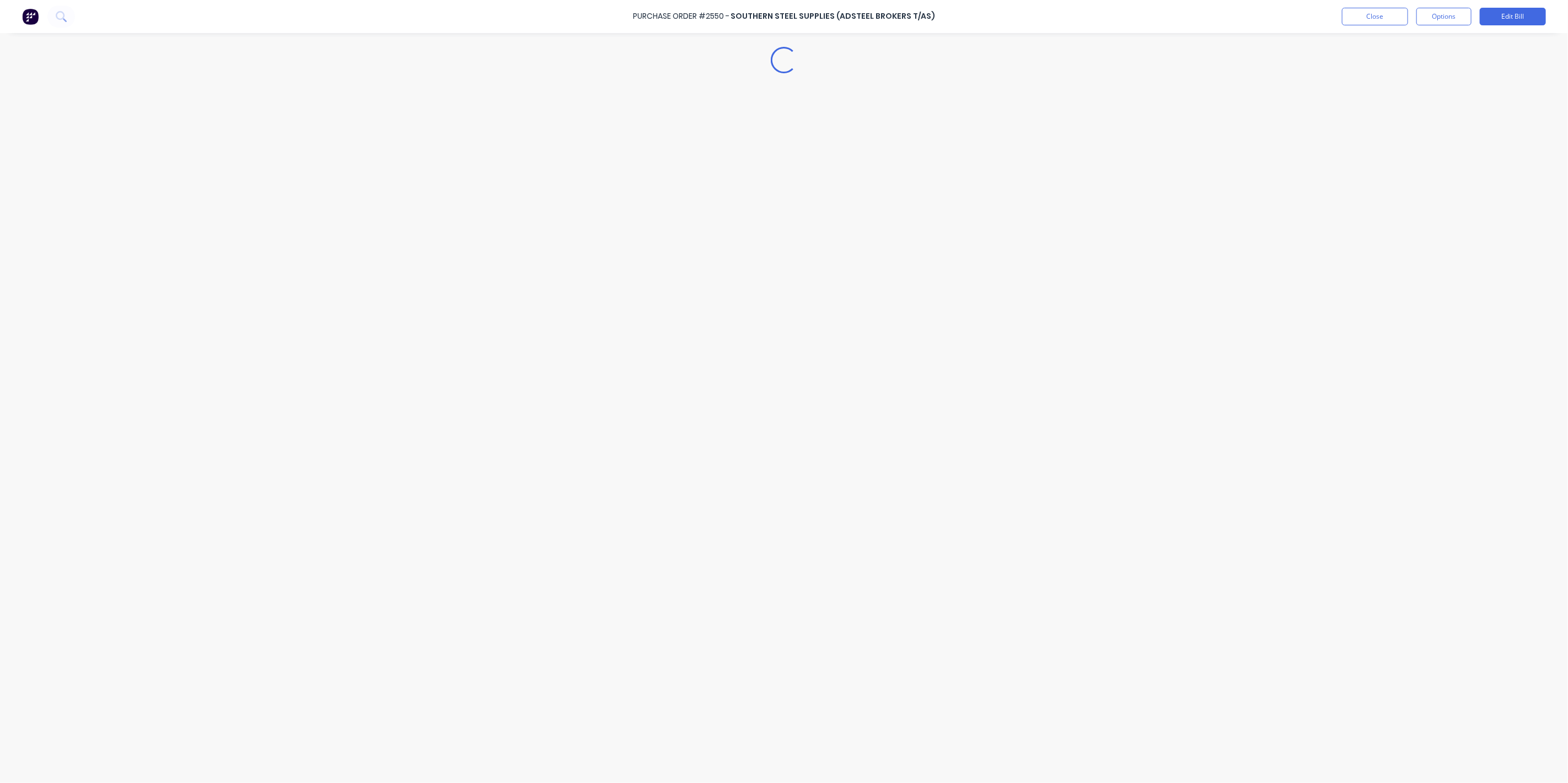
type textarea "x"
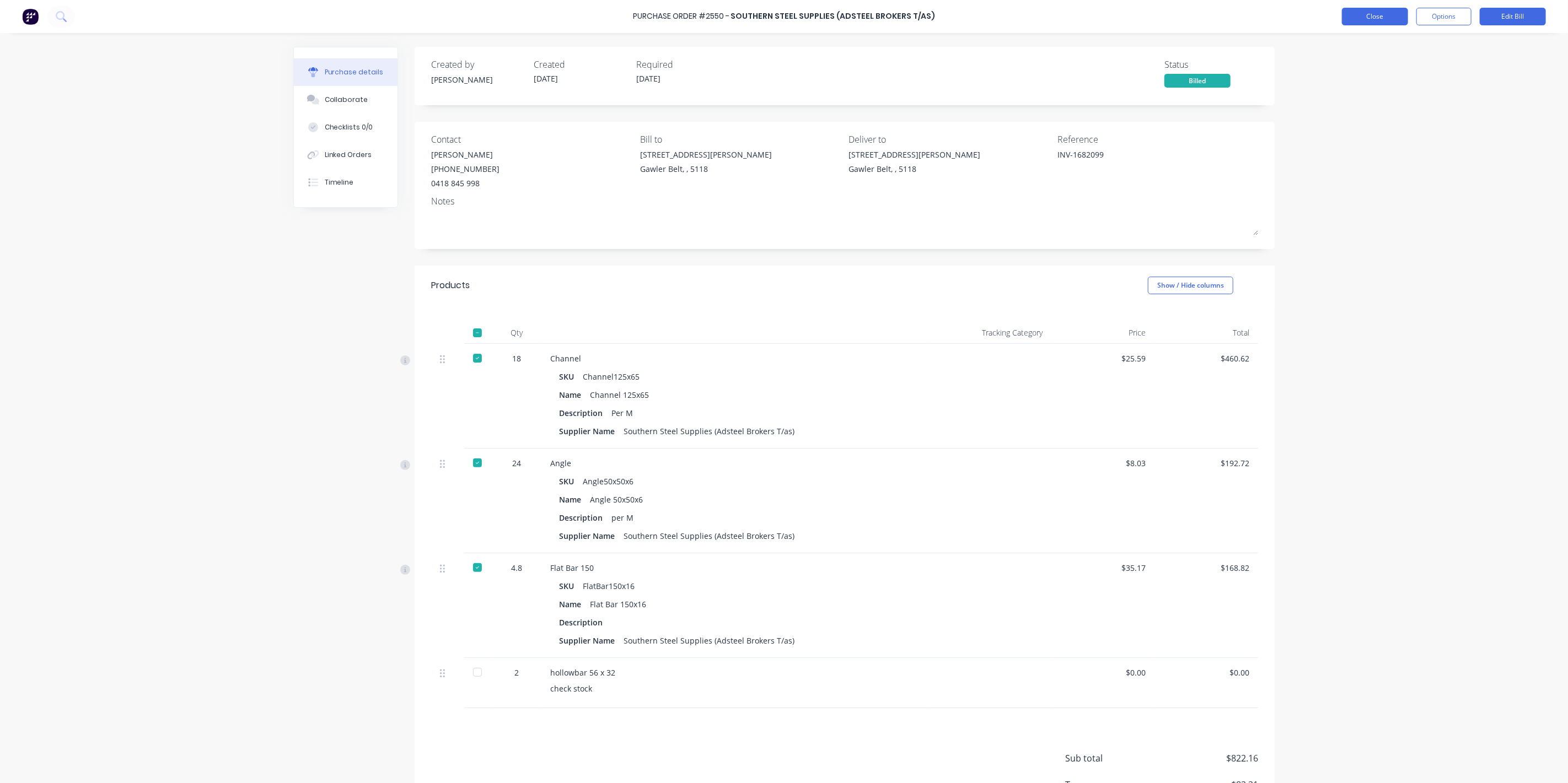
click at [1377, 10] on button "Close" at bounding box center [1375, 16] width 66 height 17
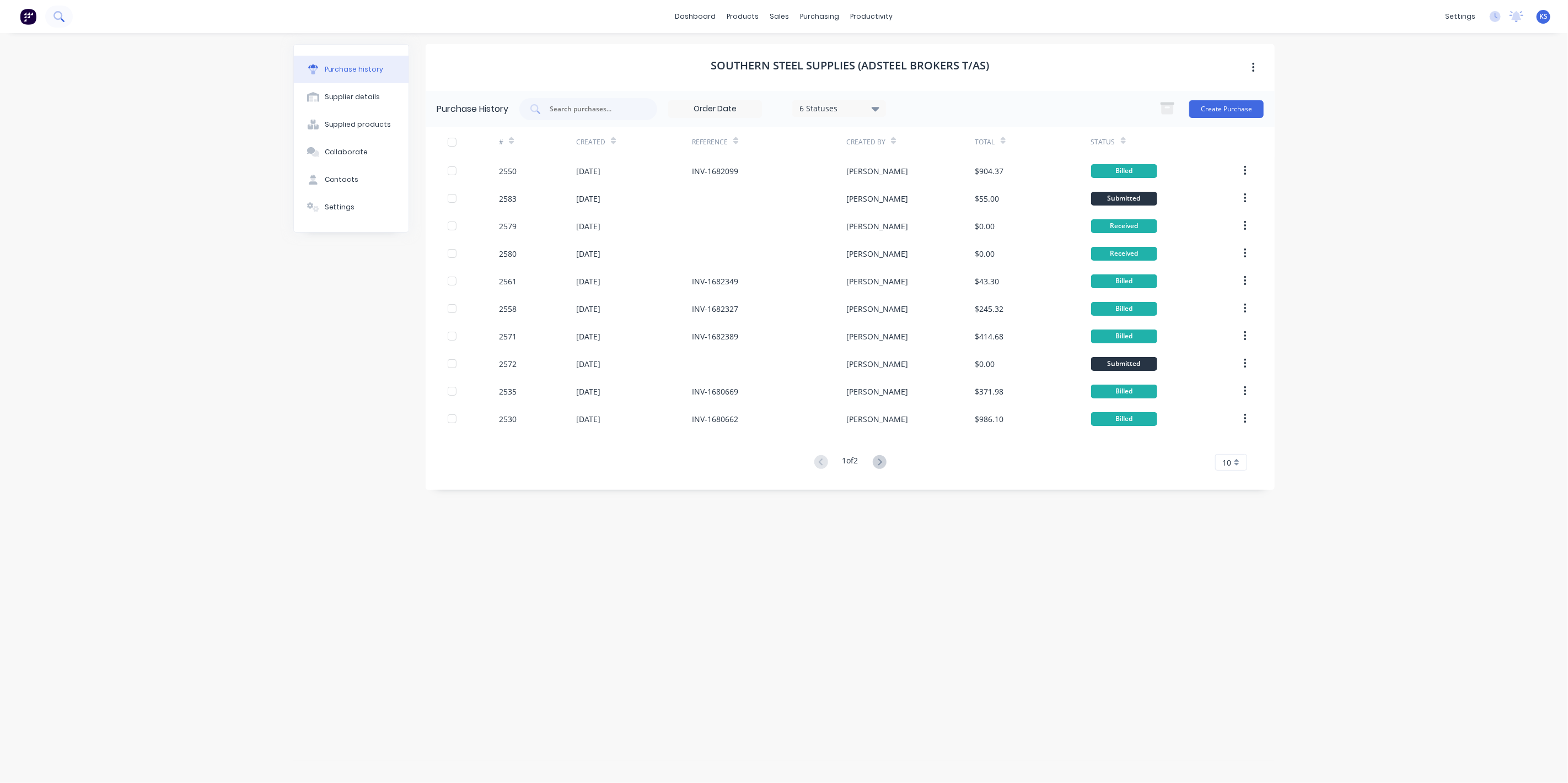
click at [65, 20] on button at bounding box center [59, 16] width 27 height 22
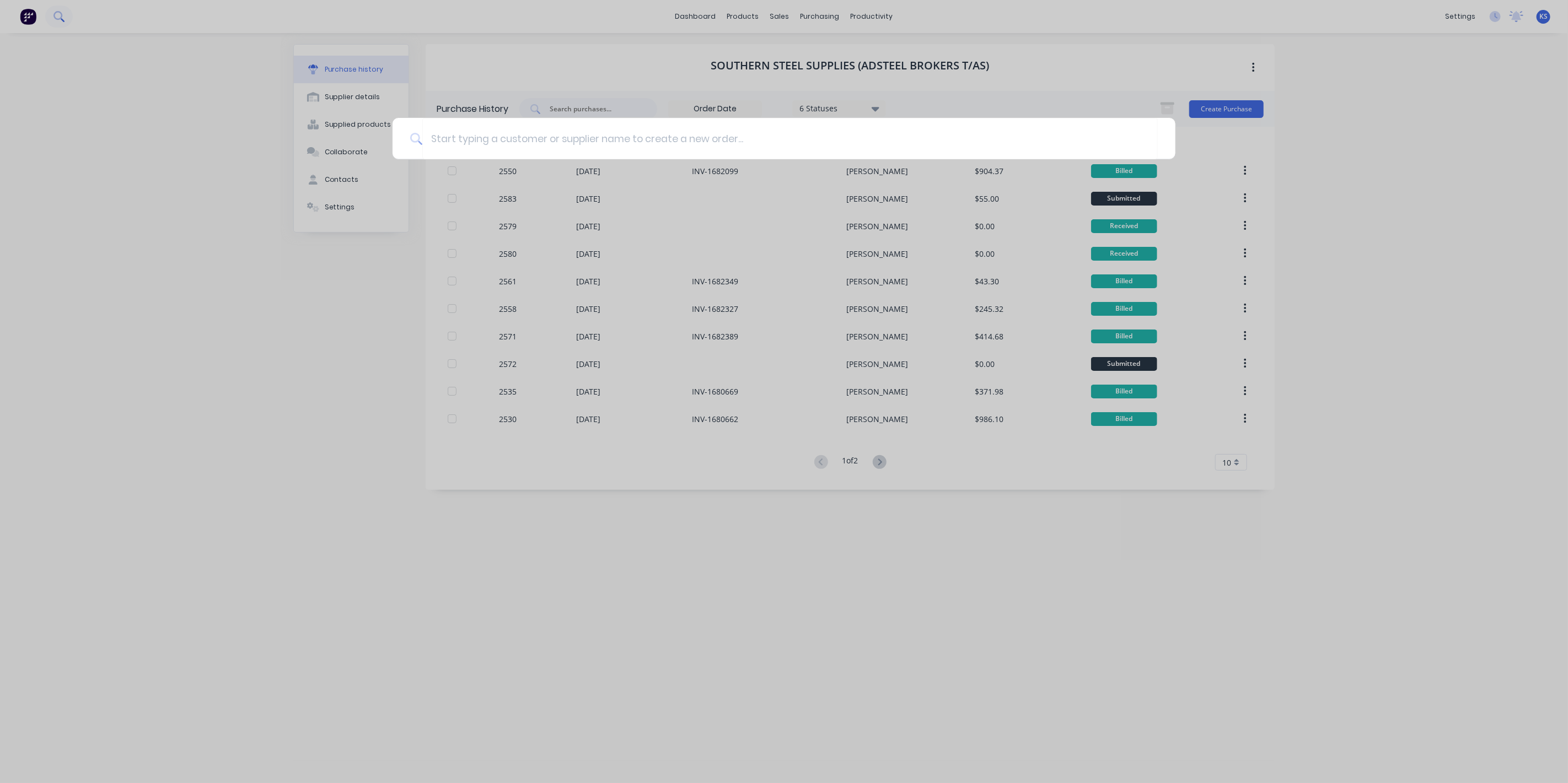
click at [59, 17] on div at bounding box center [784, 392] width 1568 height 783
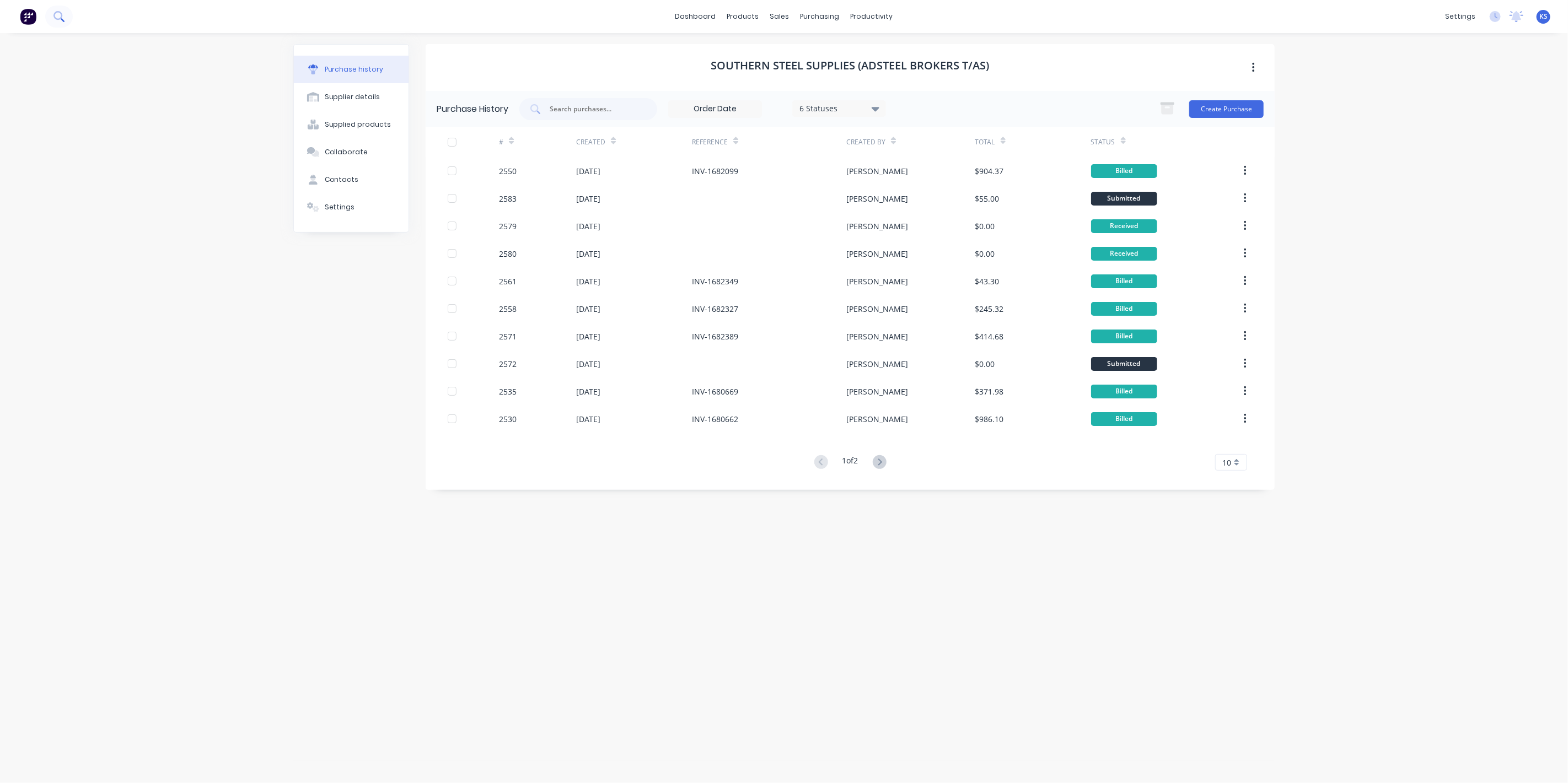
click at [59, 16] on icon at bounding box center [58, 16] width 10 height 10
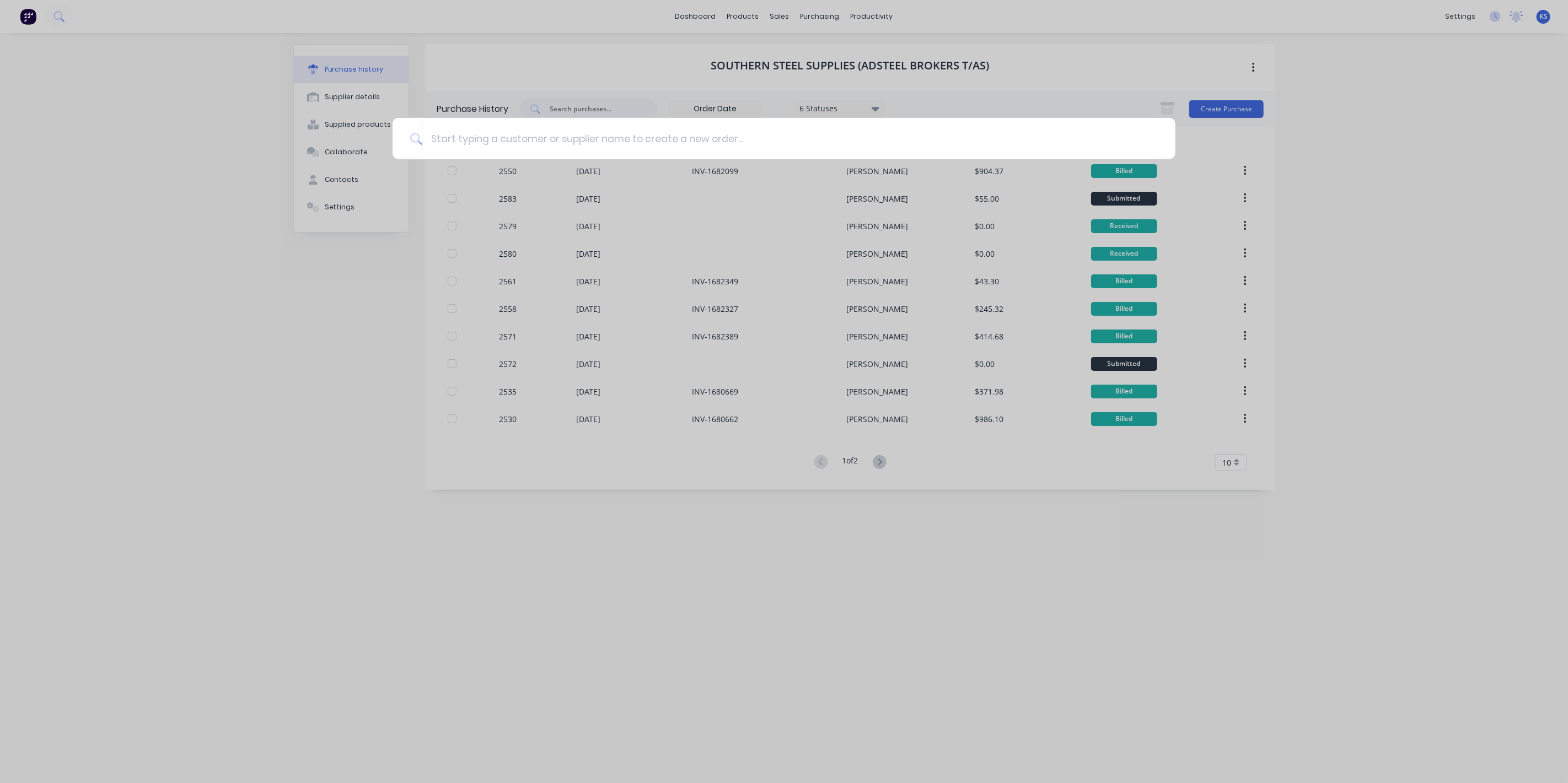
click at [191, 260] on div at bounding box center [784, 392] width 1568 height 783
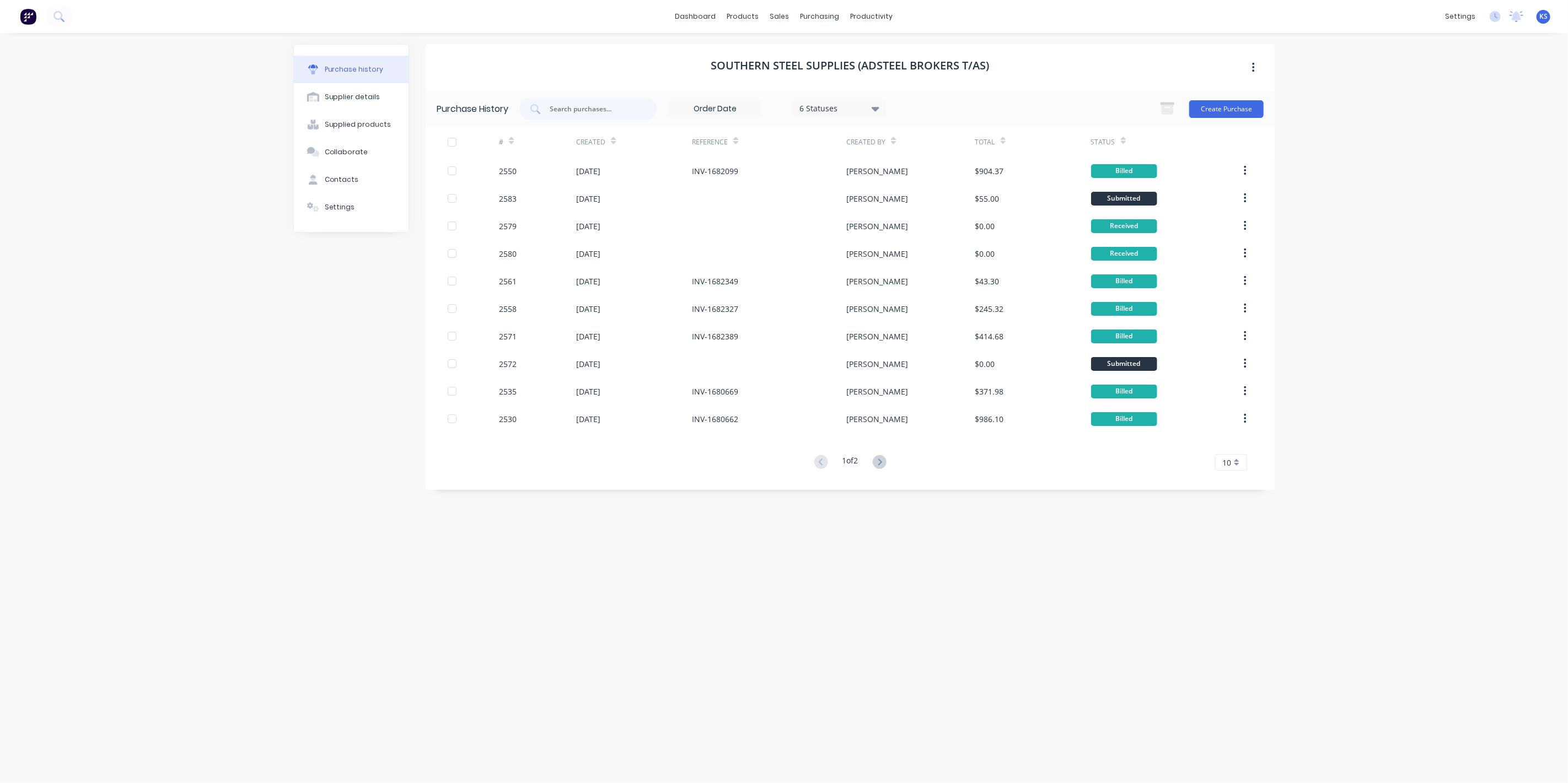
click at [1118, 138] on div "Status" at bounding box center [1108, 142] width 35 height 19
click at [1124, 142] on div "Status" at bounding box center [1161, 142] width 142 height 30
click at [1122, 142] on icon at bounding box center [1122, 143] width 5 height 4
click at [1122, 144] on icon at bounding box center [1122, 140] width 5 height 8
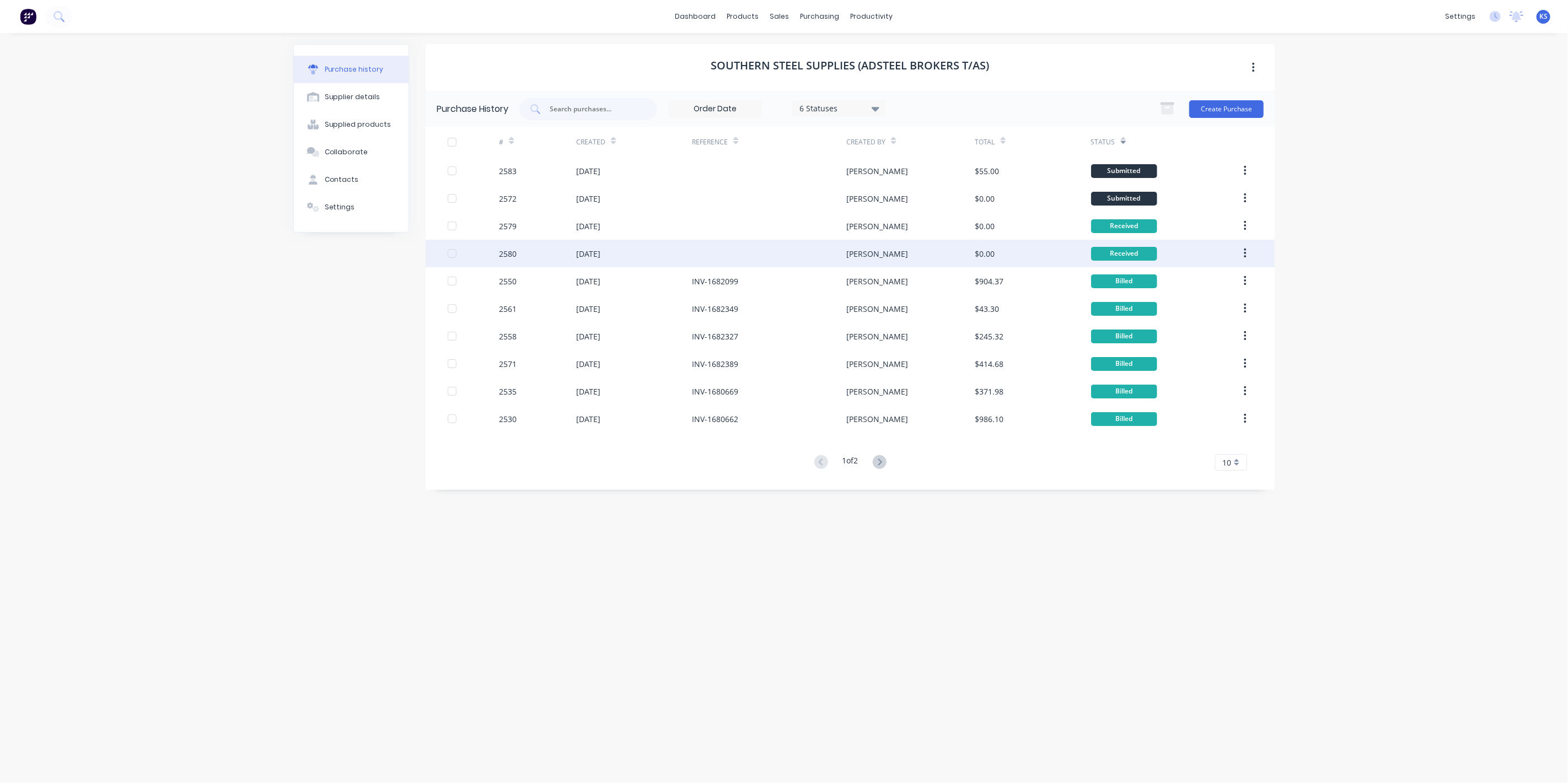
click at [968, 256] on div "[PERSON_NAME]" at bounding box center [910, 253] width 128 height 27
click at [978, 248] on div "$0.00" at bounding box center [985, 253] width 20 height 12
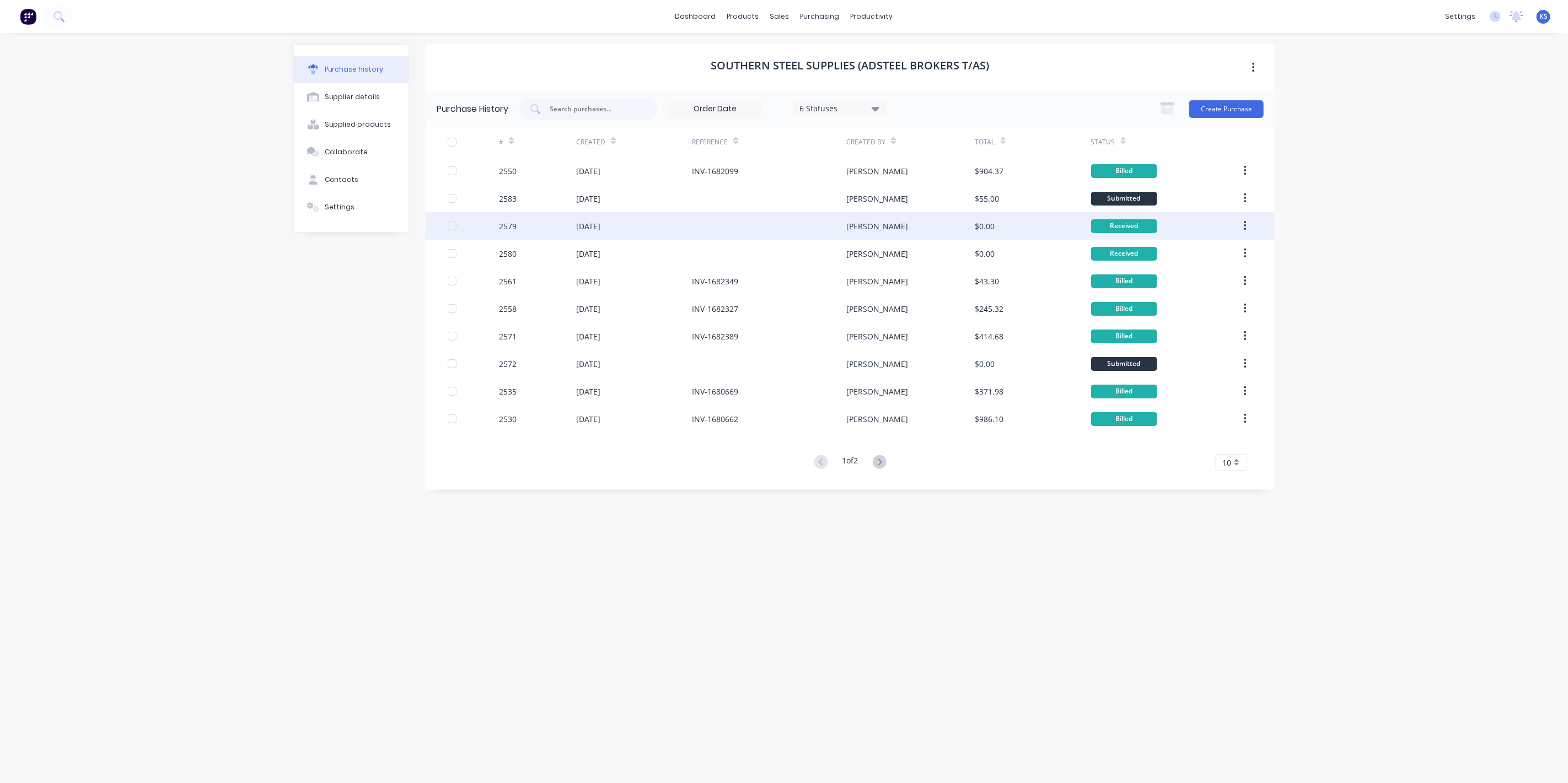
click at [875, 224] on div "[PERSON_NAME]" at bounding box center [910, 226] width 128 height 27
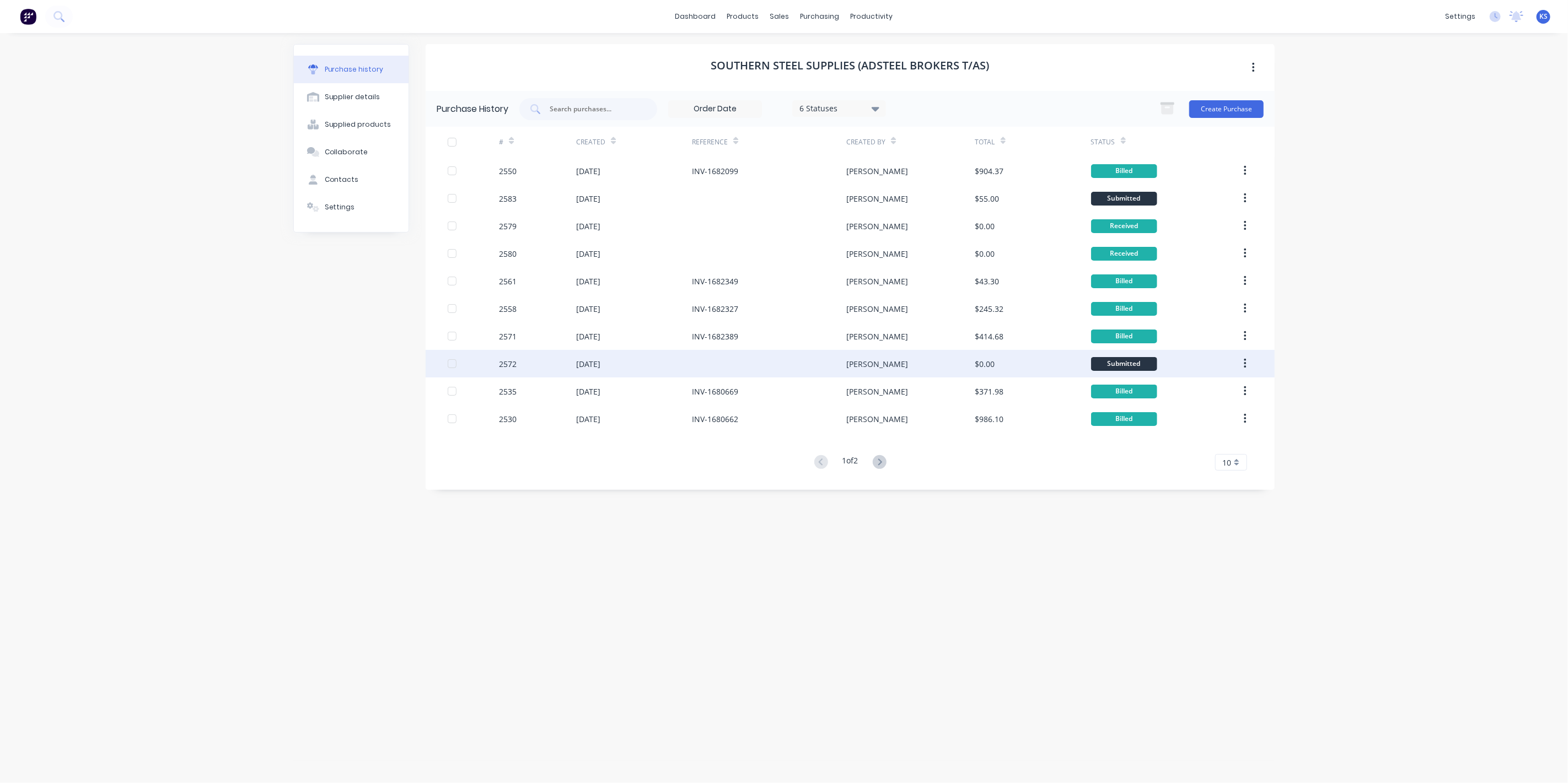
click at [598, 365] on div "[DATE]" at bounding box center [588, 364] width 25 height 12
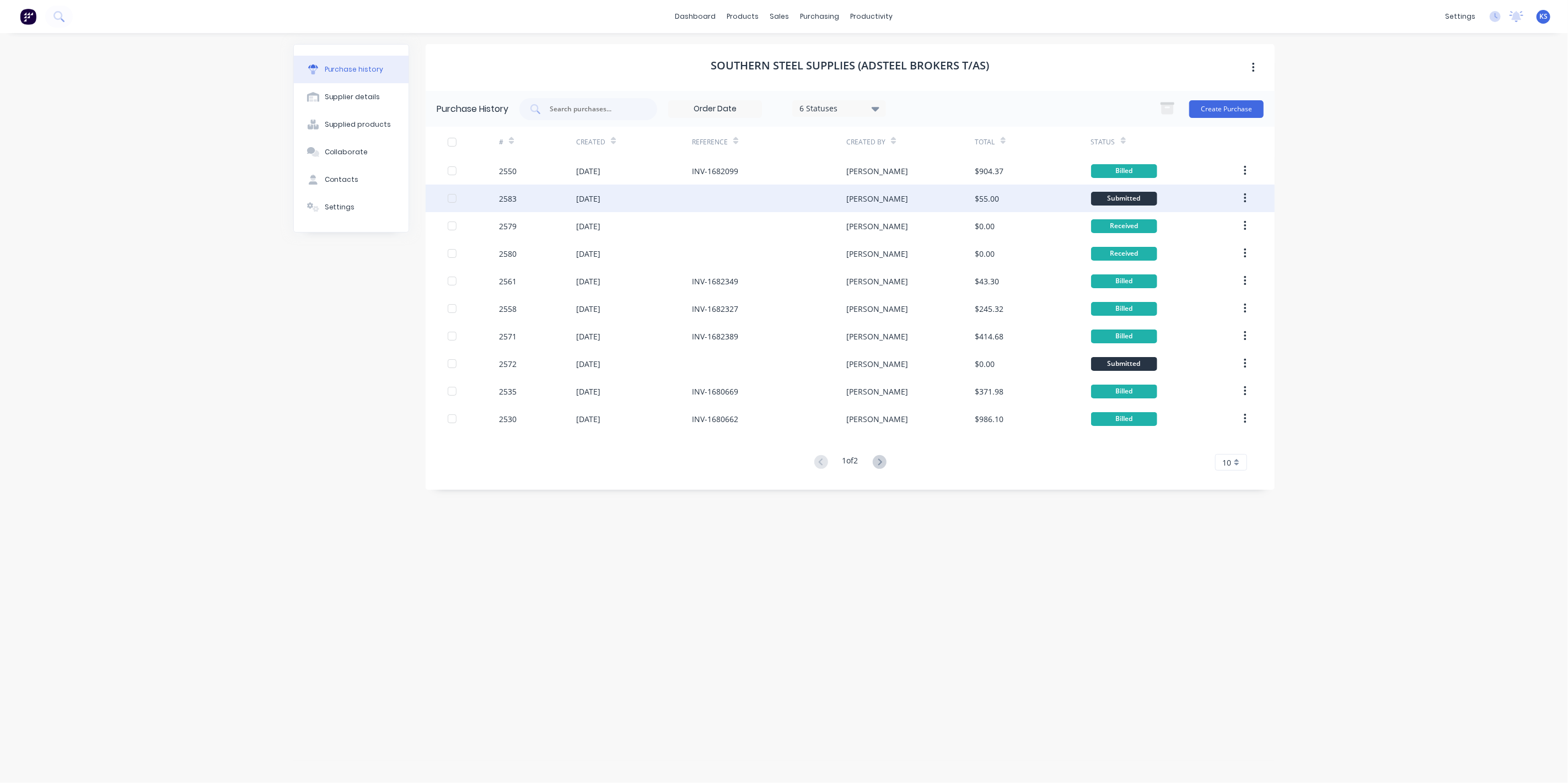
click at [756, 198] on div at bounding box center [768, 198] width 155 height 27
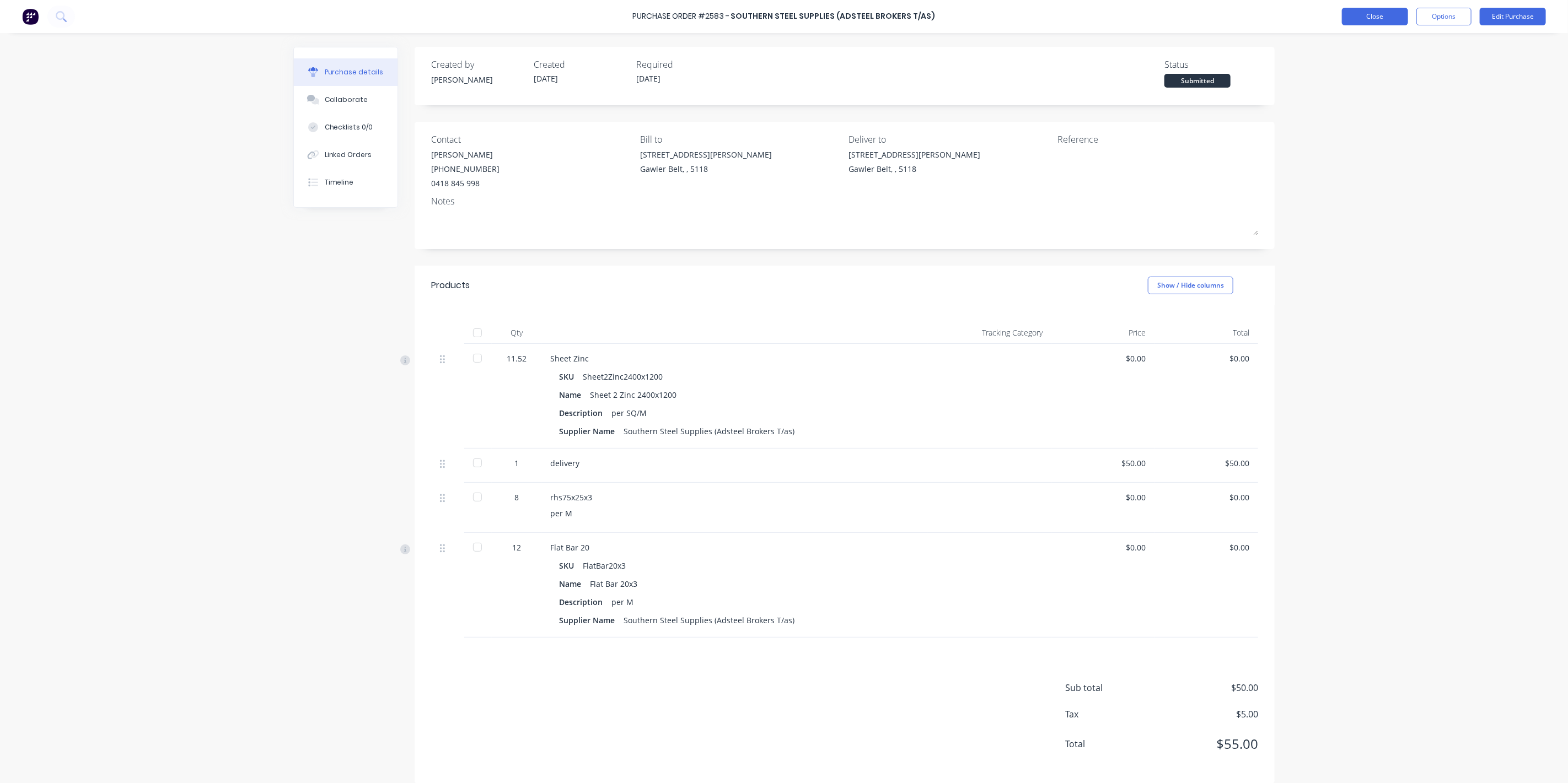
click at [1380, 13] on button "Close" at bounding box center [1375, 16] width 66 height 17
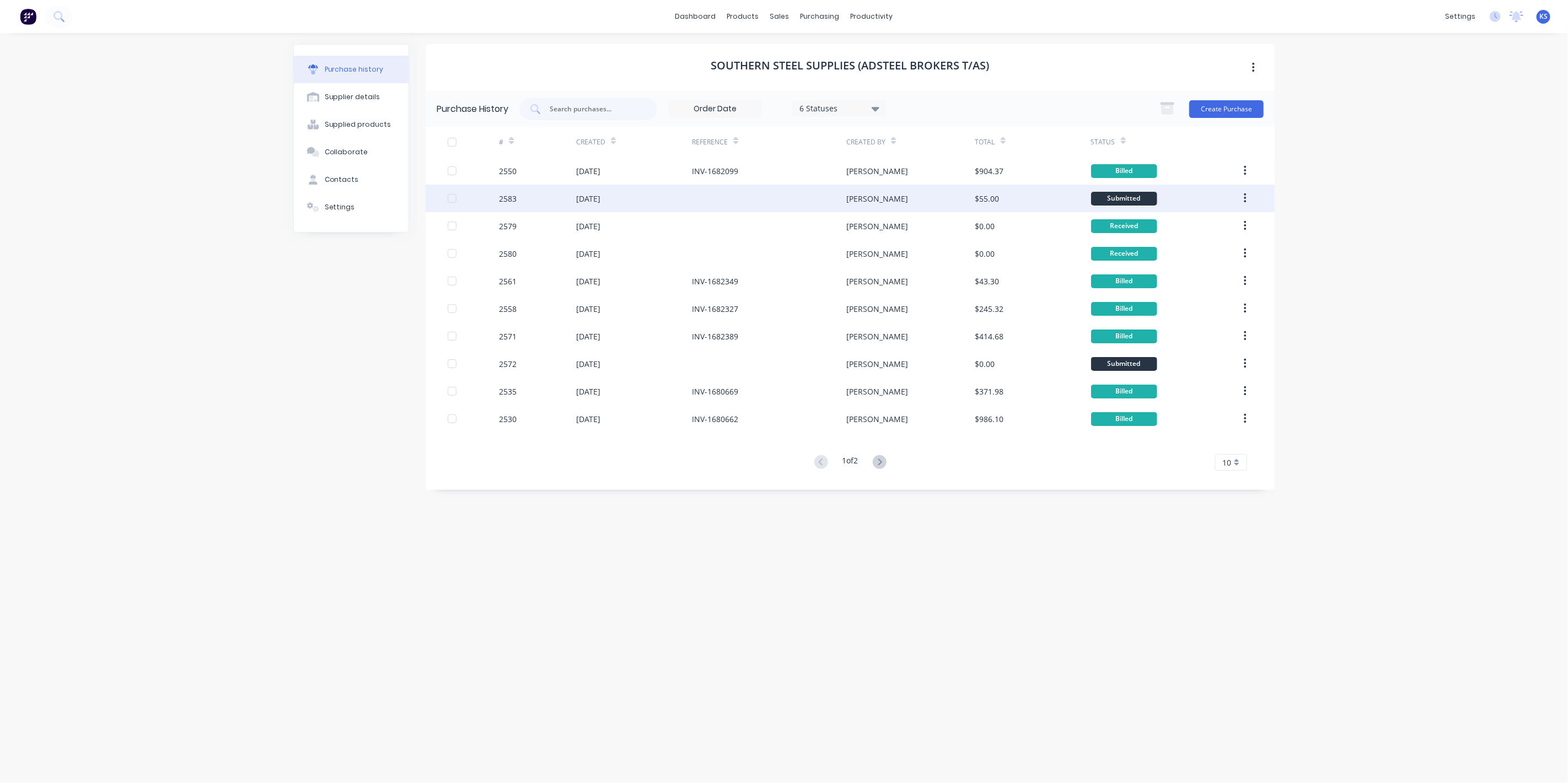
click at [586, 198] on div "[DATE]" at bounding box center [588, 198] width 25 height 12
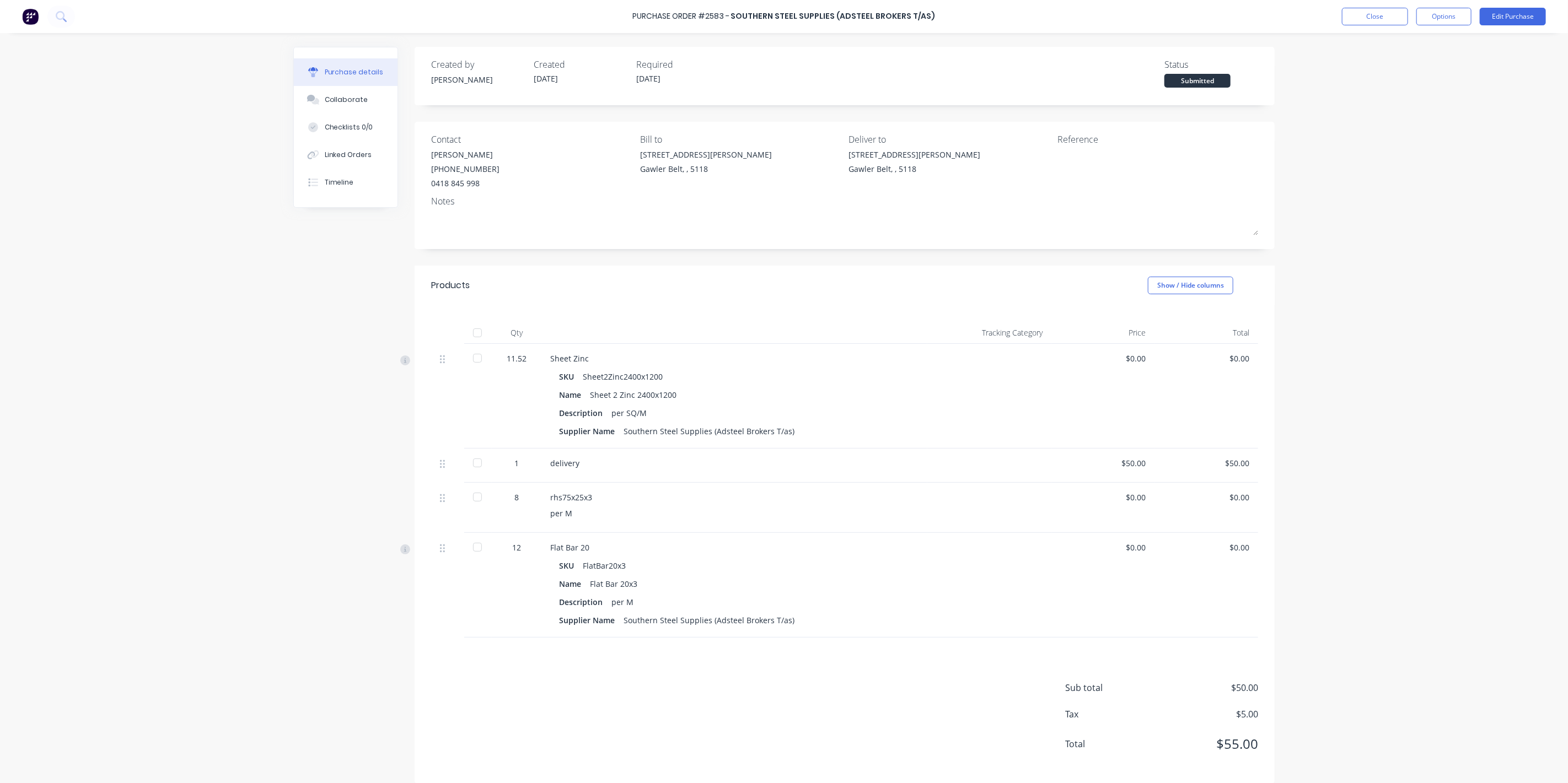
click at [467, 359] on div at bounding box center [478, 359] width 22 height 22
click at [478, 463] on div at bounding box center [478, 463] width 22 height 22
click at [472, 494] on div at bounding box center [478, 497] width 22 height 22
click at [474, 549] on div at bounding box center [478, 547] width 22 height 22
click at [1352, 13] on button "Close" at bounding box center [1375, 16] width 66 height 17
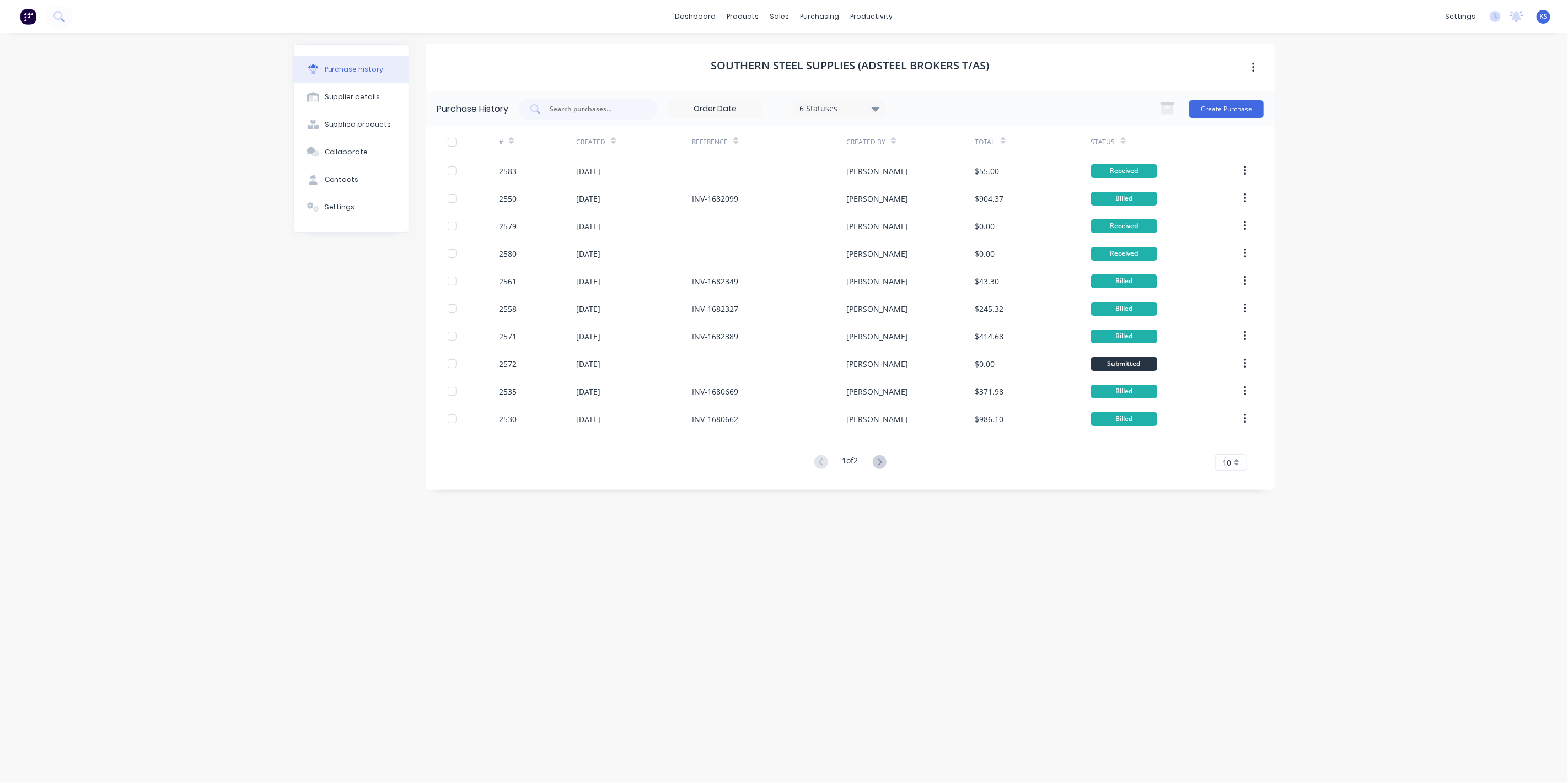
drag, startPoint x: 72, startPoint y: 129, endPoint x: 138, endPoint y: 117, distance: 67.1
click at [71, 128] on div "dashboard products sales purchasing productivity dashboard products Product Cat…" at bounding box center [784, 392] width 1568 height 783
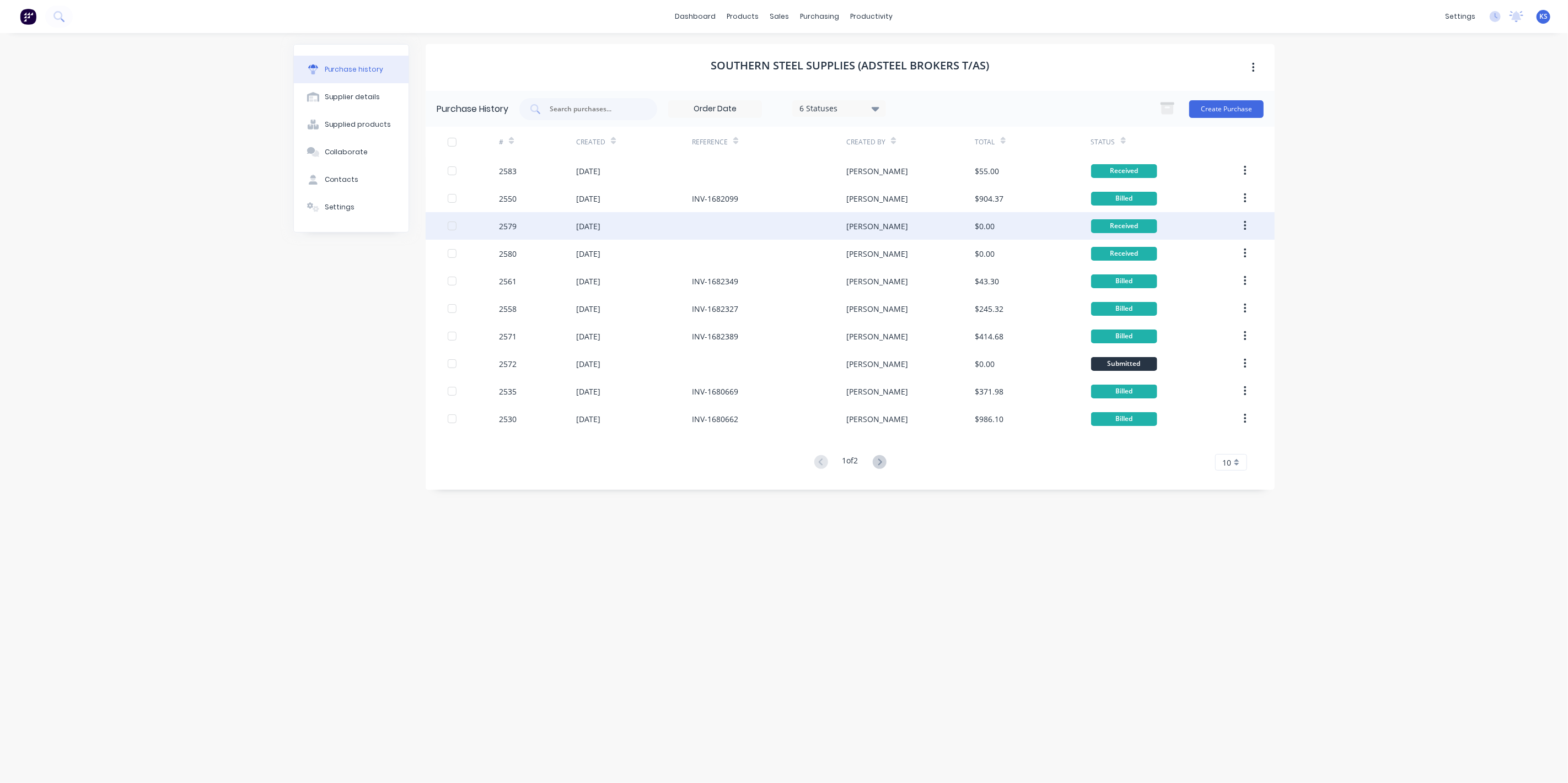
click at [590, 227] on div "[DATE]" at bounding box center [588, 226] width 25 height 12
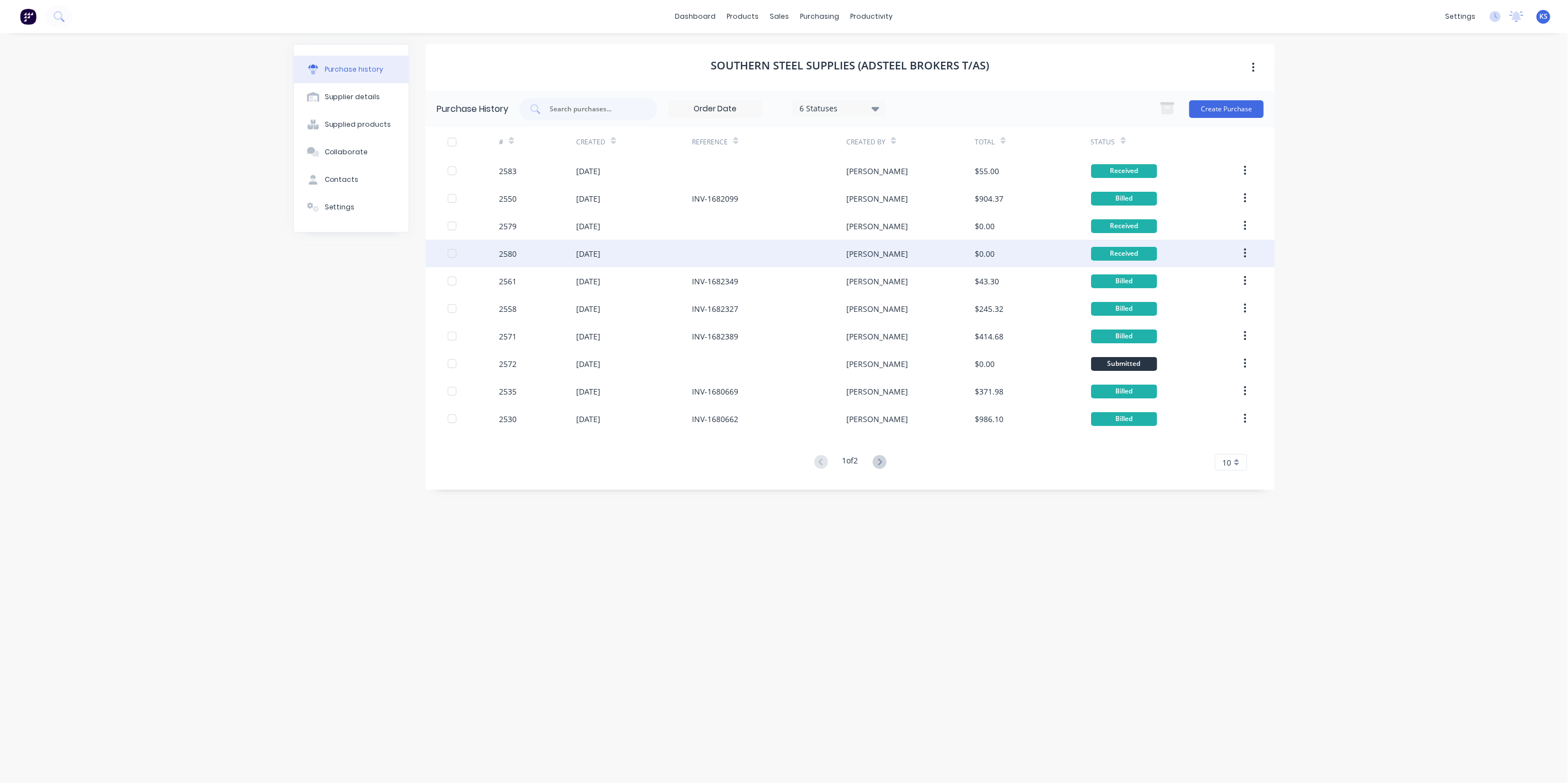
drag, startPoint x: 304, startPoint y: 67, endPoint x: 600, endPoint y: 249, distance: 347.5
click at [600, 249] on div "[DATE]" at bounding box center [588, 253] width 25 height 12
click at [1122, 141] on icon at bounding box center [1122, 143] width 5 height 4
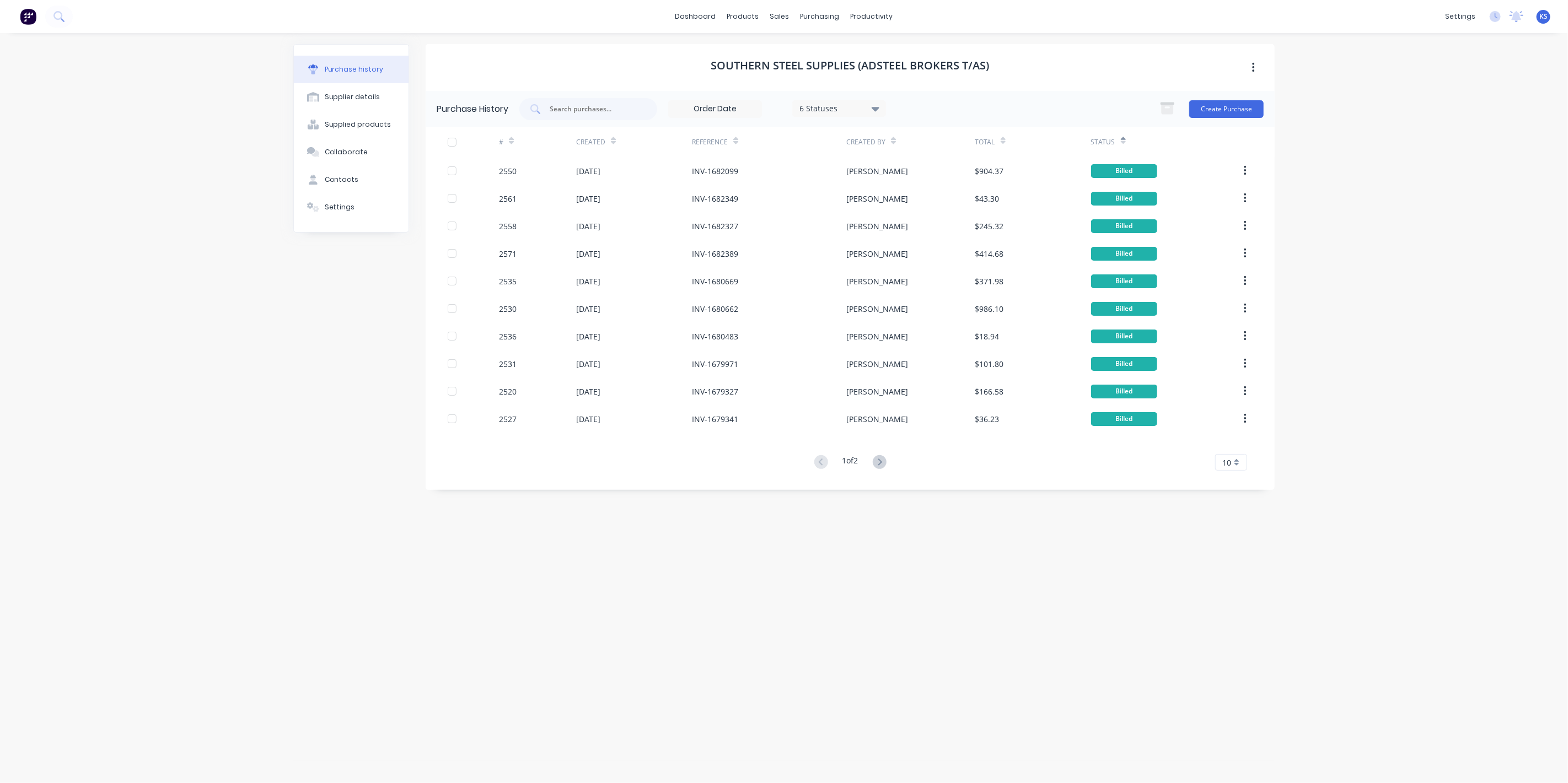
click at [1122, 141] on icon at bounding box center [1122, 143] width 5 height 4
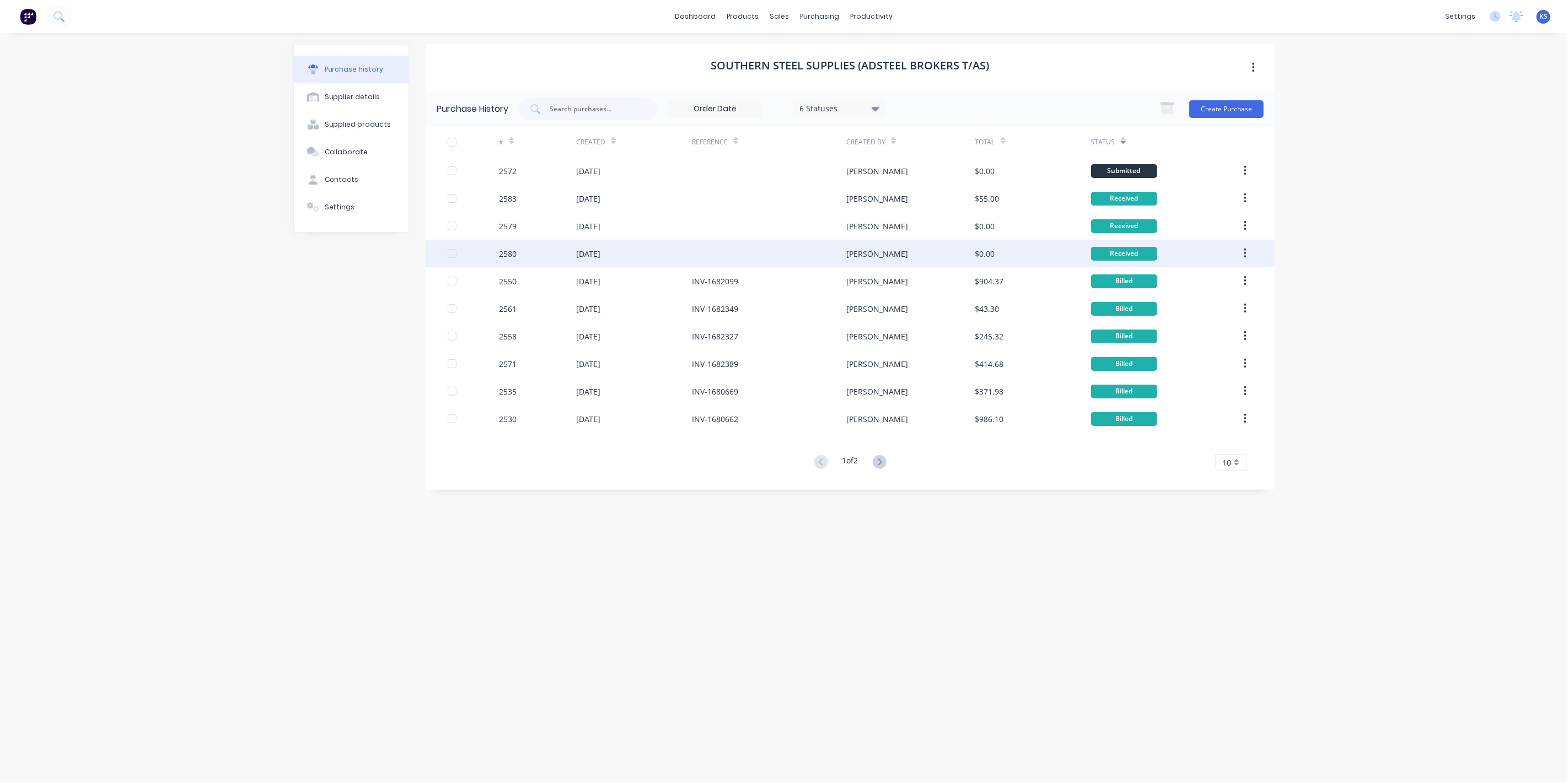
click at [499, 256] on div at bounding box center [473, 253] width 51 height 27
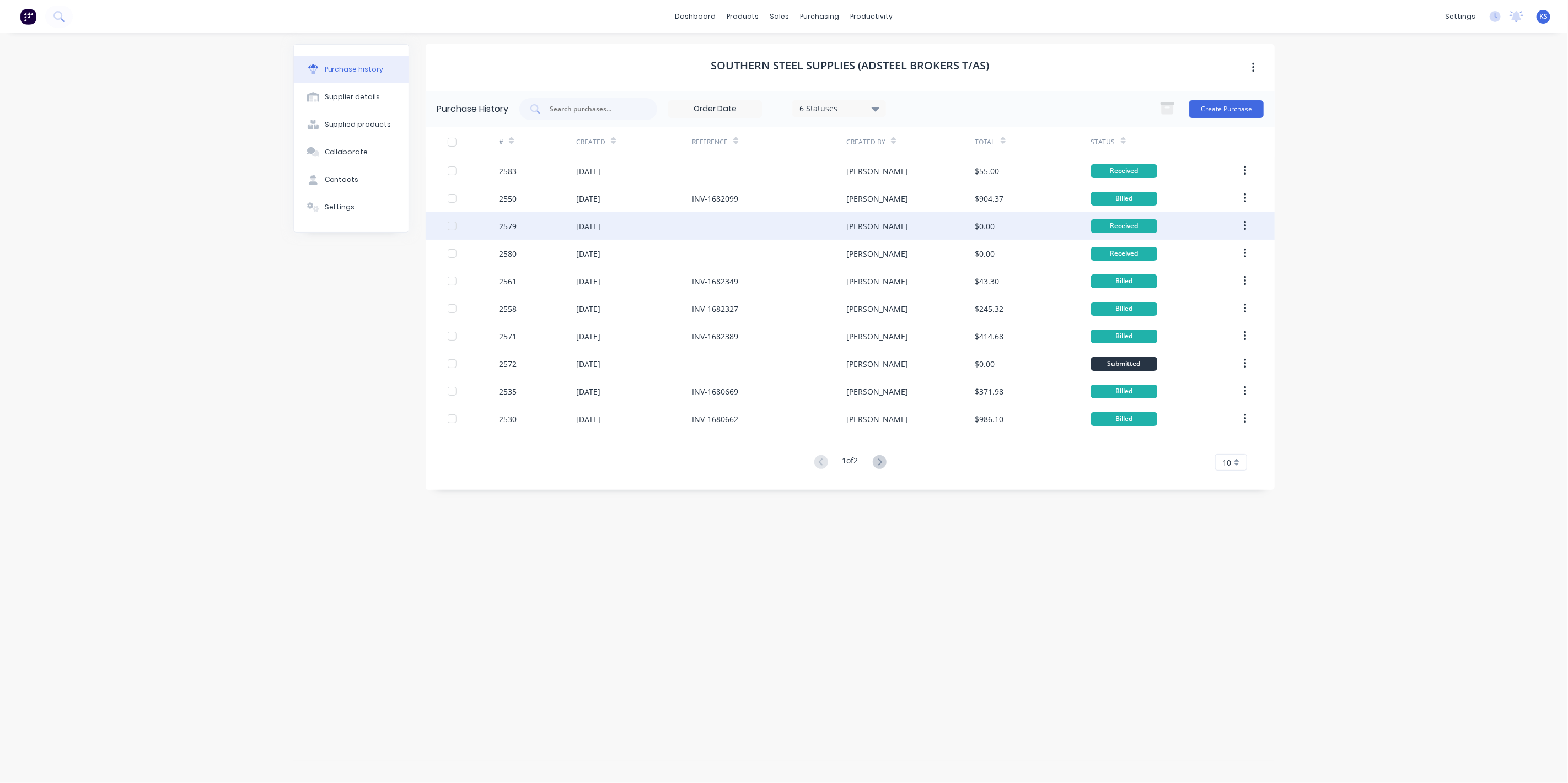
click at [600, 230] on div "[DATE]" at bounding box center [588, 226] width 25 height 12
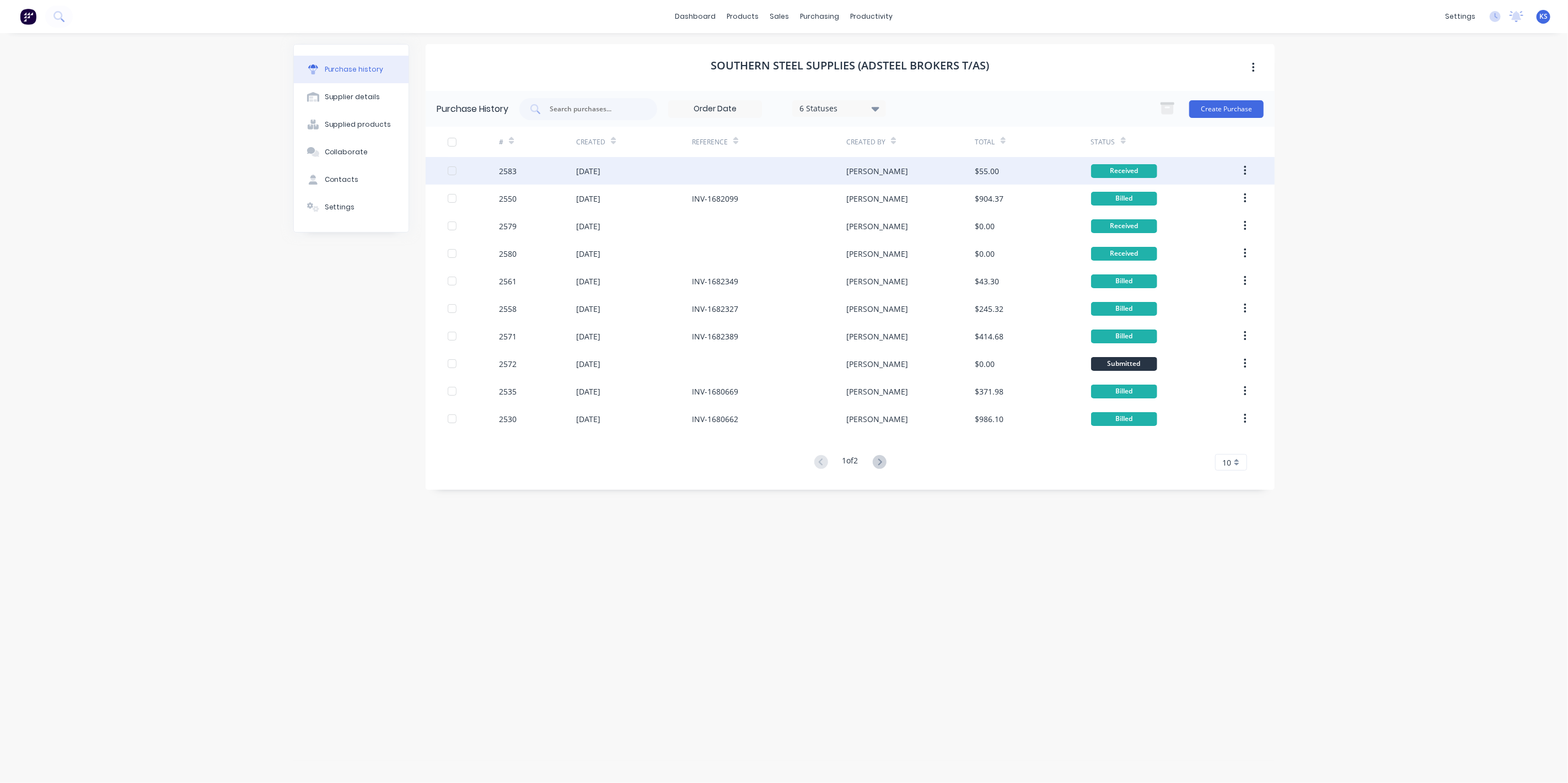
click at [600, 172] on div "[DATE]" at bounding box center [588, 171] width 25 height 12
